Goal: Task Accomplishment & Management: Manage account settings

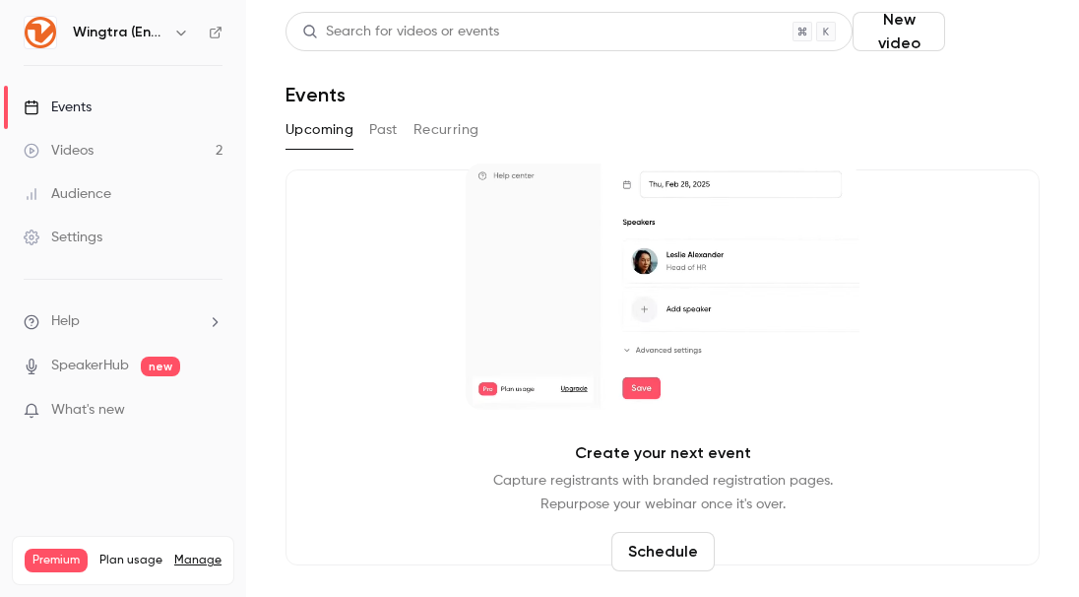
click at [1025, 29] on button "Schedule" at bounding box center [996, 31] width 87 height 39
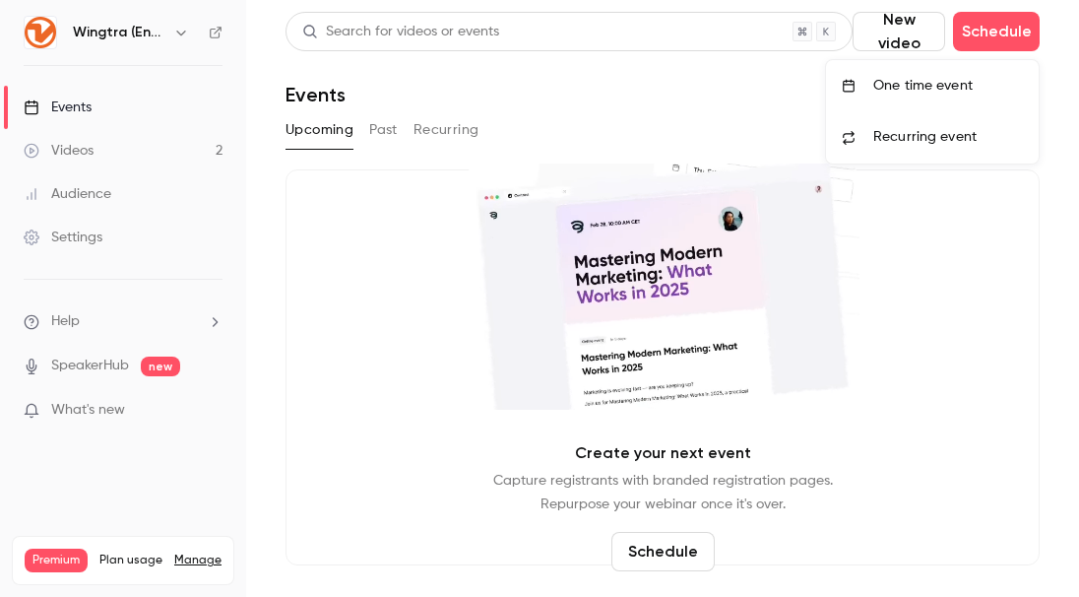
click at [993, 39] on div at bounding box center [539, 298] width 1079 height 597
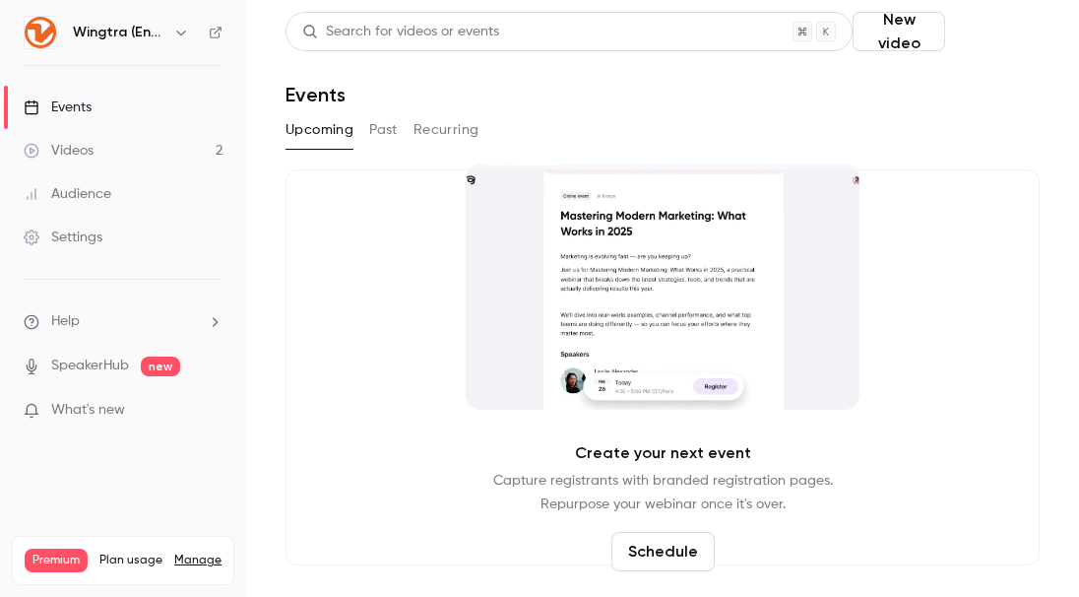
click at [969, 25] on button "Schedule" at bounding box center [996, 31] width 87 height 39
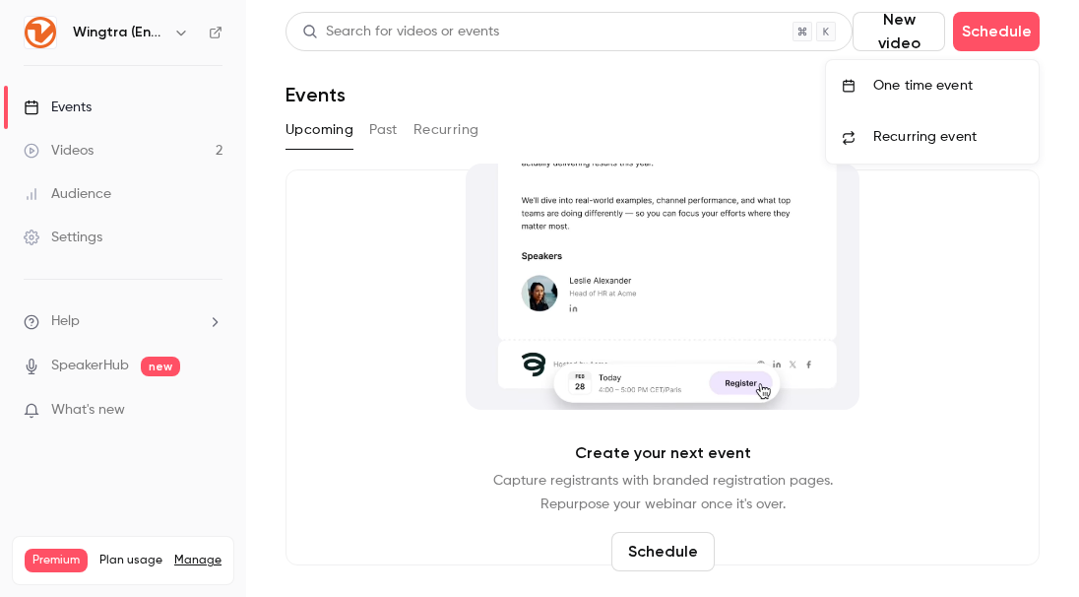
click at [949, 82] on div "One time event" at bounding box center [949, 86] width 150 height 20
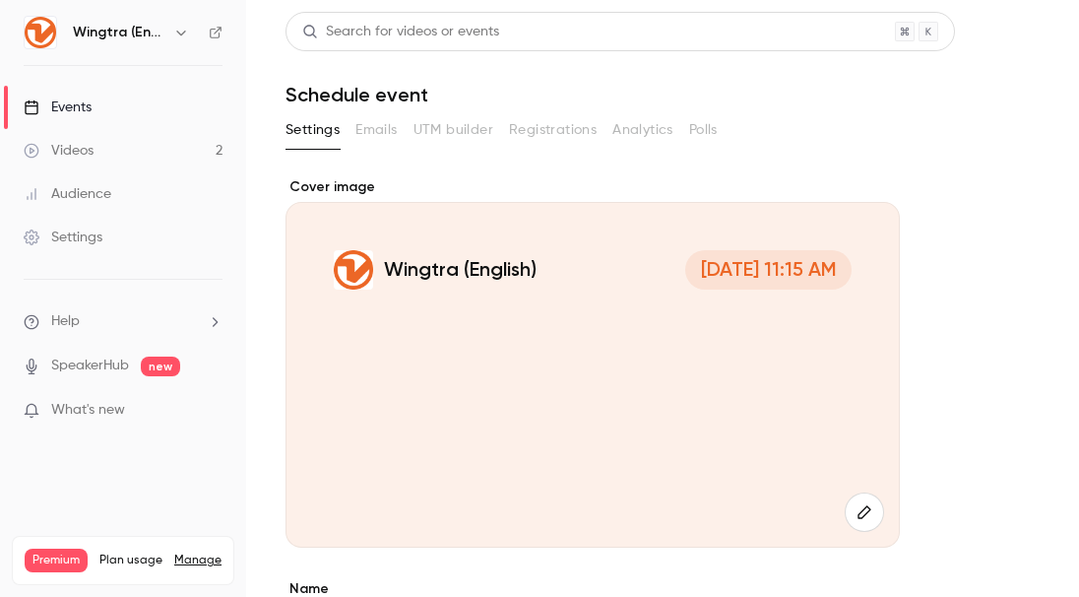
scroll to position [329, 0]
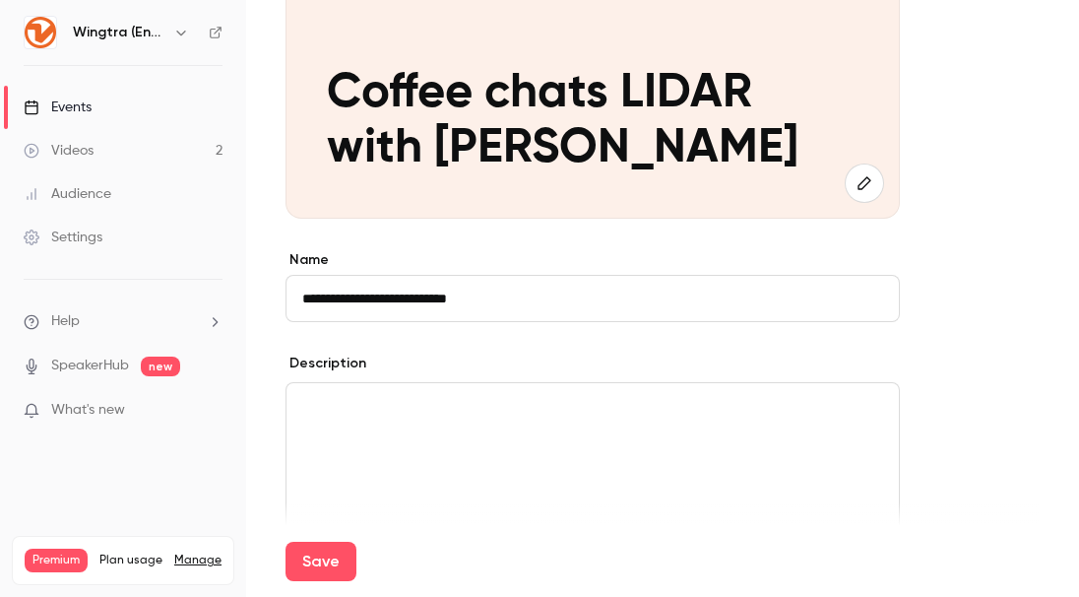
type input "**********"
click at [502, 454] on div "editor" at bounding box center [593, 469] width 613 height 173
drag, startPoint x: 643, startPoint y: 407, endPoint x: 525, endPoint y: 410, distance: 118.2
click at [525, 410] on p "**********" at bounding box center [592, 407] width 581 height 24
click at [454, 410] on p "**********" at bounding box center [592, 407] width 581 height 24
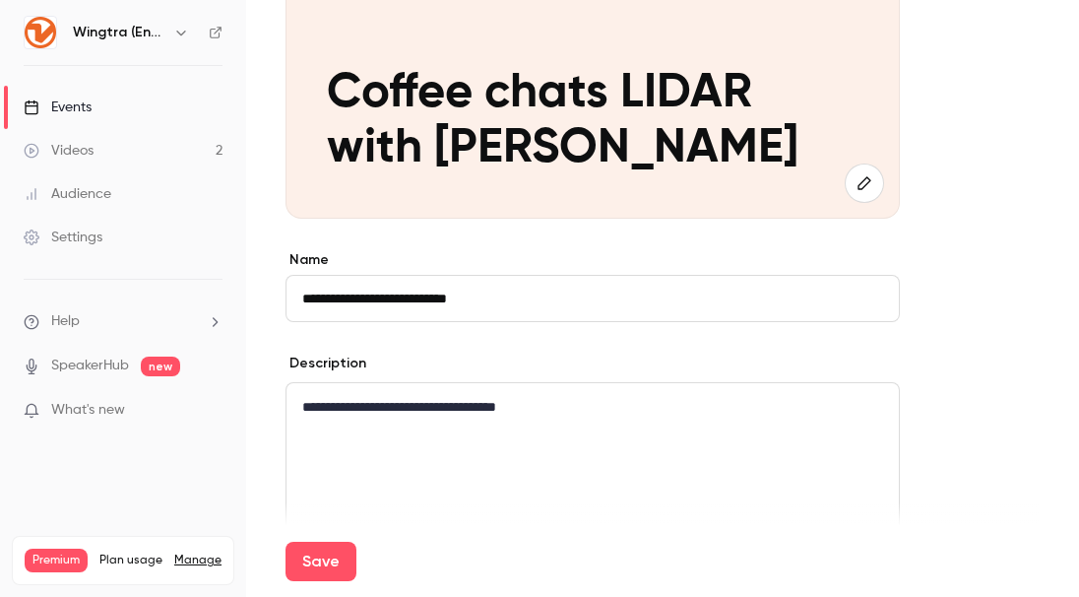
click at [541, 406] on p "**********" at bounding box center [592, 407] width 581 height 24
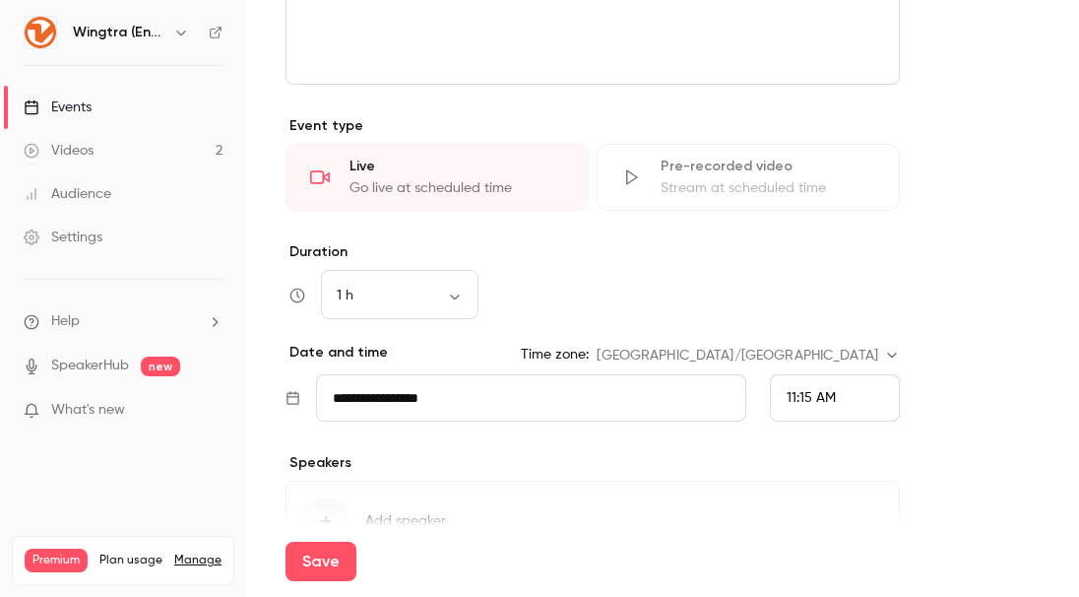
scroll to position [795, 0]
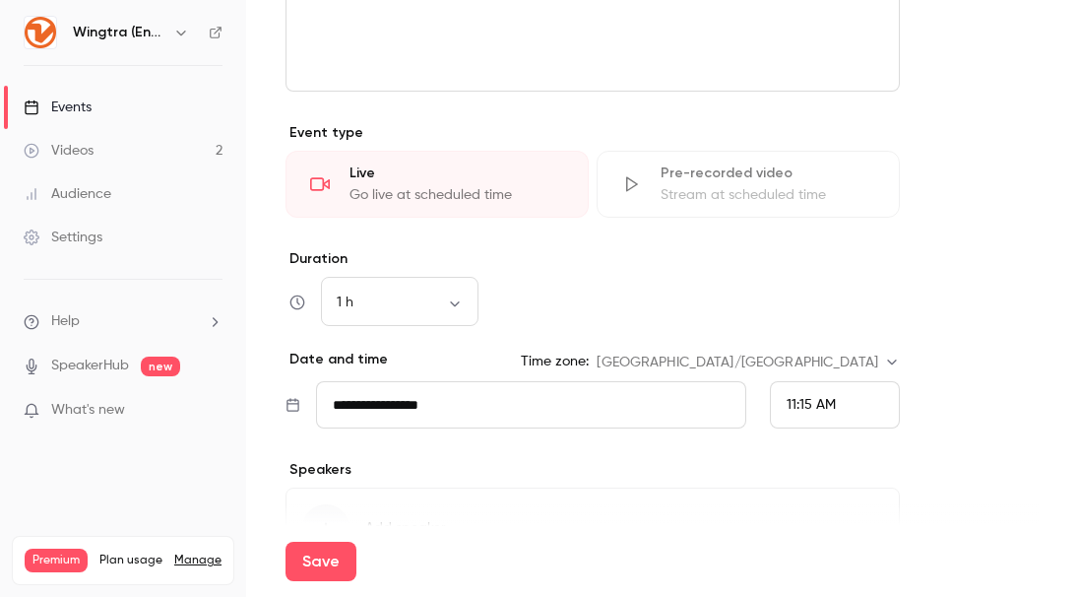
click at [632, 211] on div "Pre-recorded video Stream at scheduled time" at bounding box center [748, 184] width 303 height 67
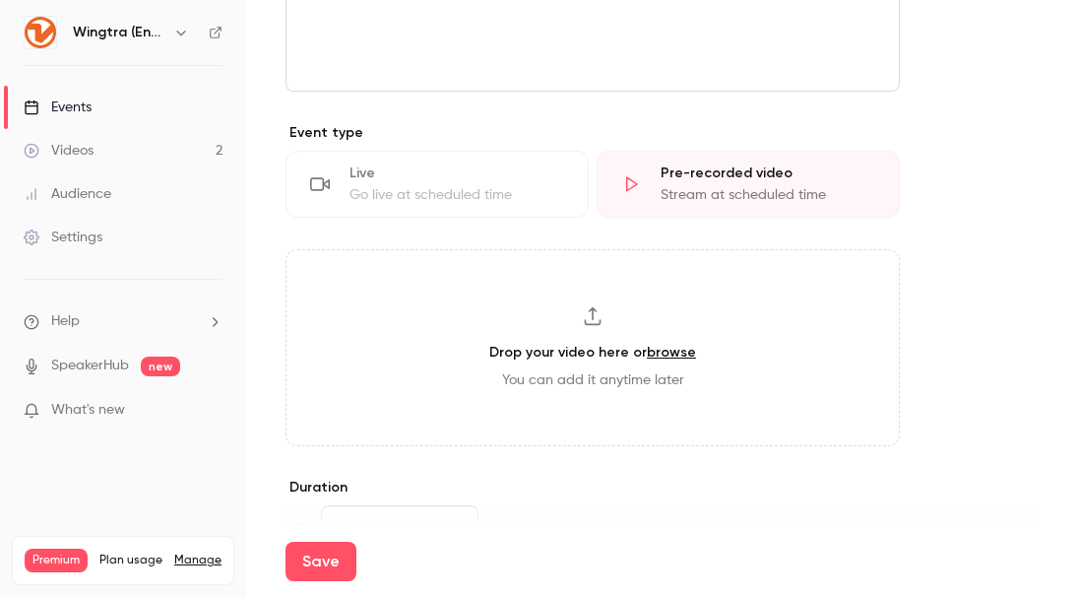
click at [531, 206] on div "Live Go live at scheduled time" at bounding box center [437, 184] width 303 height 67
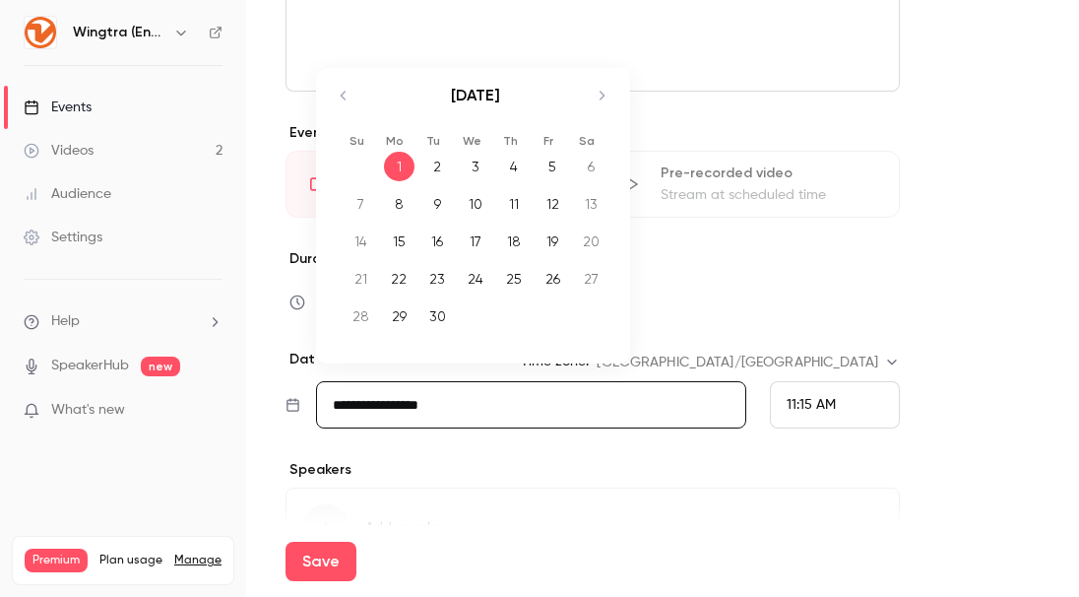
click at [482, 409] on input "**********" at bounding box center [531, 404] width 430 height 47
click at [441, 163] on div "2" at bounding box center [437, 167] width 31 height 30
type input "**********"
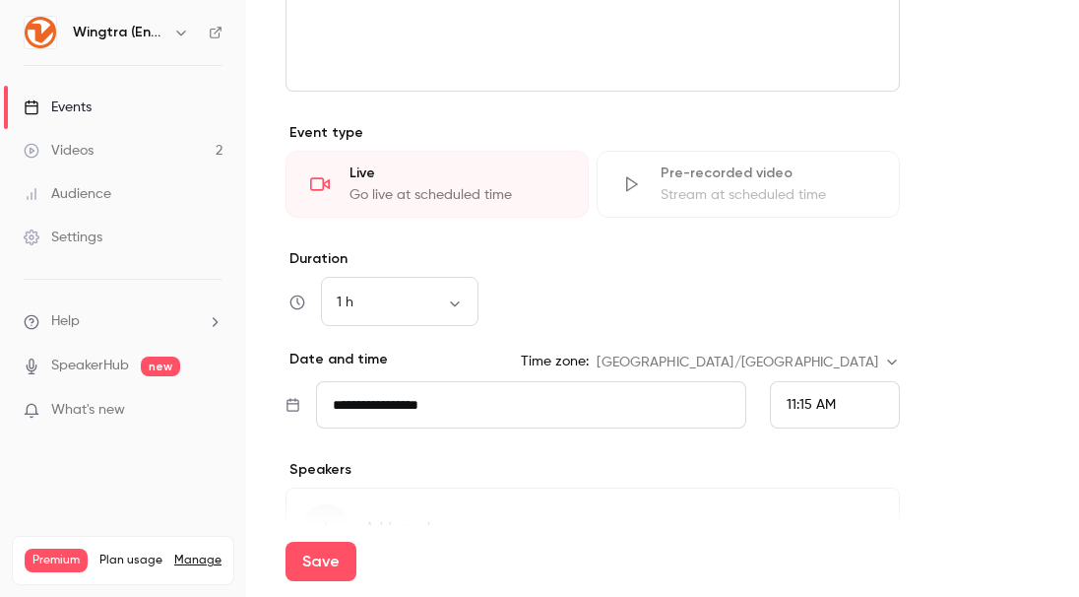
click at [804, 411] on span "11:15 AM" at bounding box center [811, 405] width 49 height 14
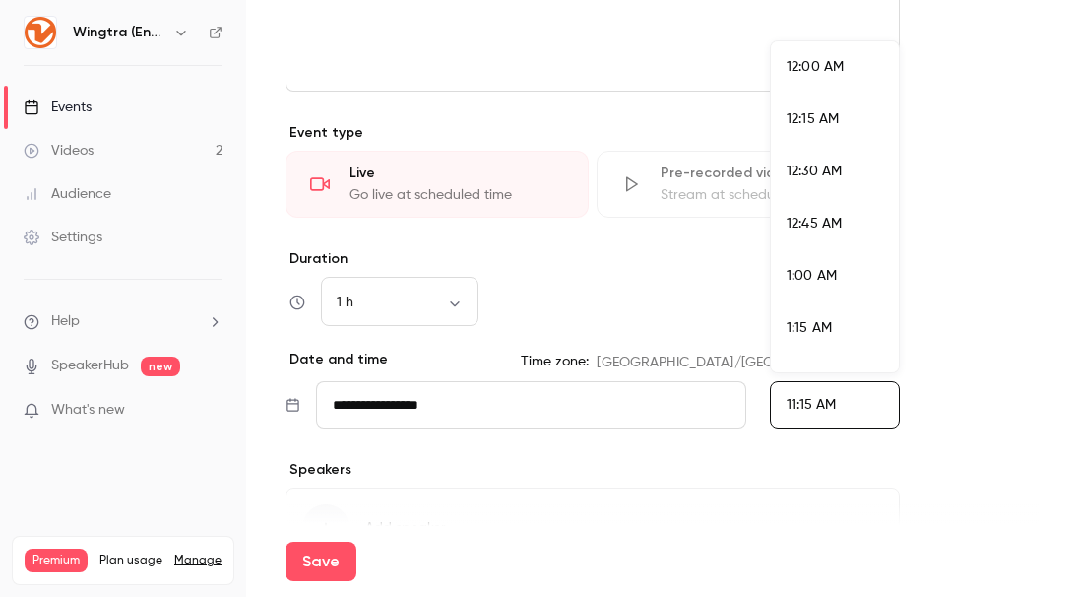
scroll to position [2209, 0]
click at [816, 265] on li "1:30 PM" at bounding box center [835, 283] width 128 height 52
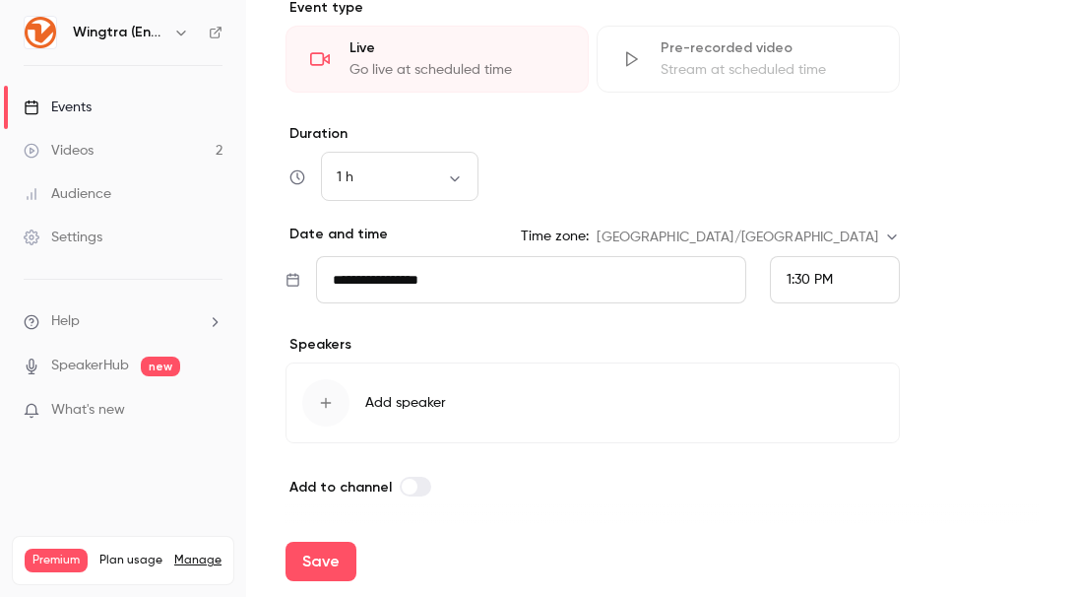
scroll to position [924, 0]
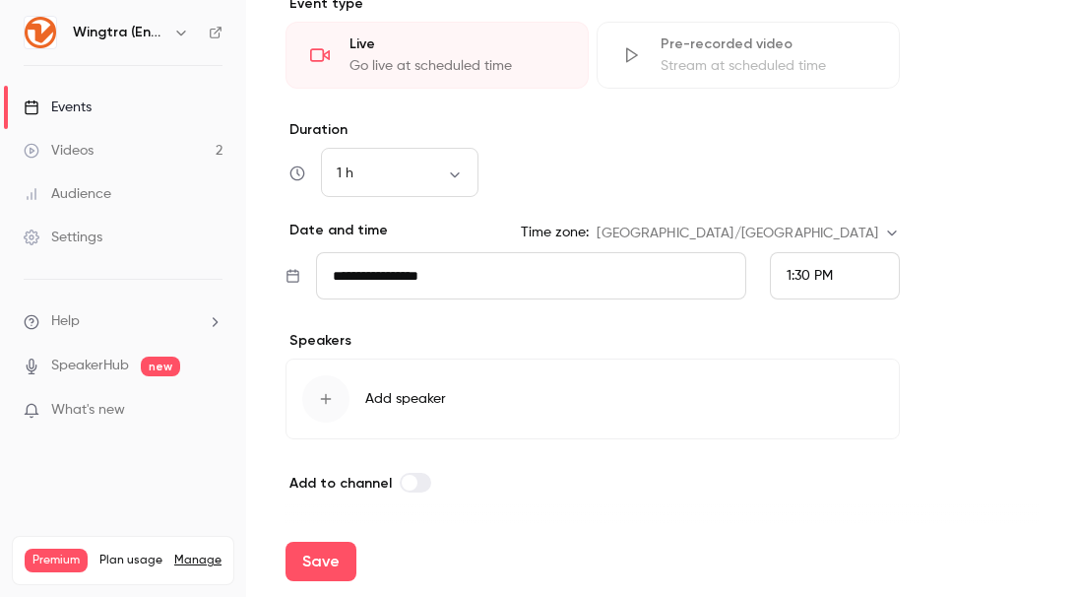
click at [415, 392] on span "Add speaker" at bounding box center [405, 399] width 81 height 20
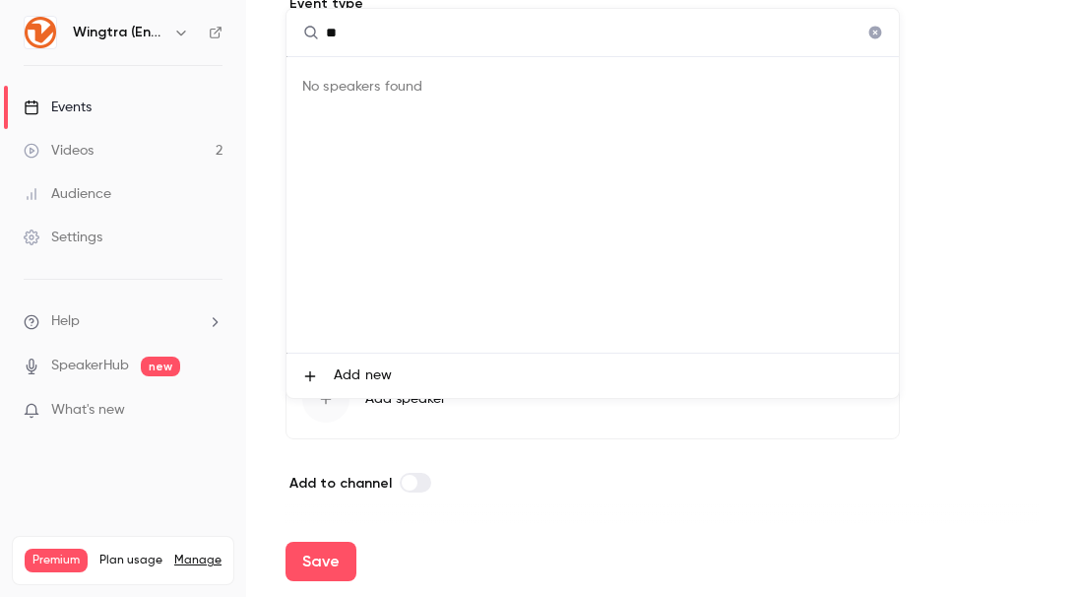
type input "*"
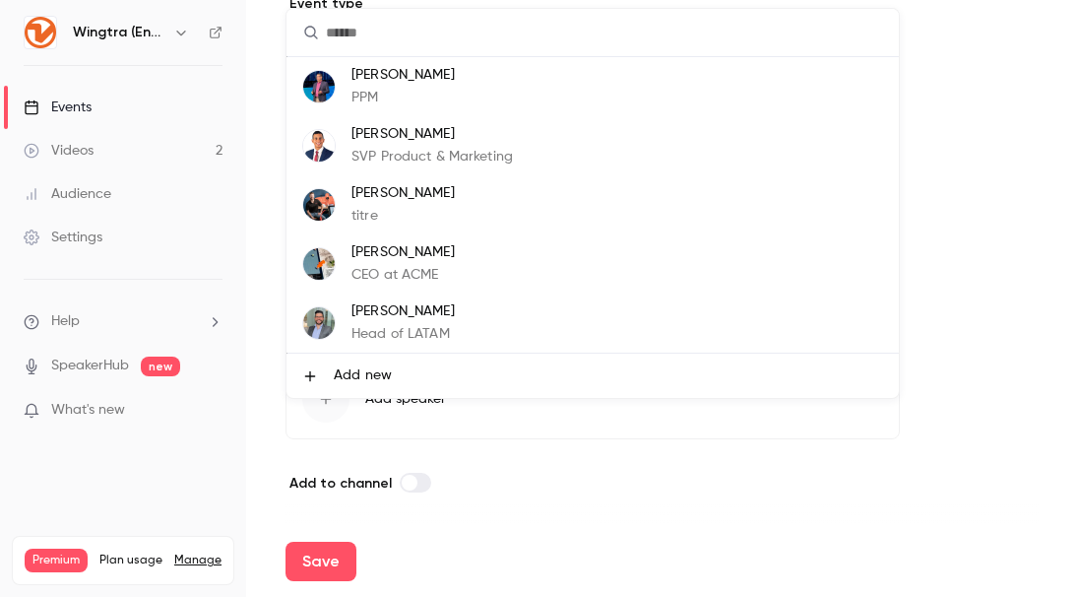
click at [351, 373] on span "Add new" at bounding box center [363, 375] width 58 height 21
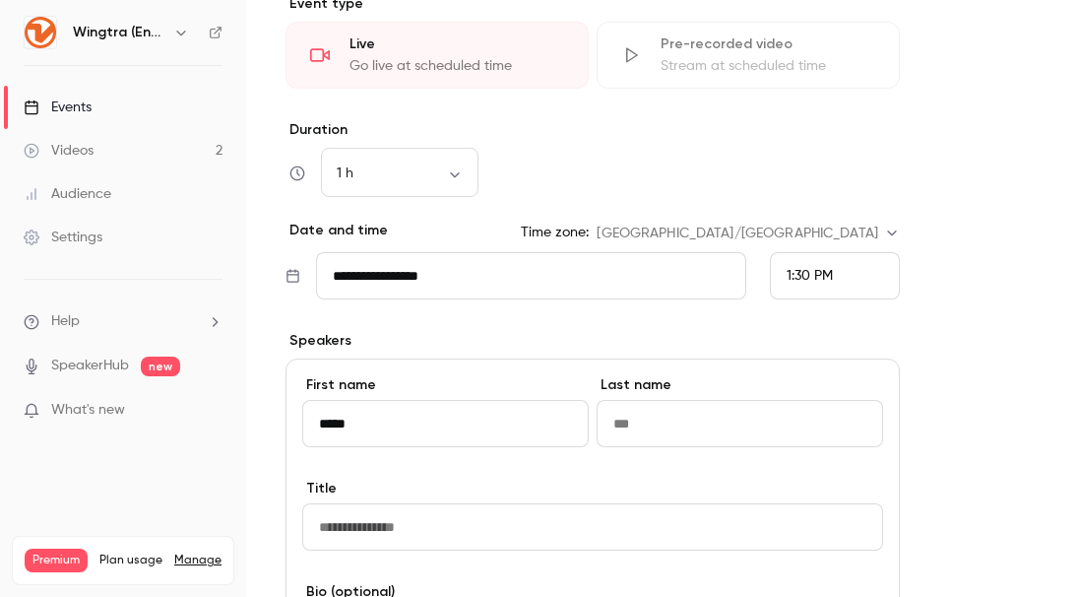
type input "*****"
click at [628, 427] on input "Last name" at bounding box center [740, 423] width 287 height 47
type input "******"
click at [525, 543] on input "Title" at bounding box center [592, 526] width 581 height 47
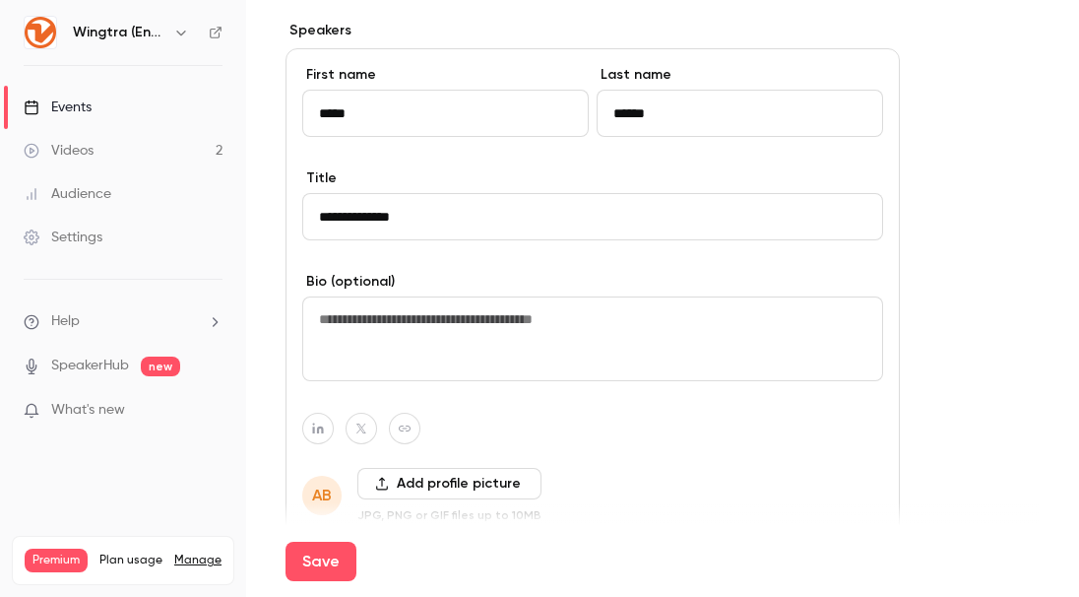
scroll to position [1245, 0]
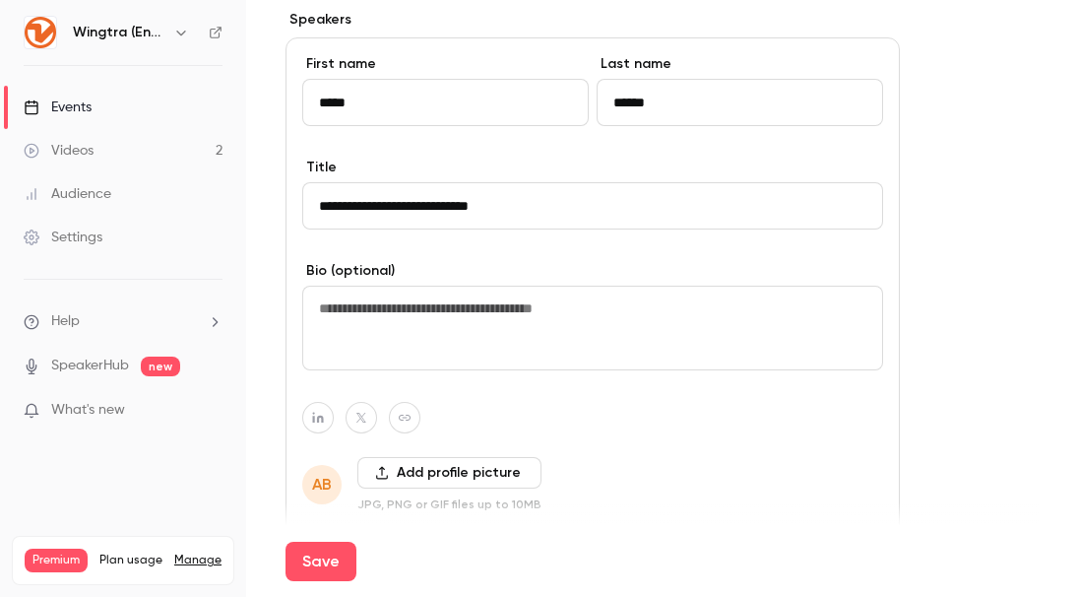
click at [486, 477] on button "Add profile picture" at bounding box center [449, 473] width 184 height 32
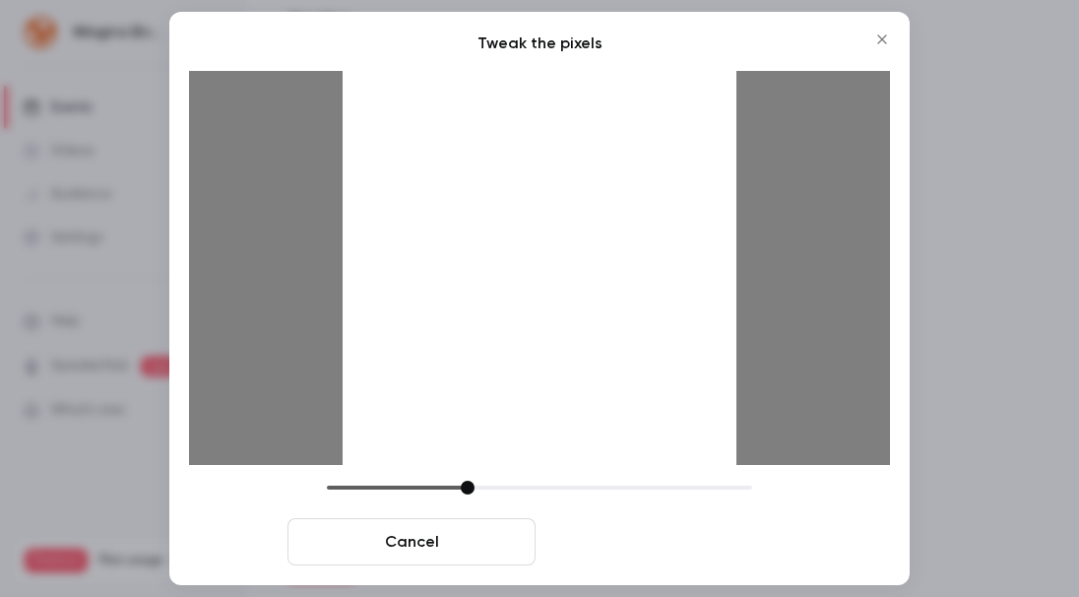
click at [669, 534] on button "Crop and save" at bounding box center [668, 541] width 248 height 47
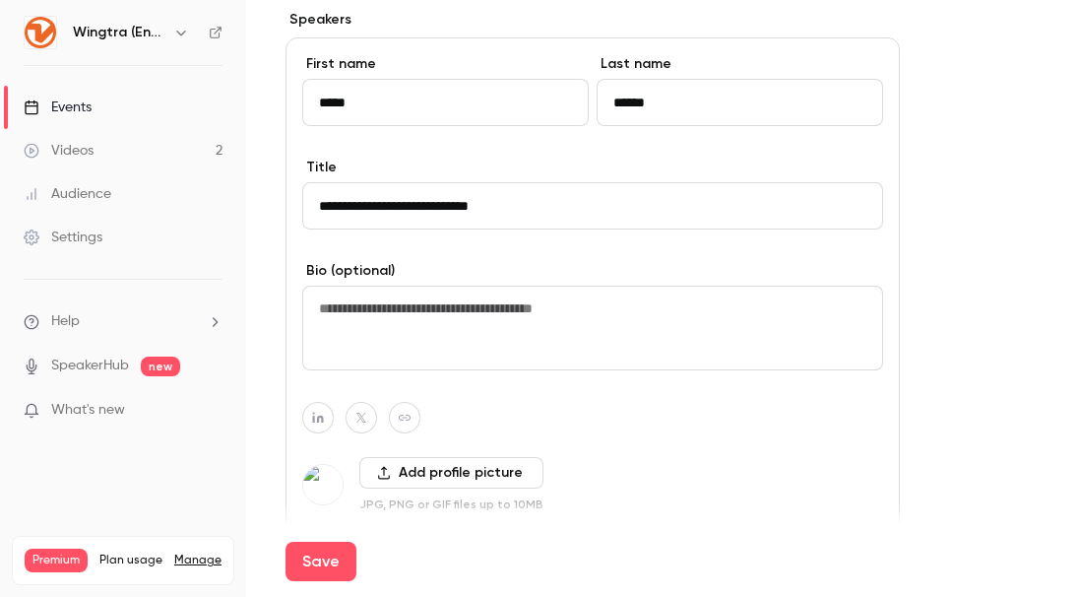
click at [352, 208] on input "**********" at bounding box center [592, 205] width 581 height 47
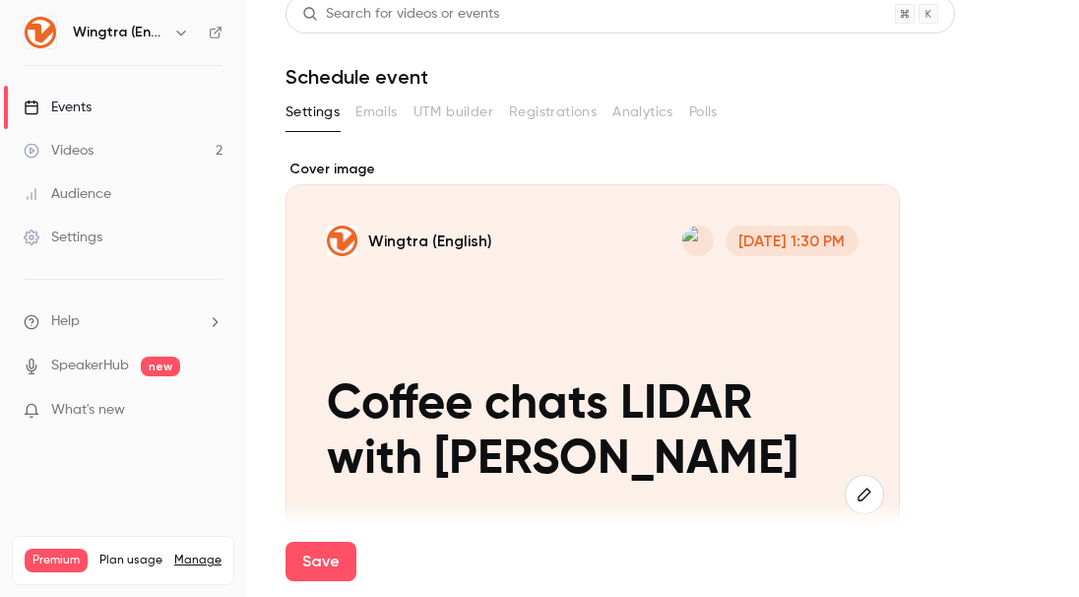
scroll to position [0, 0]
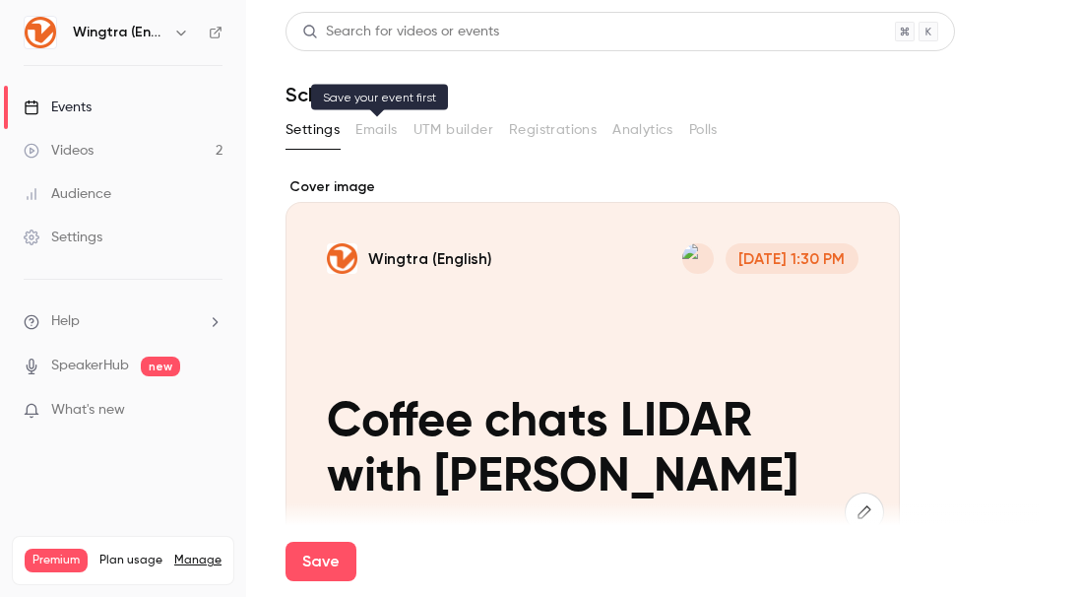
type input "**********"
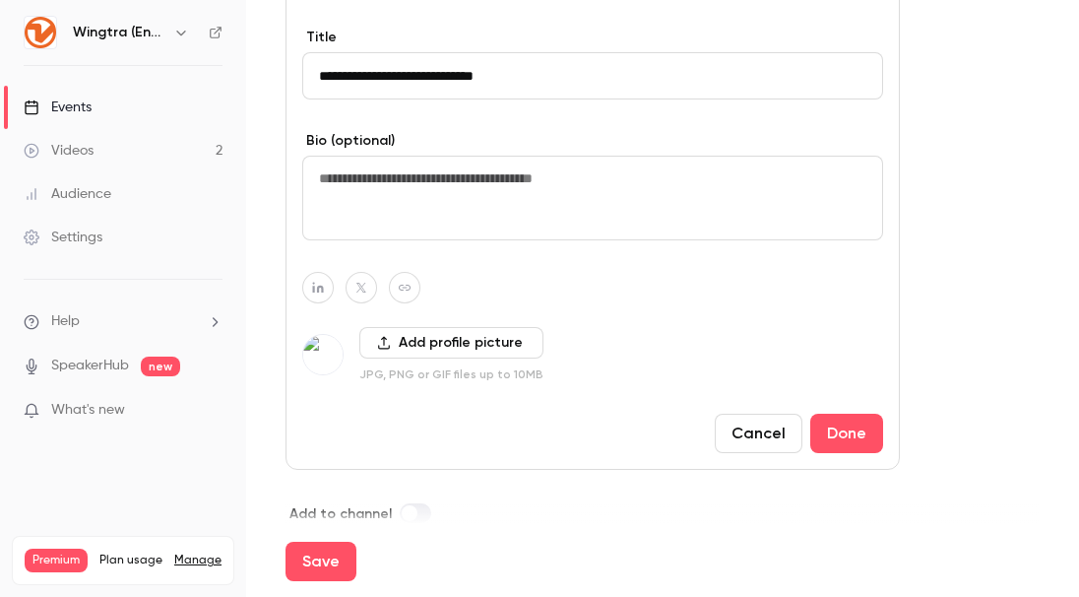
scroll to position [1405, 0]
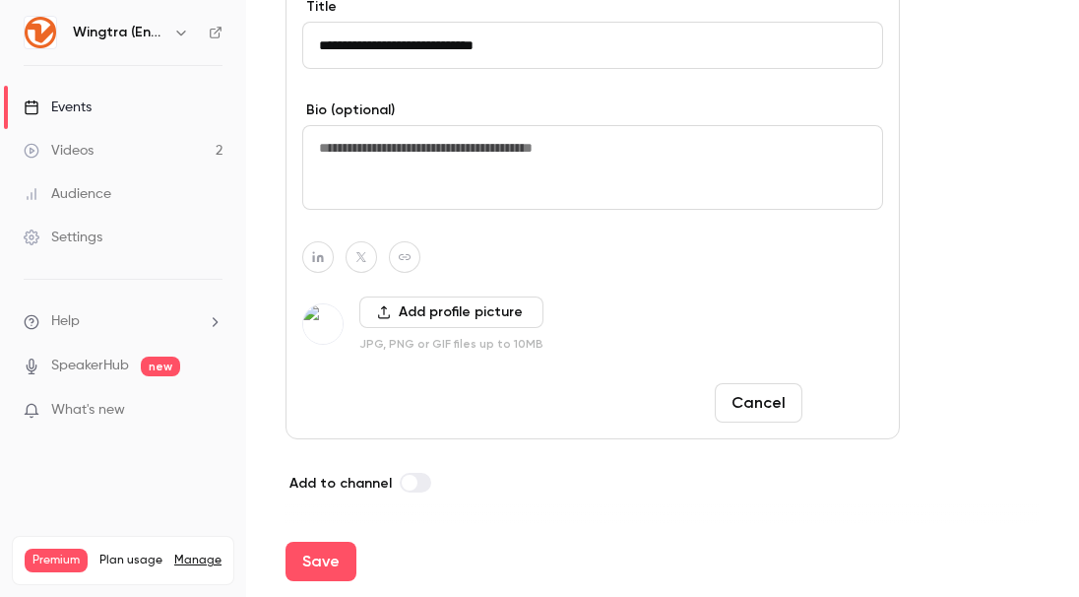
click at [842, 411] on button "Done" at bounding box center [847, 402] width 73 height 39
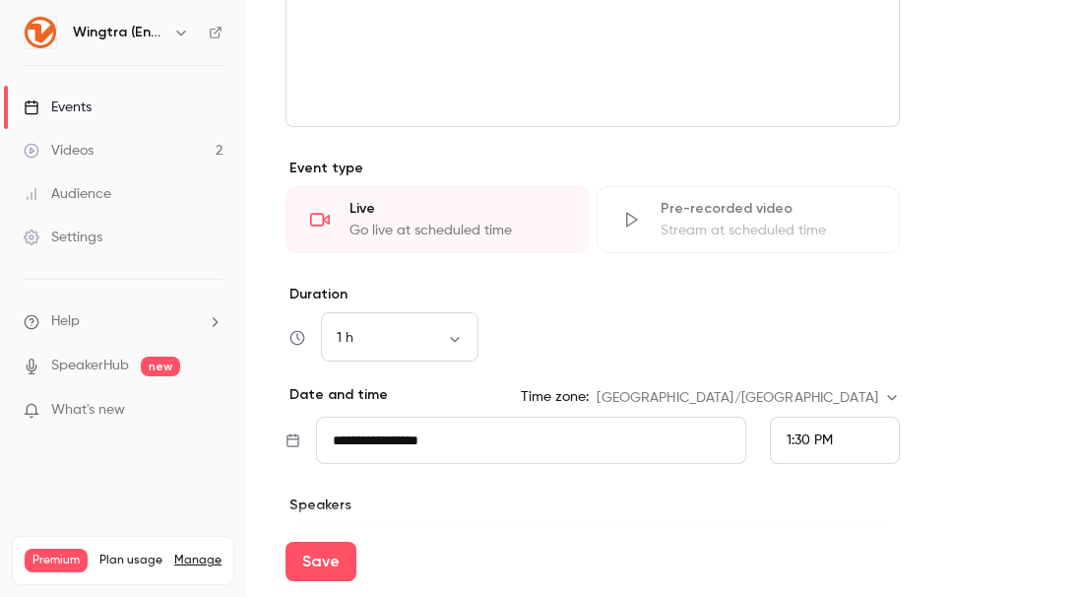
scroll to position [1014, 0]
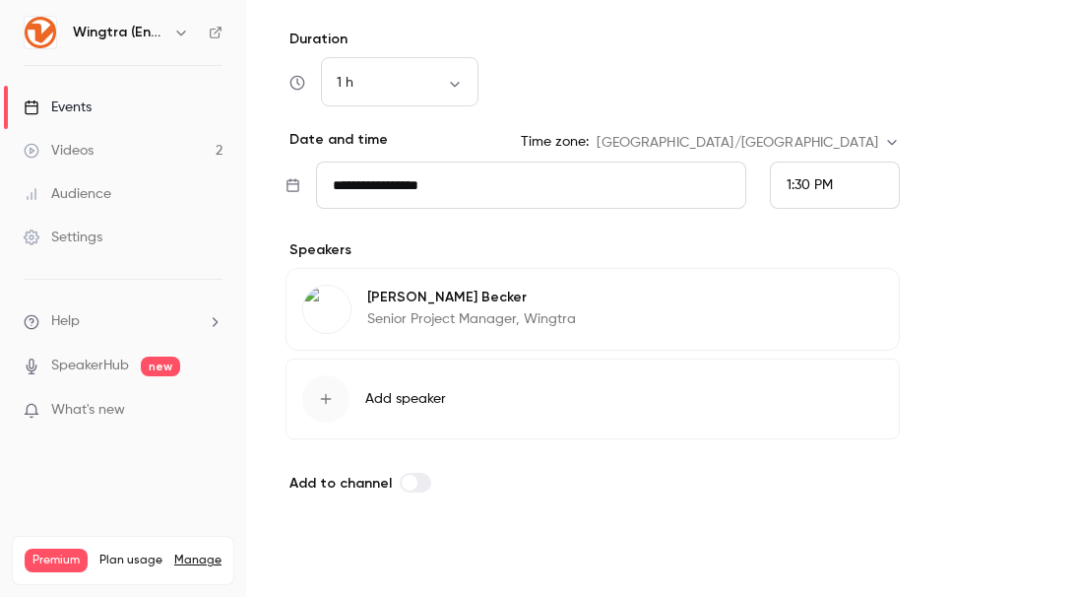
click at [299, 558] on button "Save" at bounding box center [321, 561] width 71 height 39
type input "**********"
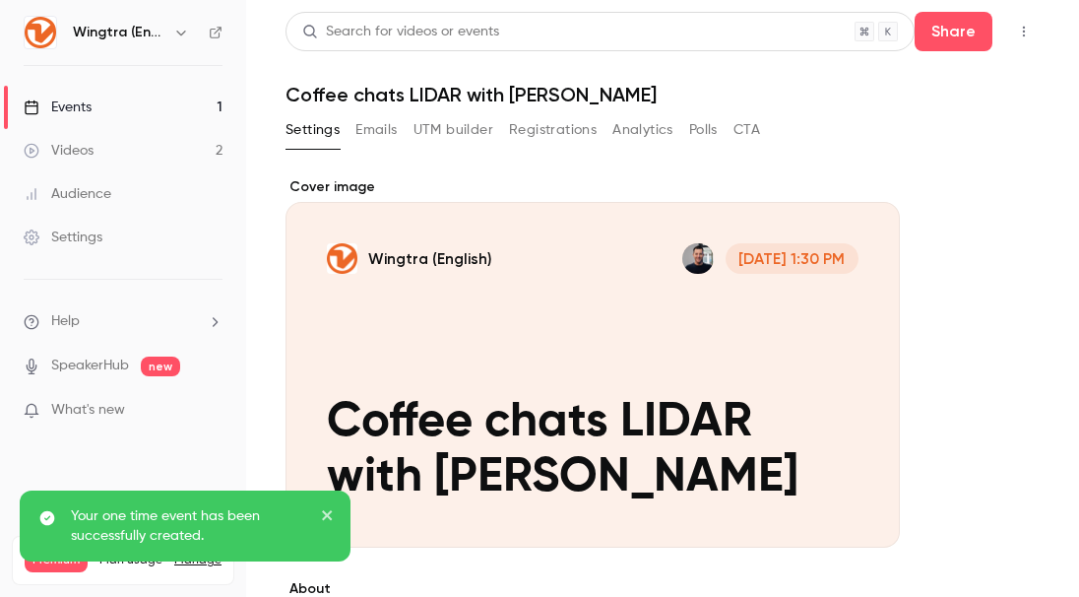
click at [371, 137] on button "Emails" at bounding box center [376, 130] width 41 height 32
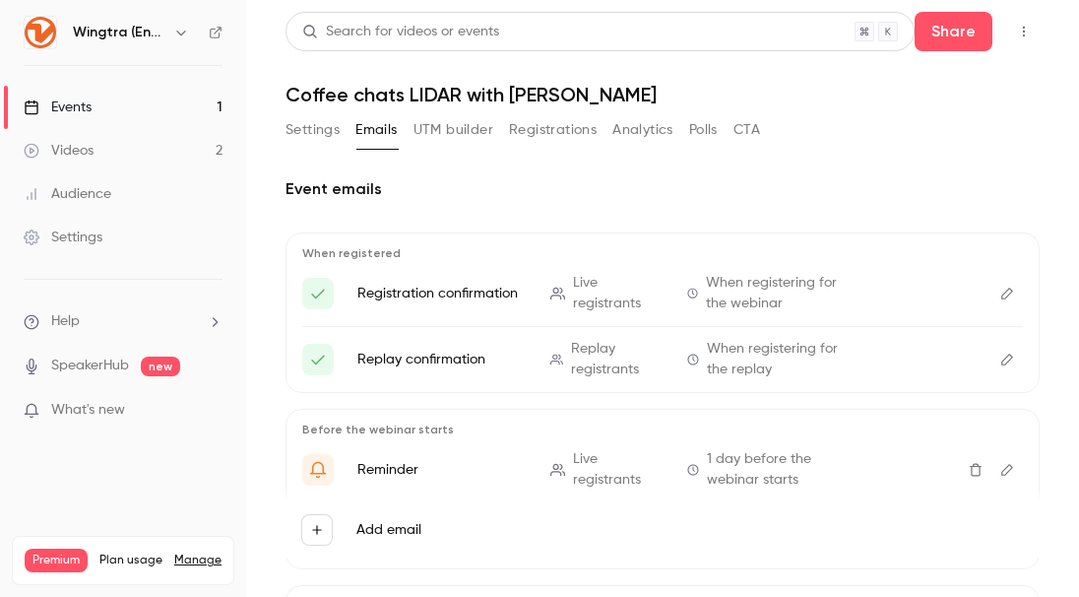
click at [316, 129] on button "Settings" at bounding box center [313, 130] width 54 height 32
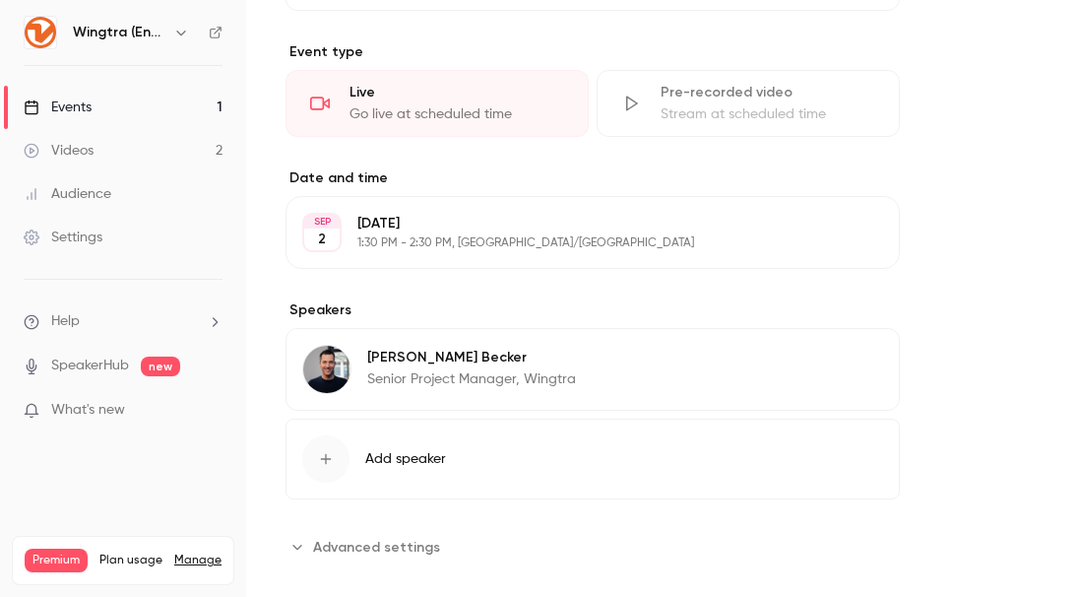
scroll to position [760, 0]
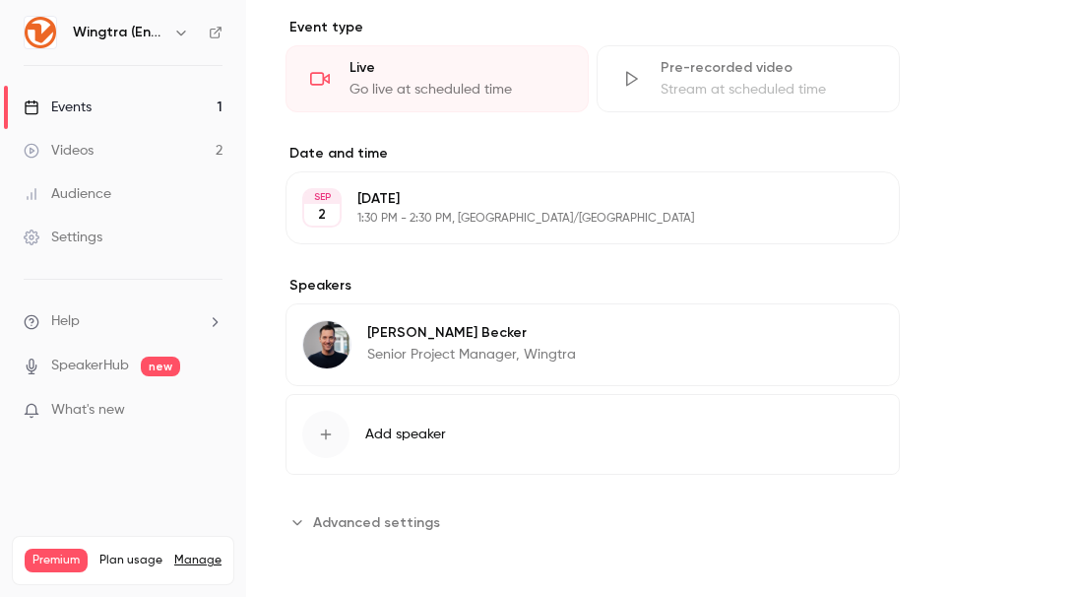
click at [405, 435] on span "Add speaker" at bounding box center [405, 434] width 81 height 20
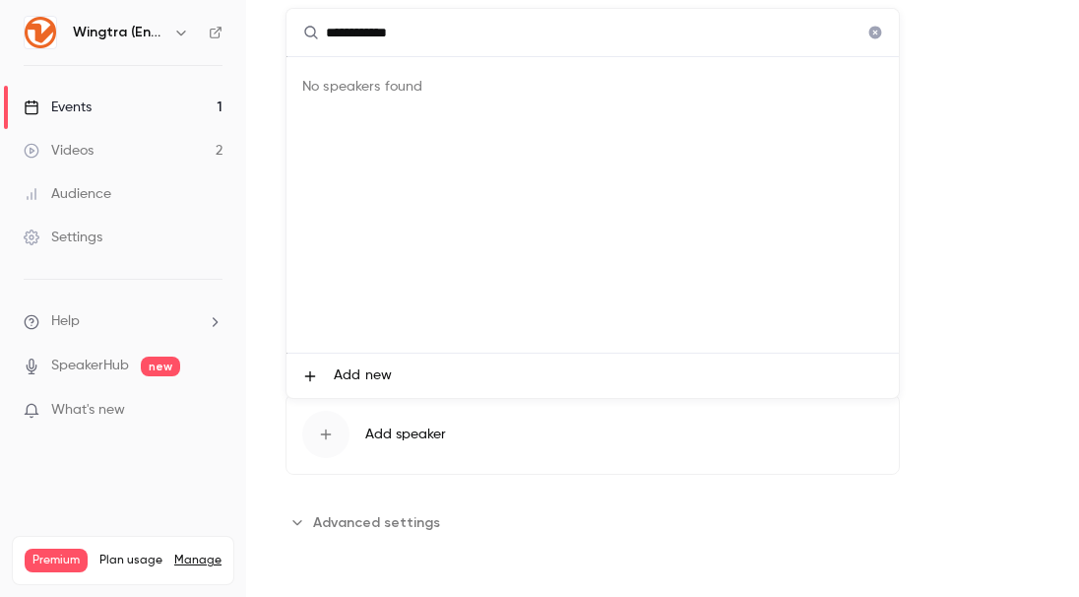
type input "**********"
click at [371, 373] on span "Add new" at bounding box center [363, 375] width 58 height 21
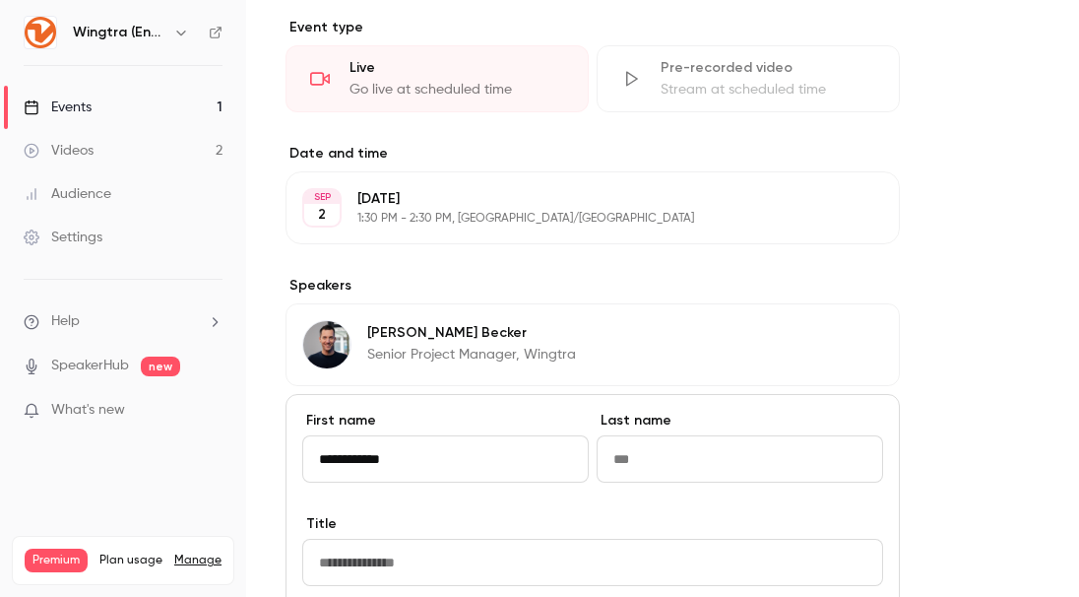
type input "**********"
click at [667, 457] on input "**********" at bounding box center [740, 458] width 287 height 47
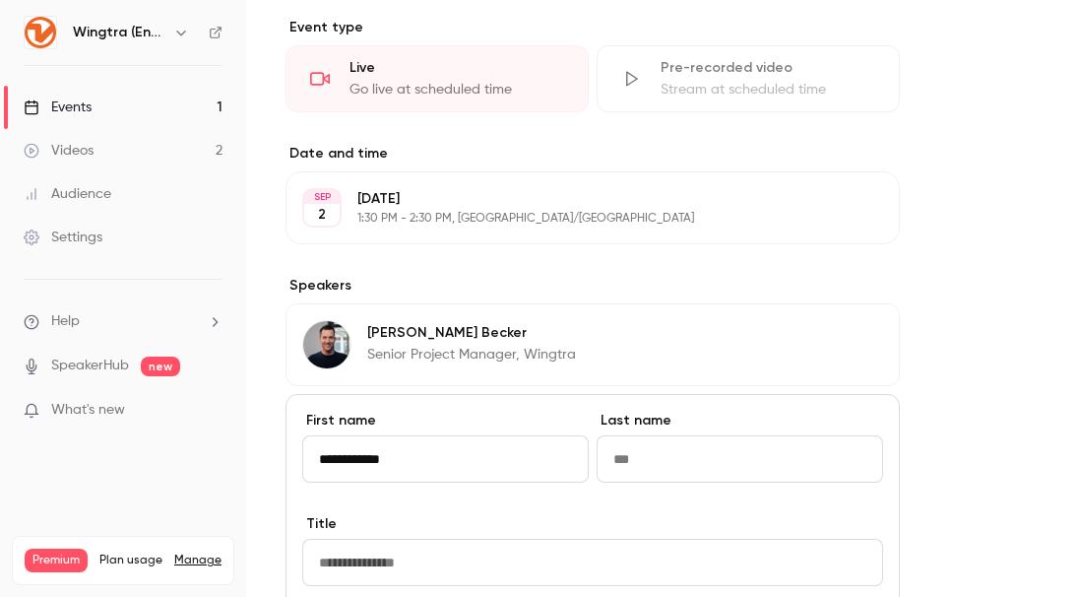
click at [435, 567] on input "Title" at bounding box center [592, 562] width 581 height 47
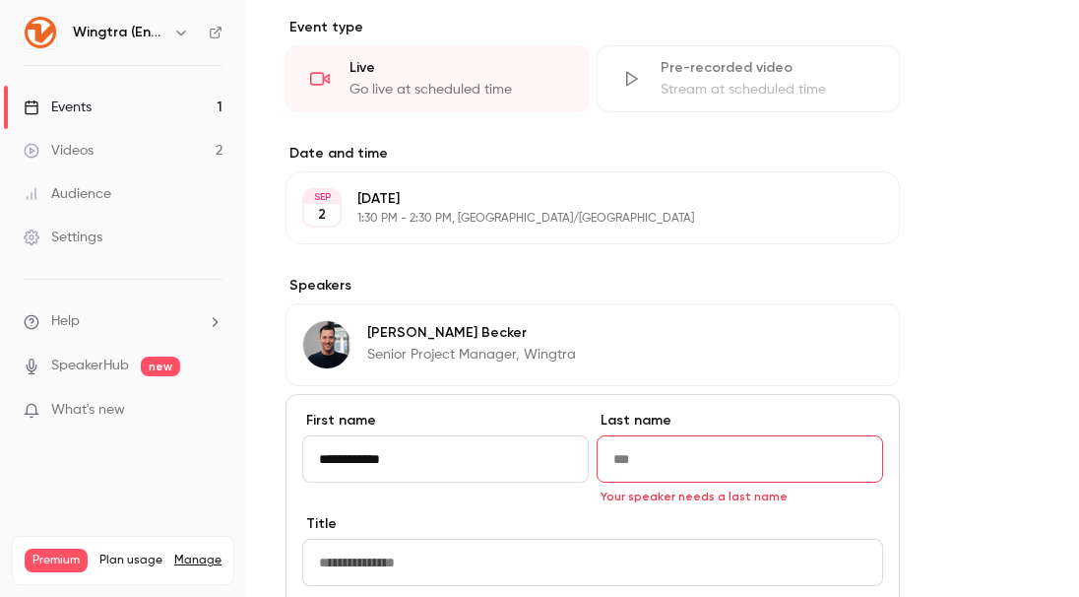
paste input "**********"
type input "**********"
click at [631, 468] on input "Last name" at bounding box center [740, 458] width 287 height 47
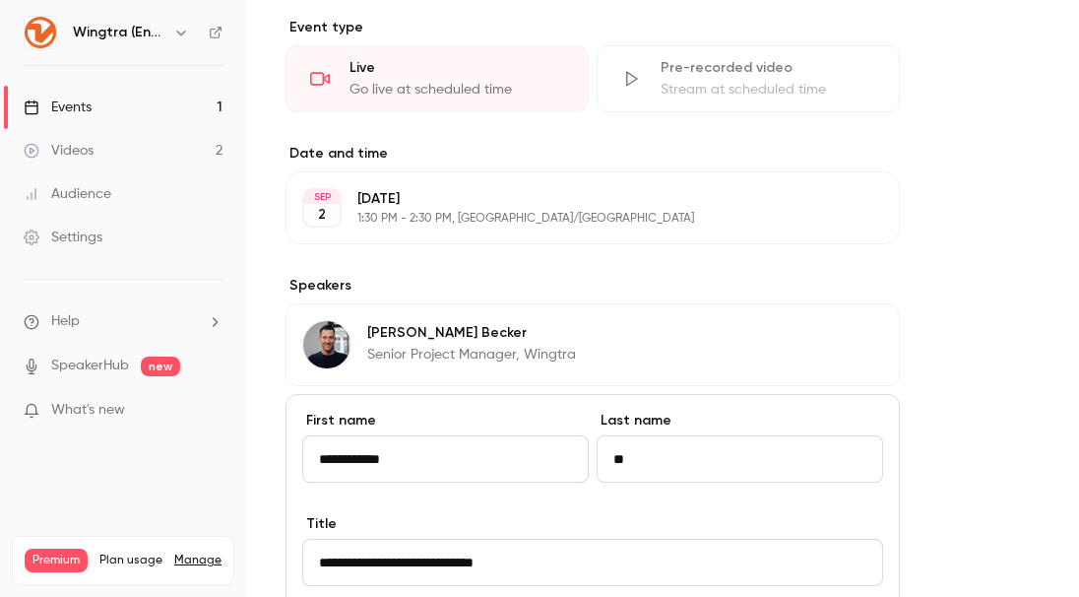
type input "*"
type input "******"
drag, startPoint x: 415, startPoint y: 460, endPoint x: 355, endPoint y: 460, distance: 60.1
click at [354, 460] on input "**********" at bounding box center [445, 458] width 287 height 47
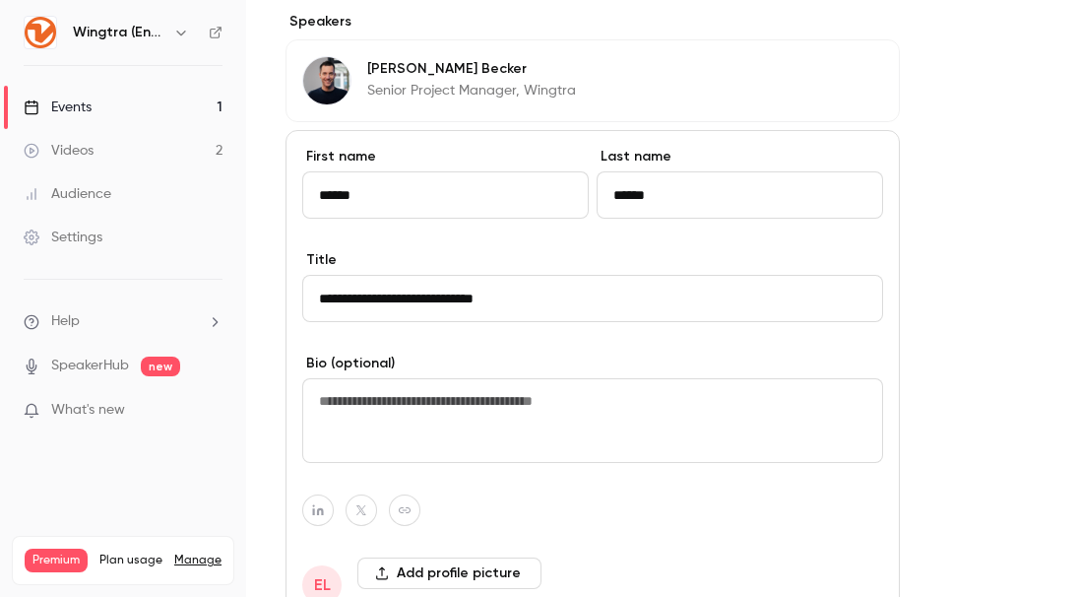
scroll to position [1250, 0]
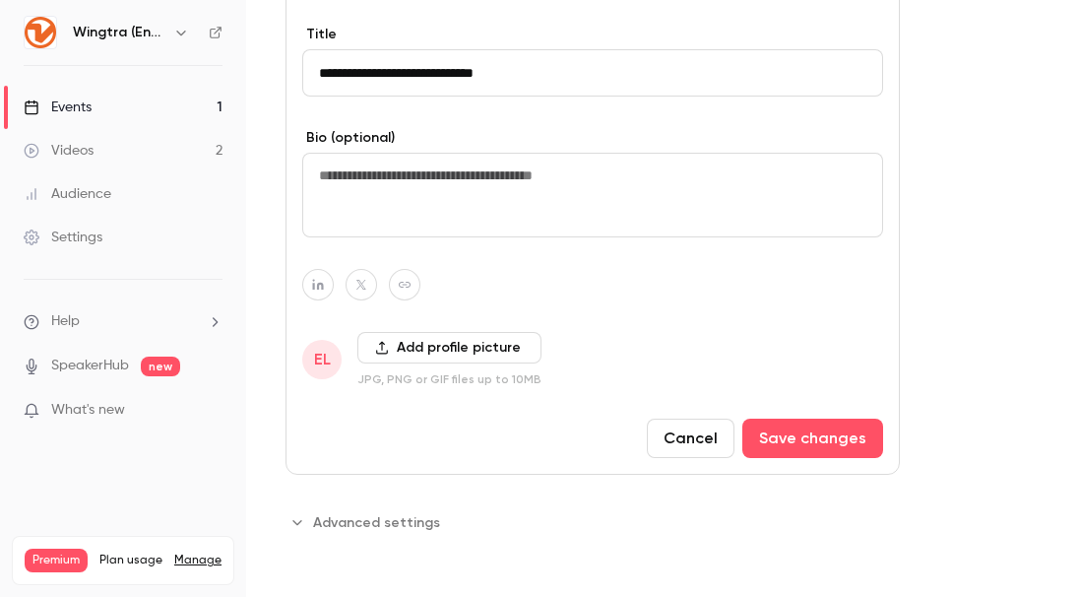
type input "*****"
click at [470, 358] on button "Add profile picture" at bounding box center [449, 348] width 184 height 32
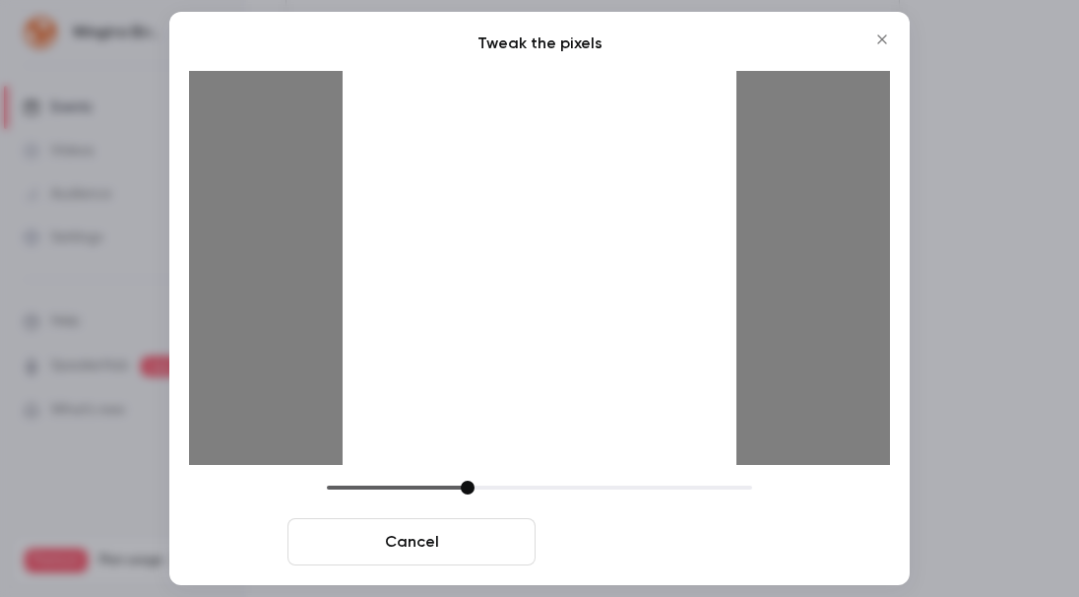
click at [725, 551] on button "Crop and save" at bounding box center [668, 541] width 248 height 47
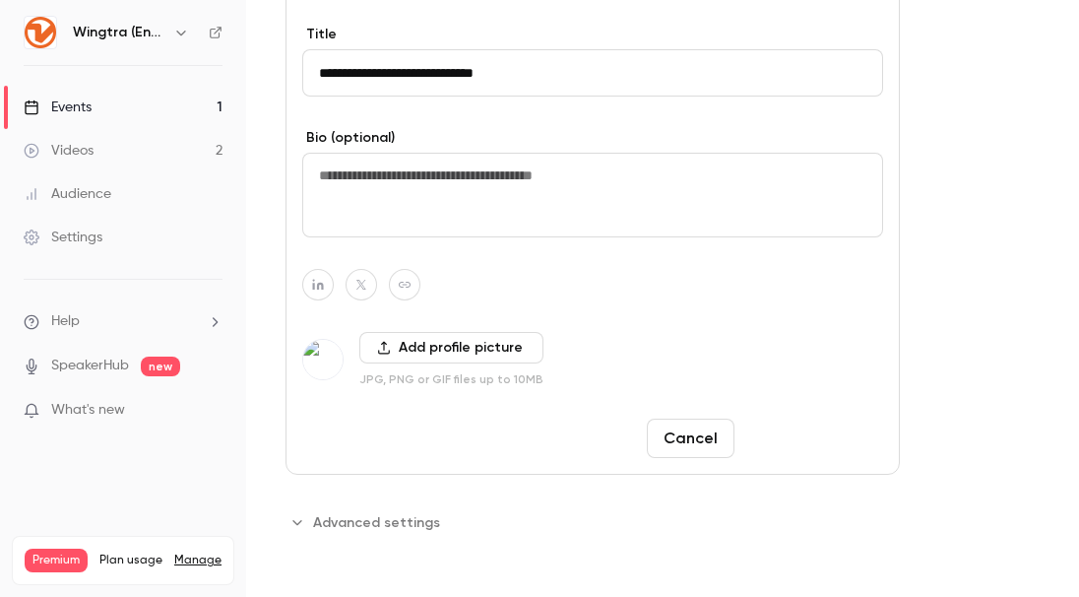
click at [805, 445] on button "Save changes" at bounding box center [813, 438] width 141 height 39
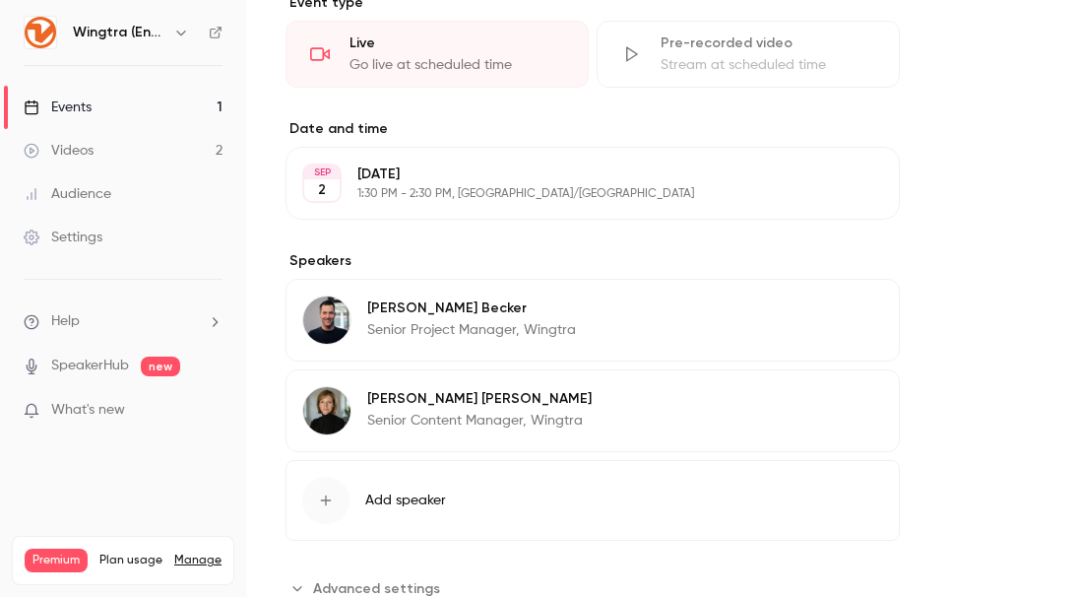
scroll to position [851, 0]
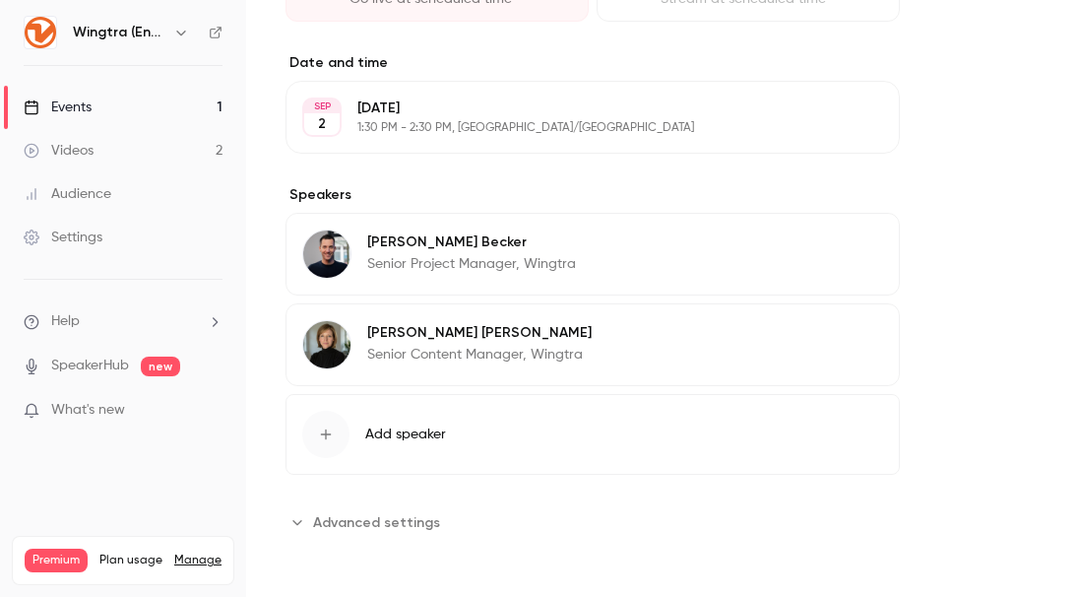
click at [420, 526] on span "Advanced settings" at bounding box center [376, 522] width 127 height 21
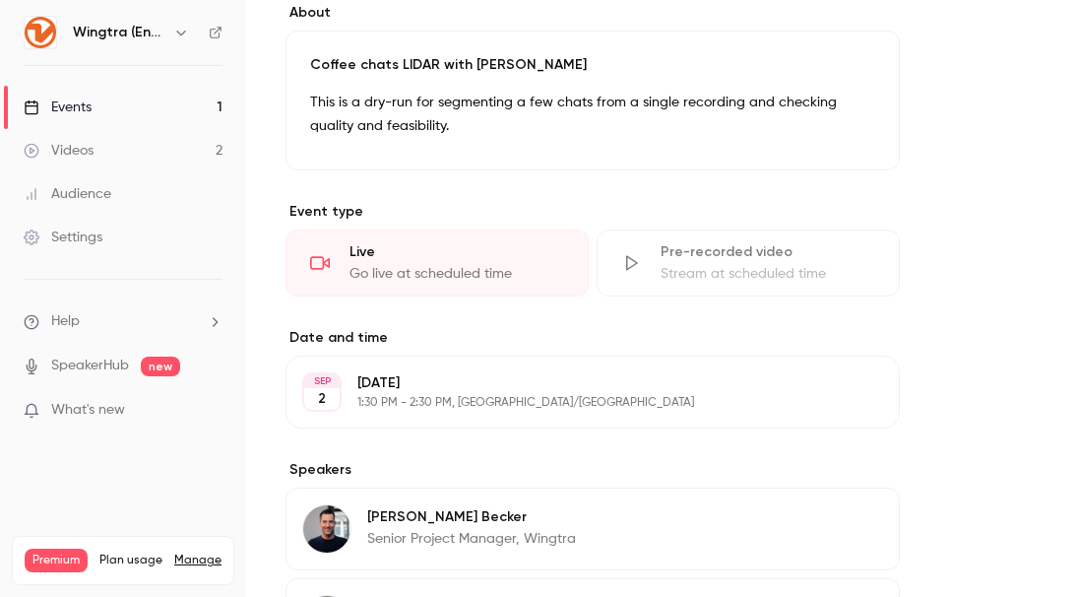
scroll to position [0, 0]
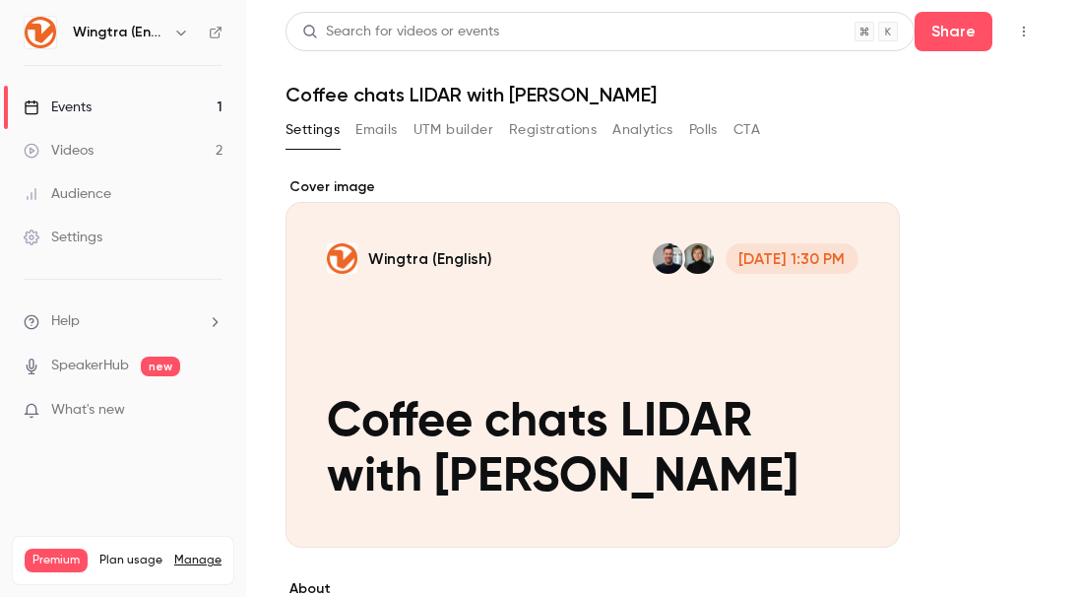
click at [117, 114] on link "Events 1" at bounding box center [123, 107] width 246 height 43
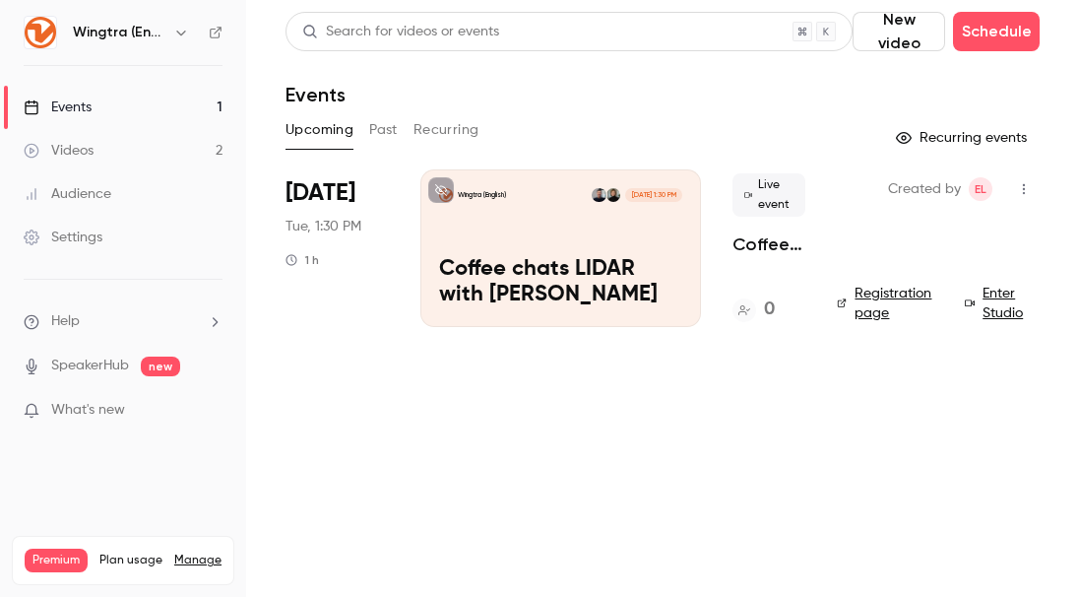
click at [525, 220] on div "Wingtra (English) [DATE] 1:30 PM Coffee chats LIDAR with [PERSON_NAME]" at bounding box center [561, 248] width 281 height 158
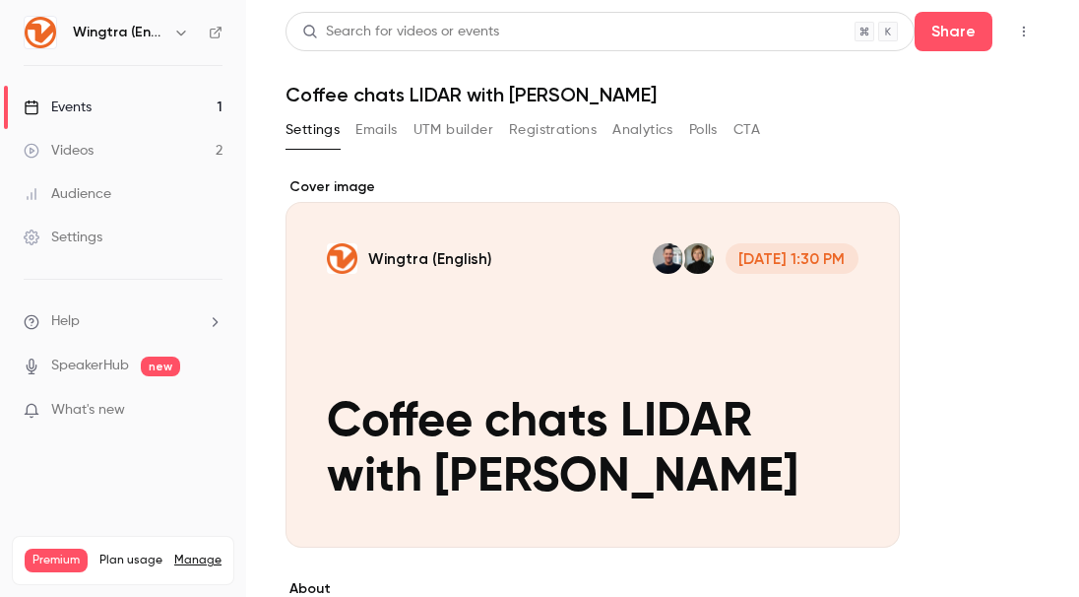
click at [1028, 34] on icon "button" at bounding box center [1024, 32] width 16 height 14
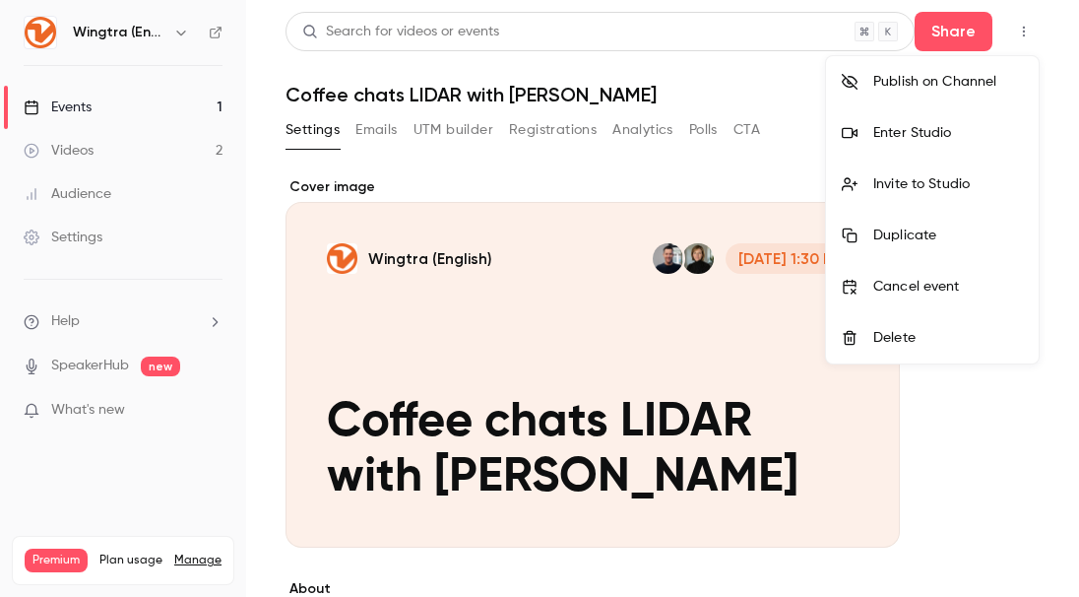
click at [937, 128] on div "Enter Studio" at bounding box center [949, 133] width 150 height 20
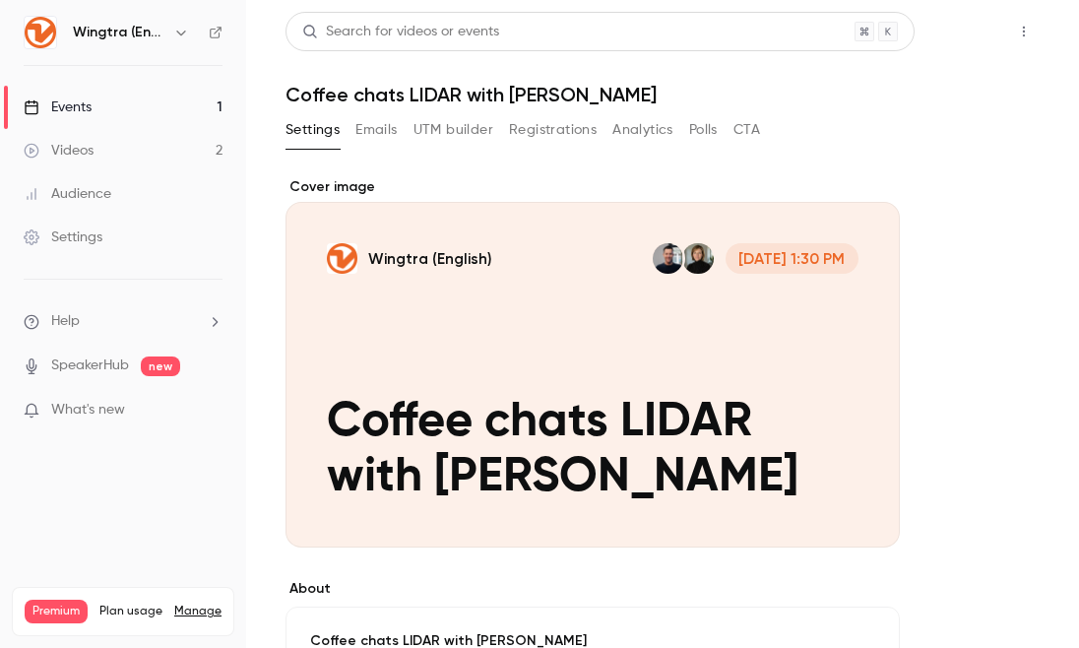
click at [935, 32] on button "Share" at bounding box center [954, 31] width 78 height 39
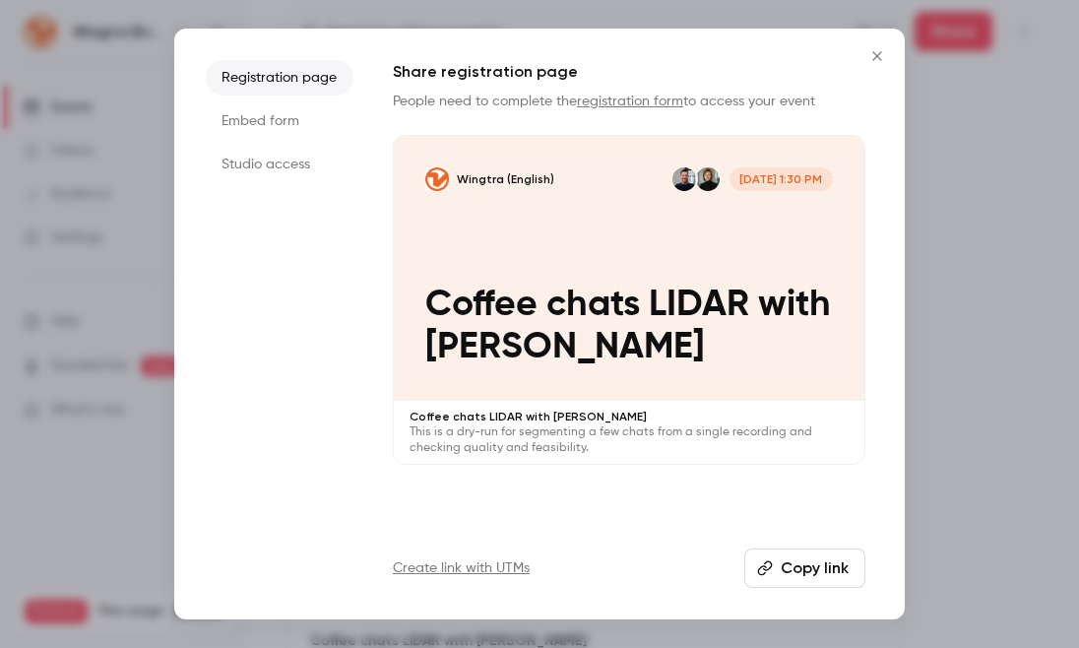
click at [880, 58] on icon "Close" at bounding box center [878, 56] width 24 height 16
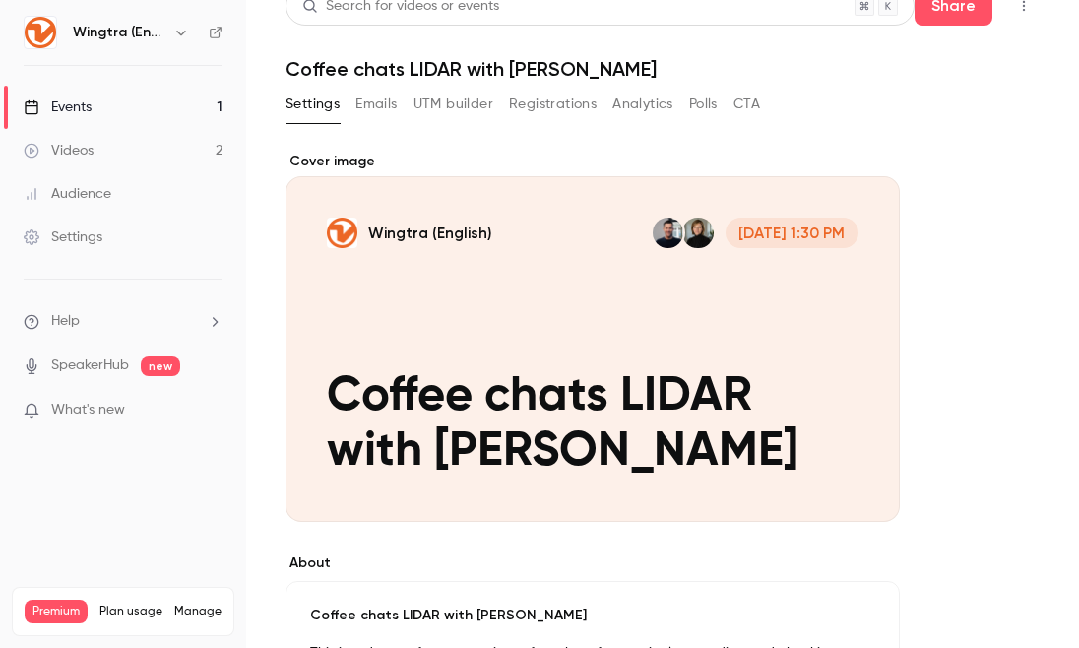
scroll to position [38, 0]
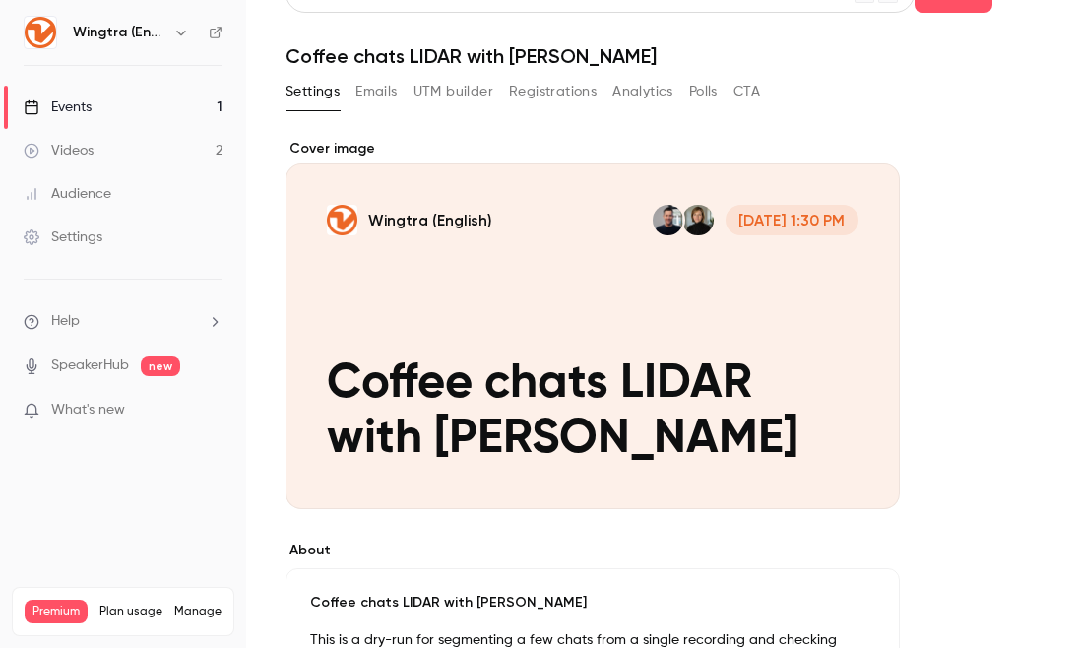
click at [469, 94] on button "UTM builder" at bounding box center [454, 92] width 80 height 32
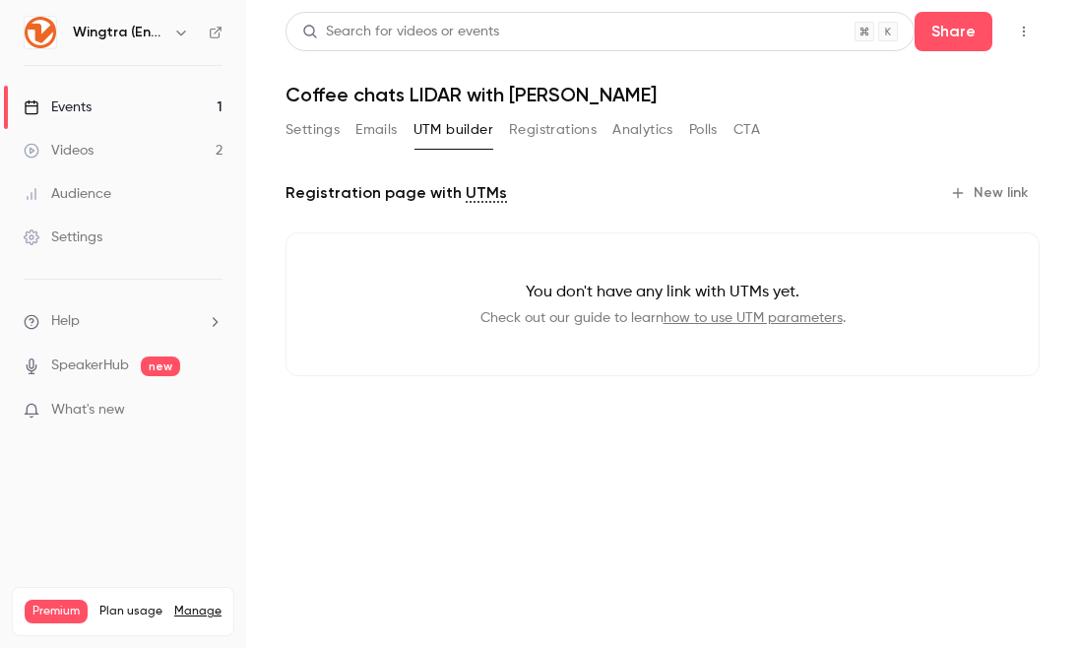
click at [379, 124] on button "Emails" at bounding box center [376, 130] width 41 height 32
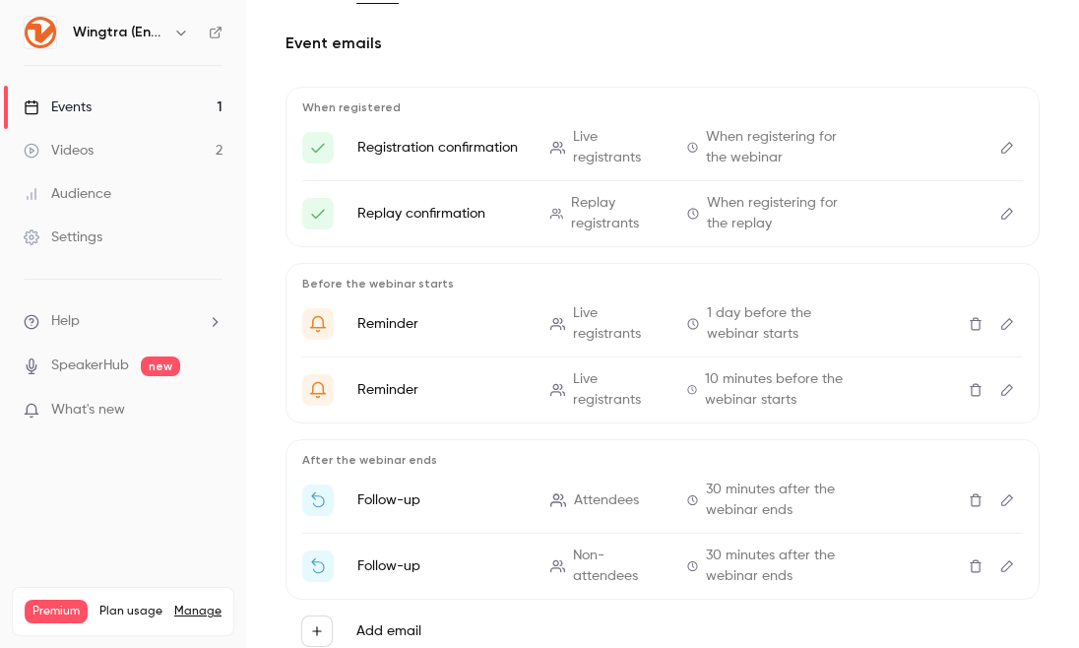
scroll to position [212, 0]
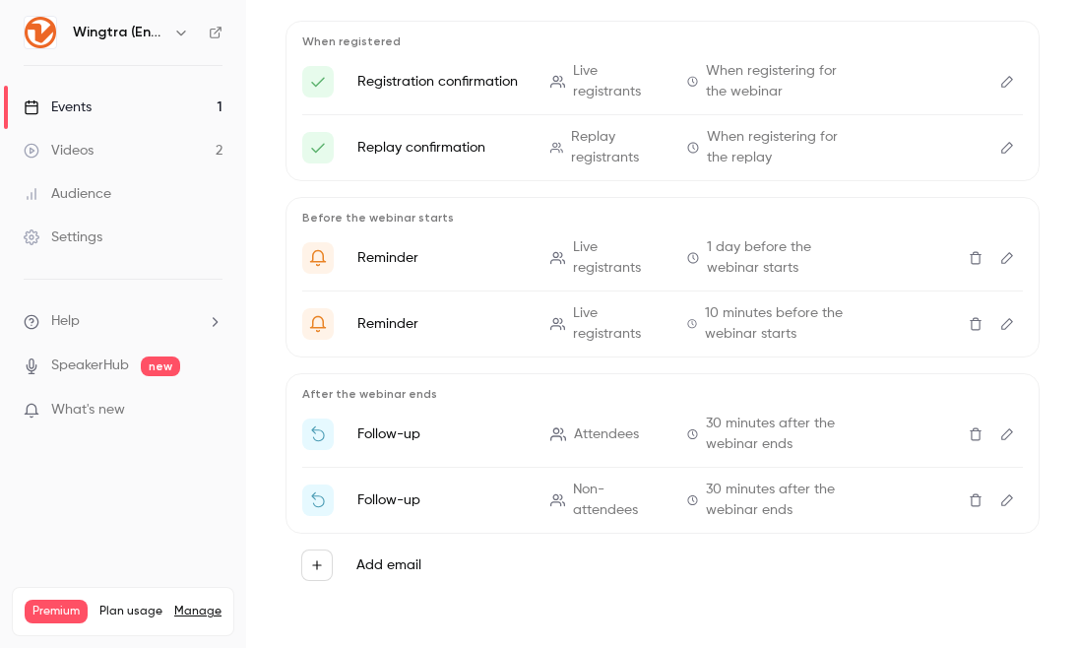
click at [68, 368] on link "SpeakerHub" at bounding box center [90, 366] width 78 height 21
click at [79, 239] on div "Settings" at bounding box center [63, 237] width 79 height 20
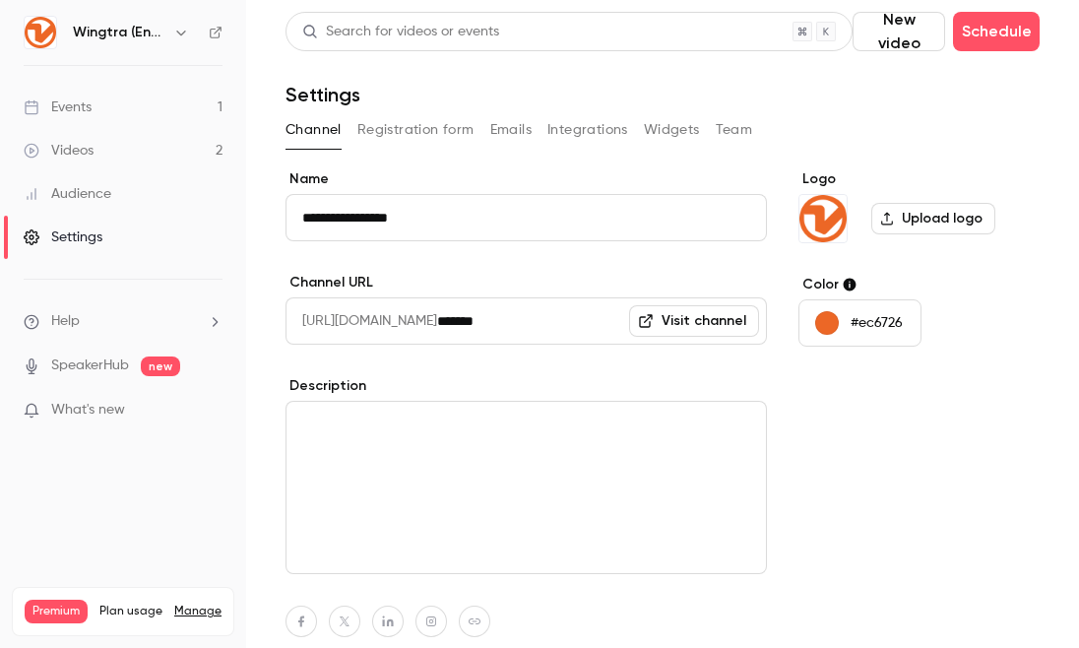
click at [86, 189] on div "Audience" at bounding box center [68, 194] width 88 height 20
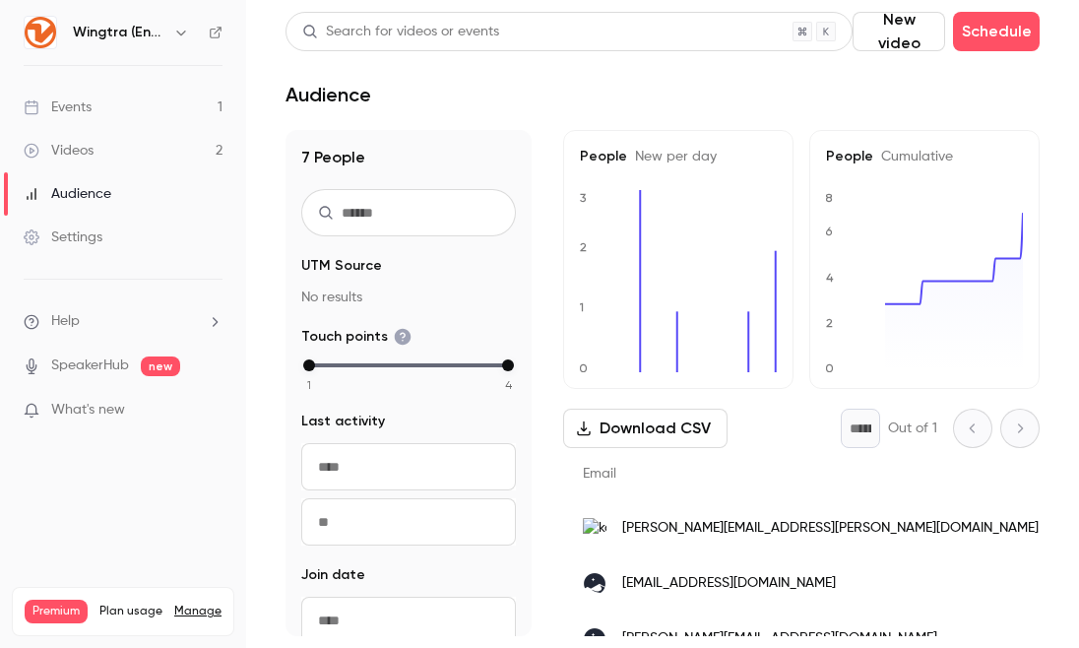
click at [86, 131] on link "Videos 2" at bounding box center [123, 150] width 246 height 43
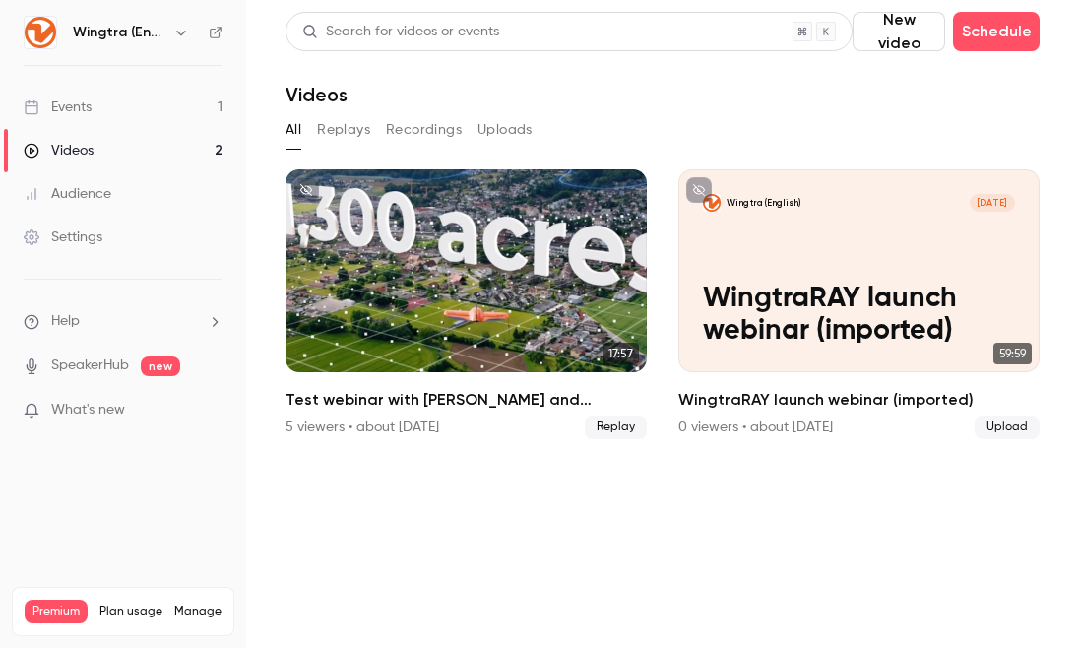
click at [86, 108] on div "Events" at bounding box center [58, 107] width 68 height 20
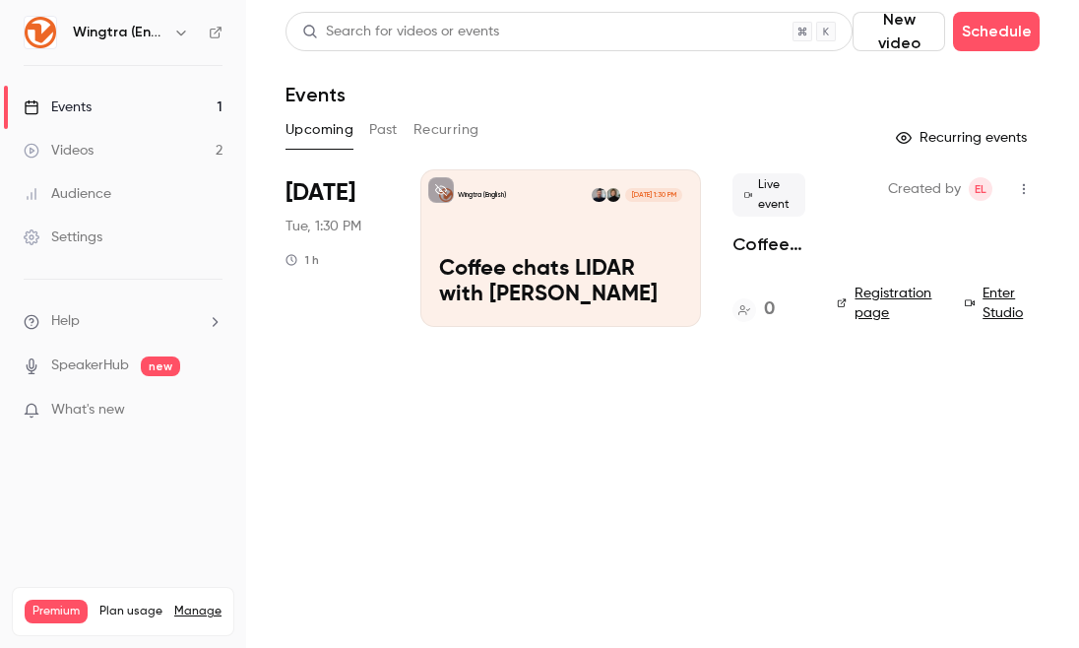
click at [567, 264] on p "Coffee chats LIDAR with [PERSON_NAME]" at bounding box center [560, 282] width 243 height 51
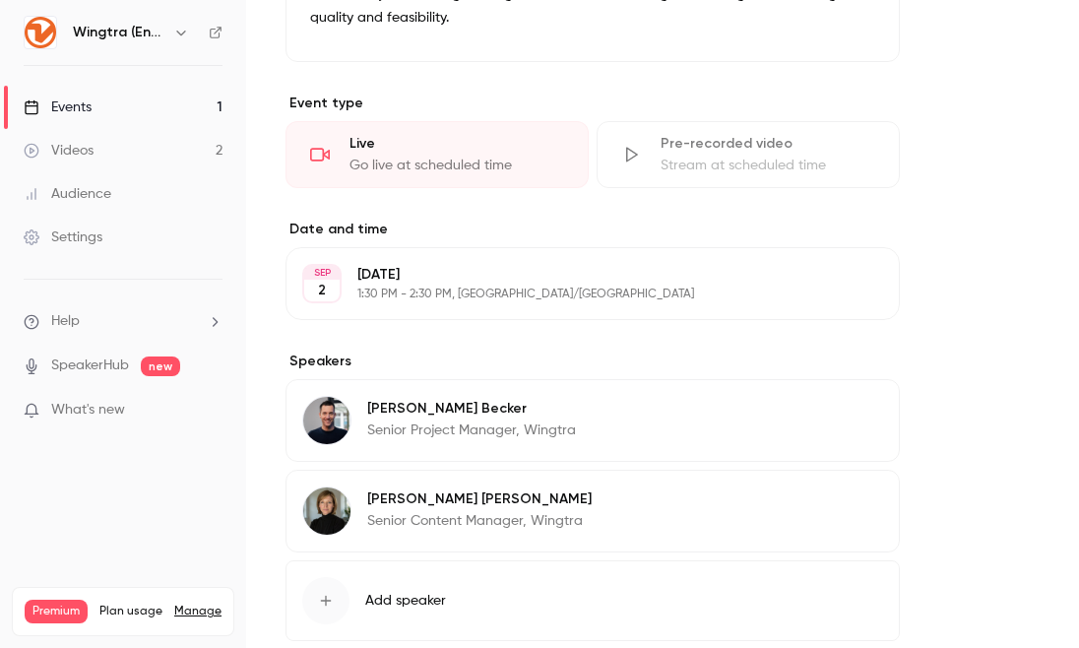
scroll to position [800, 0]
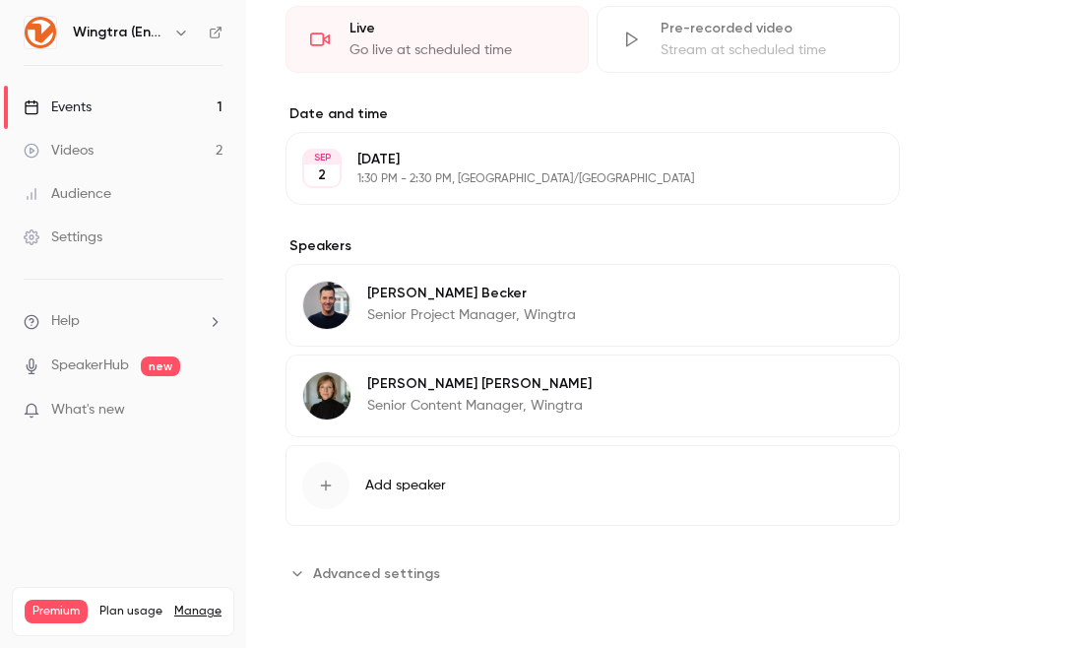
click at [709, 312] on div "André Becker Senior Project Manager, Wingtra Edit" at bounding box center [593, 305] width 615 height 83
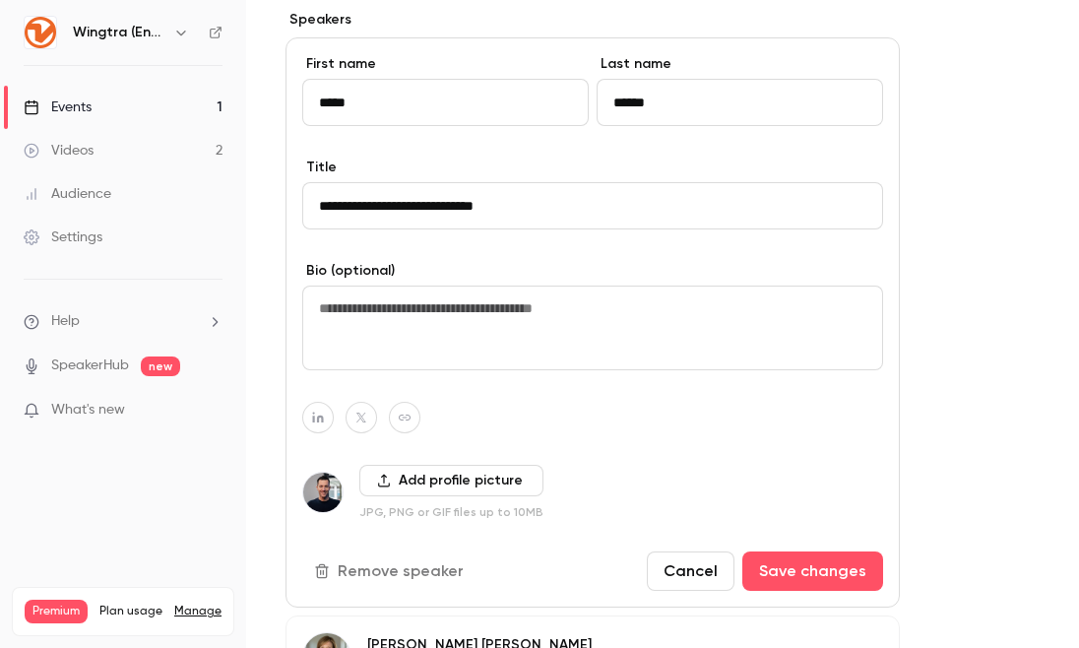
scroll to position [1035, 0]
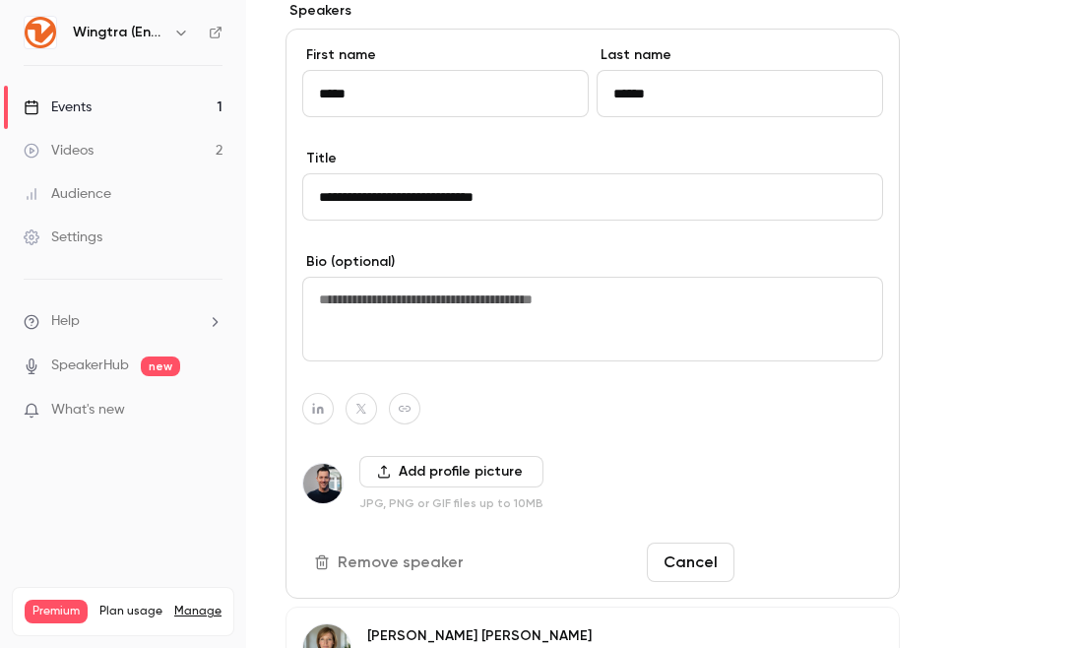
click at [796, 552] on button "Save changes" at bounding box center [813, 562] width 141 height 39
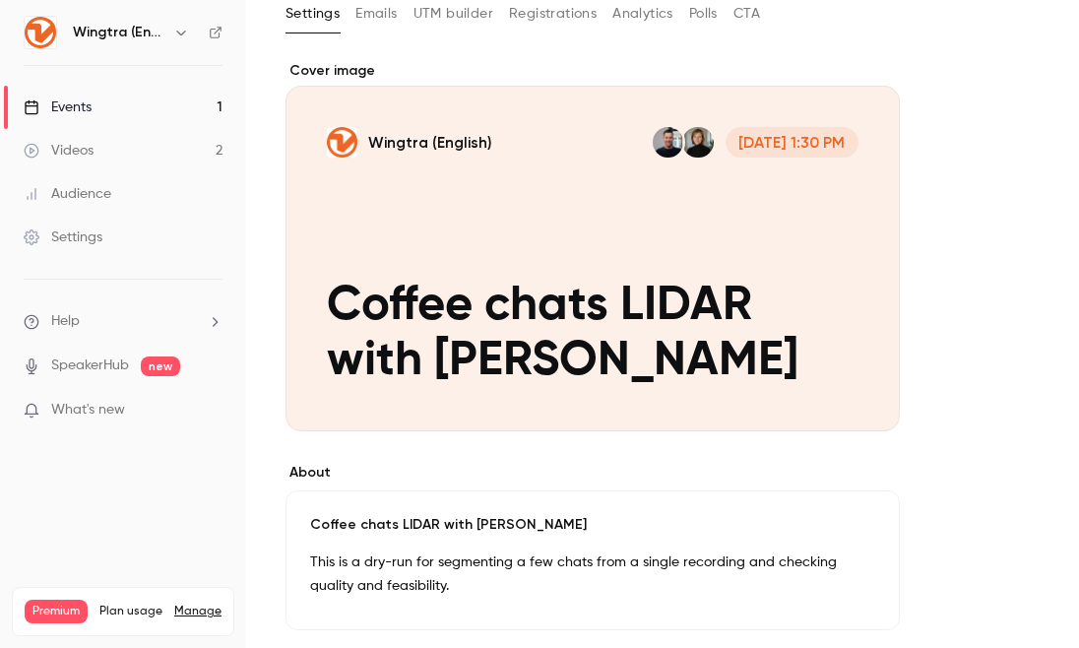
scroll to position [0, 0]
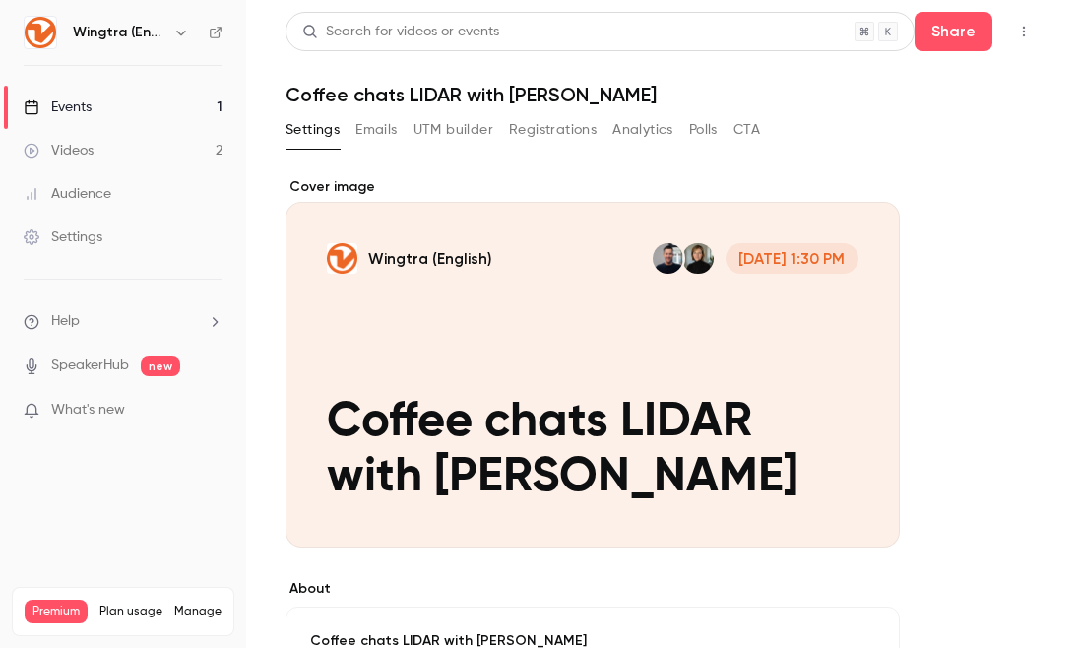
click at [581, 133] on button "Registrations" at bounding box center [553, 130] width 88 height 32
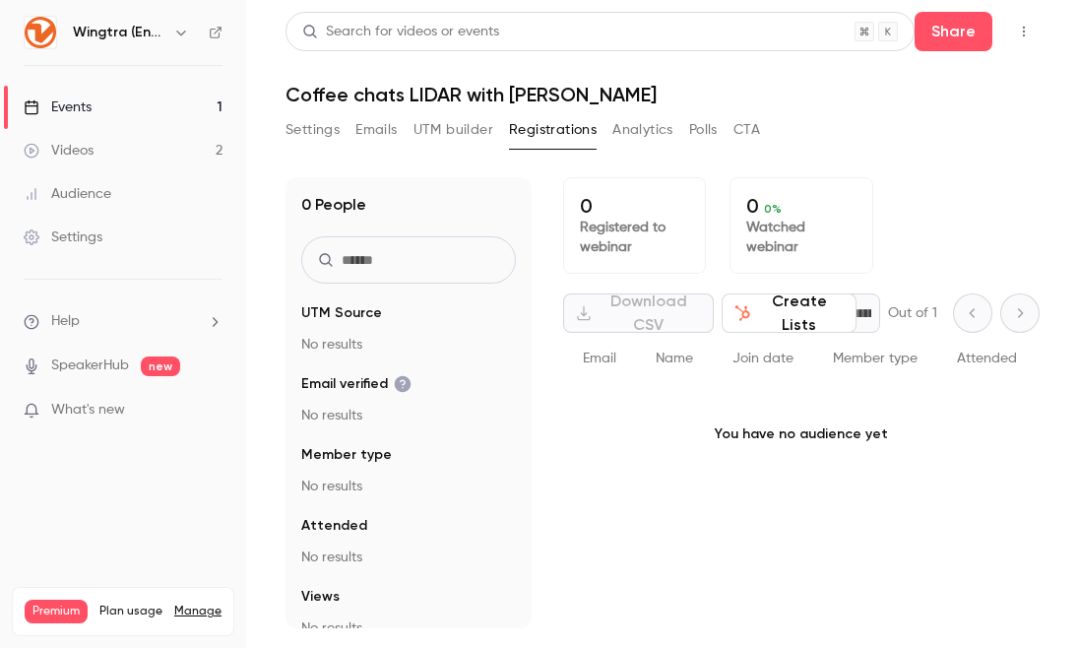
click at [446, 127] on button "UTM builder" at bounding box center [454, 130] width 80 height 32
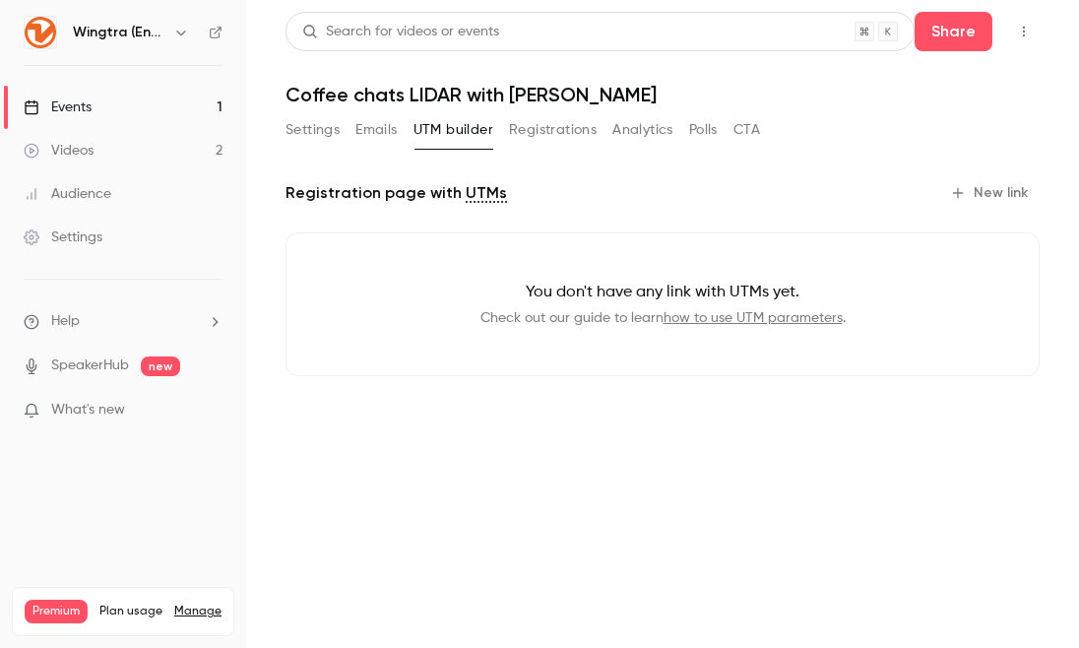
click at [384, 127] on button "Emails" at bounding box center [376, 130] width 41 height 32
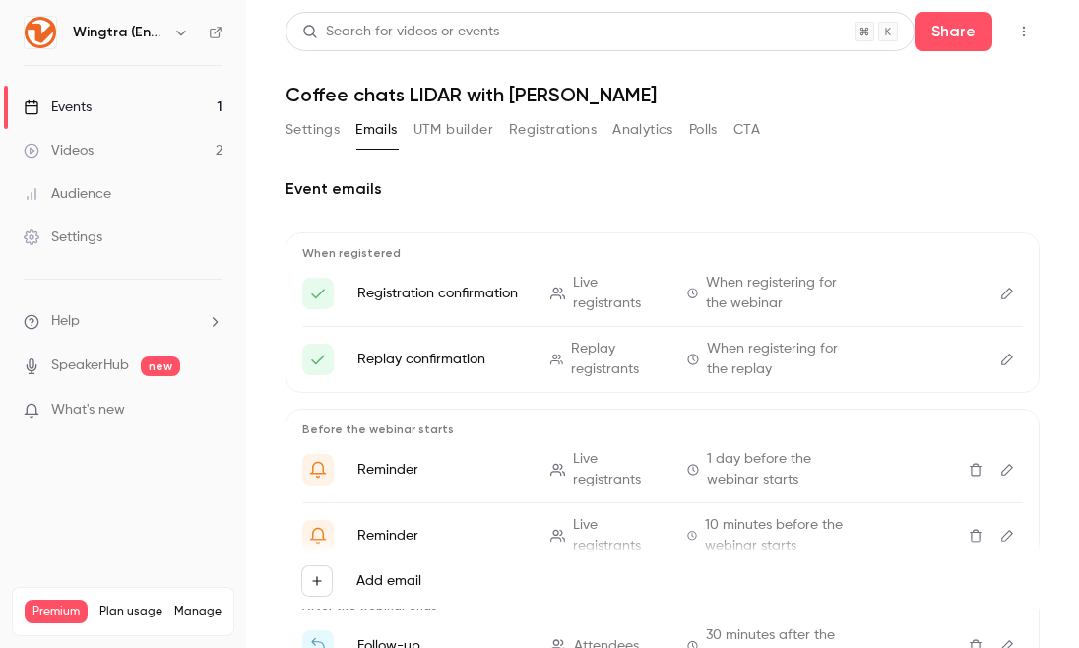
click at [325, 139] on button "Settings" at bounding box center [313, 130] width 54 height 32
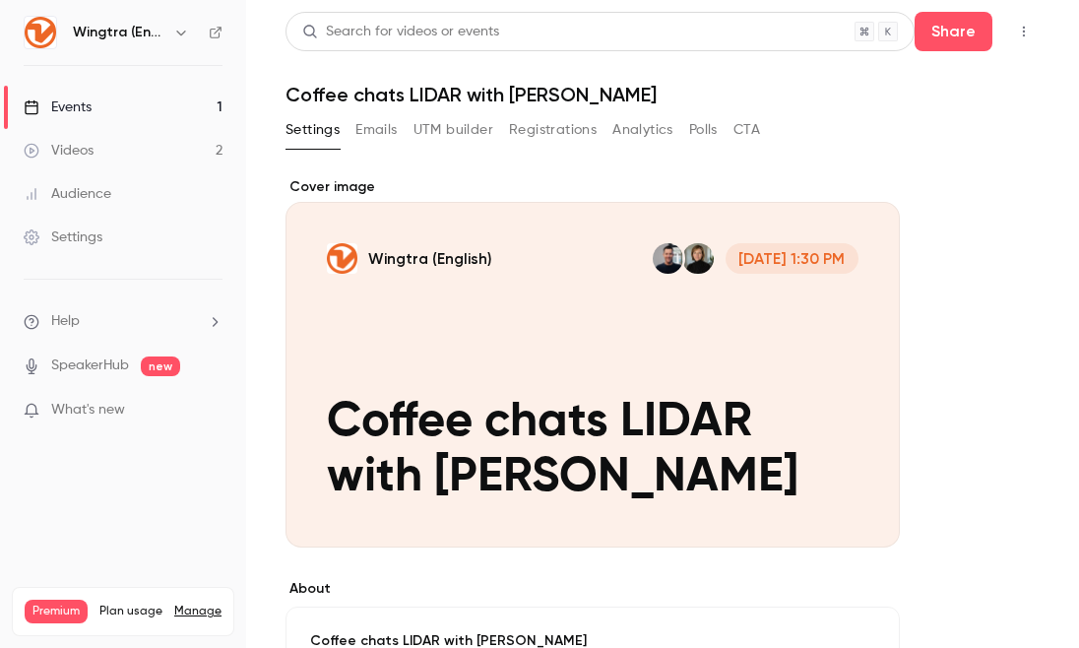
click at [187, 153] on link "Videos 2" at bounding box center [123, 150] width 246 height 43
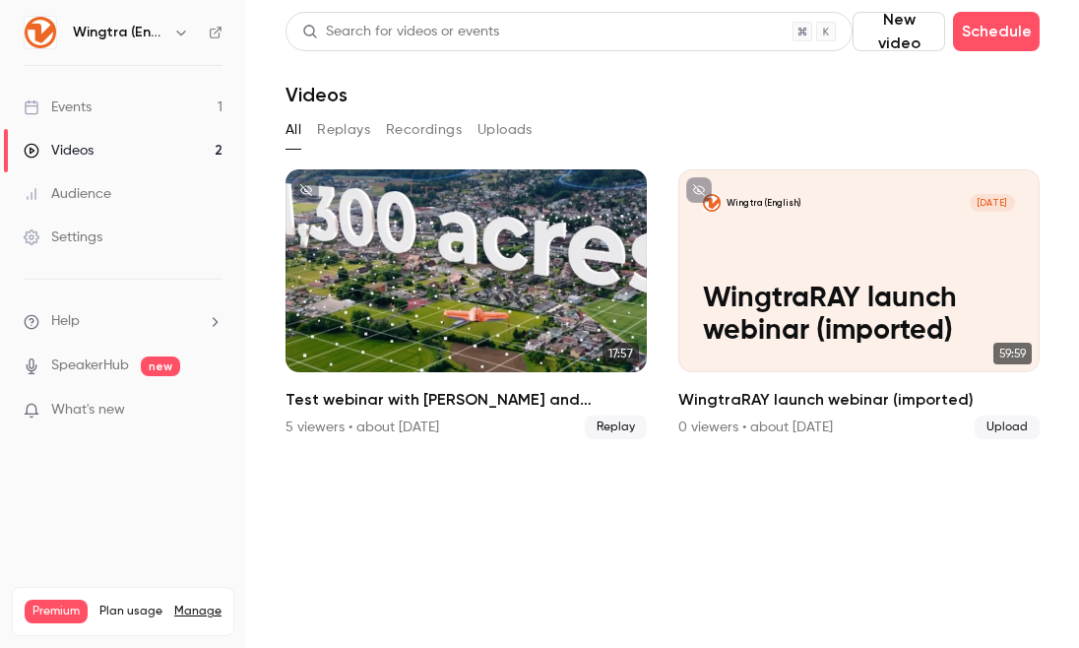
click at [133, 112] on link "Events 1" at bounding box center [123, 107] width 246 height 43
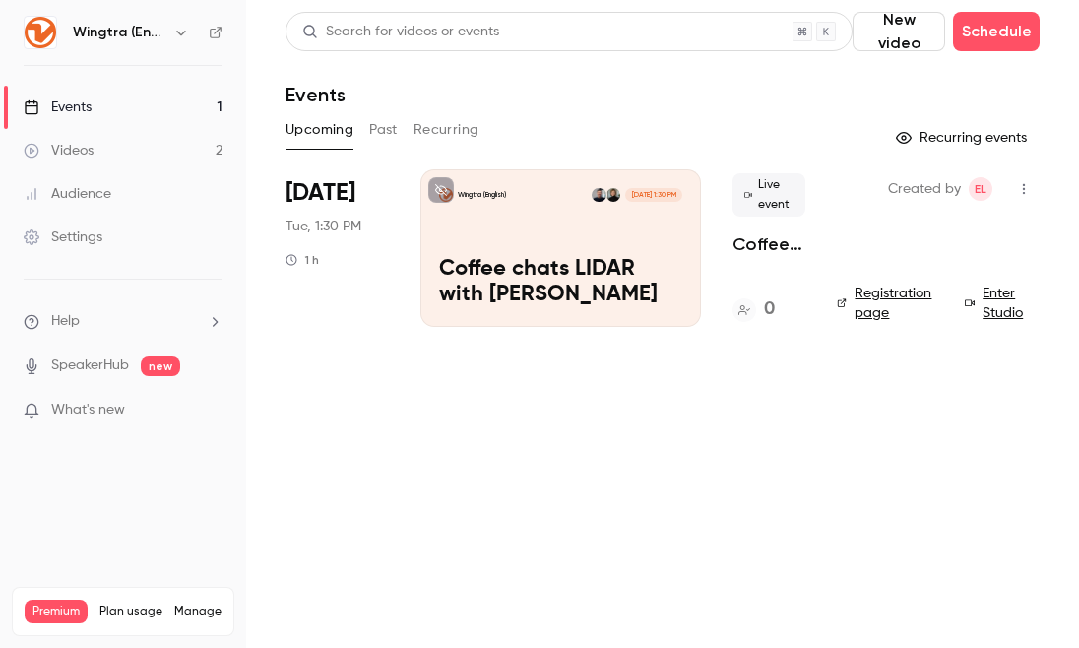
click at [517, 231] on div "Wingtra (English) [DATE] 1:30 PM Coffee chats LIDAR with [PERSON_NAME]" at bounding box center [561, 248] width 281 height 158
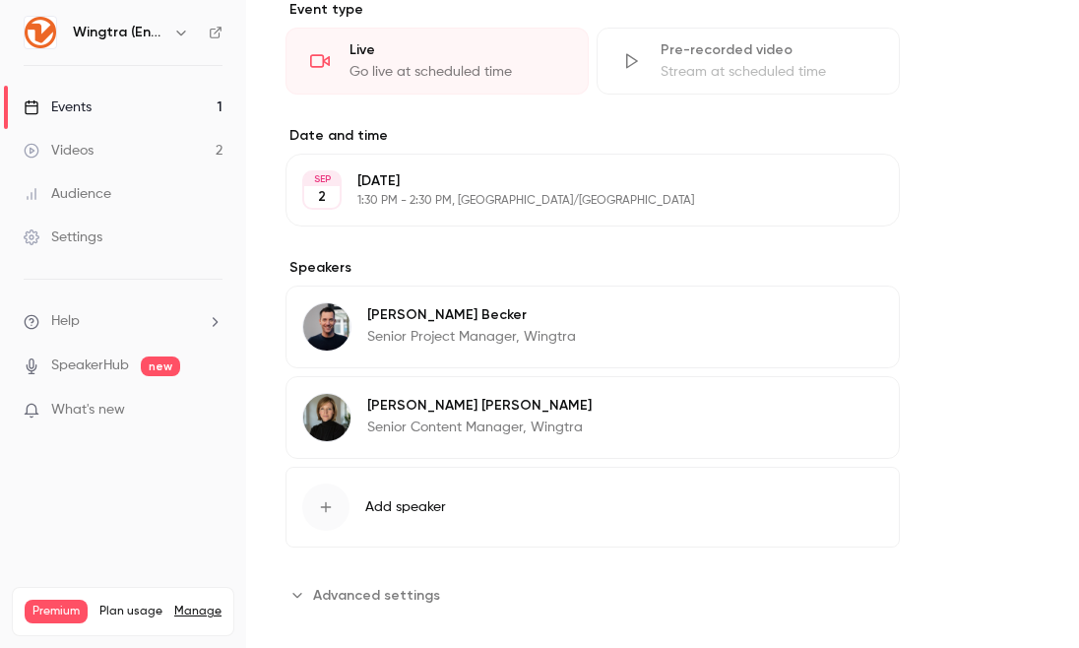
scroll to position [800, 0]
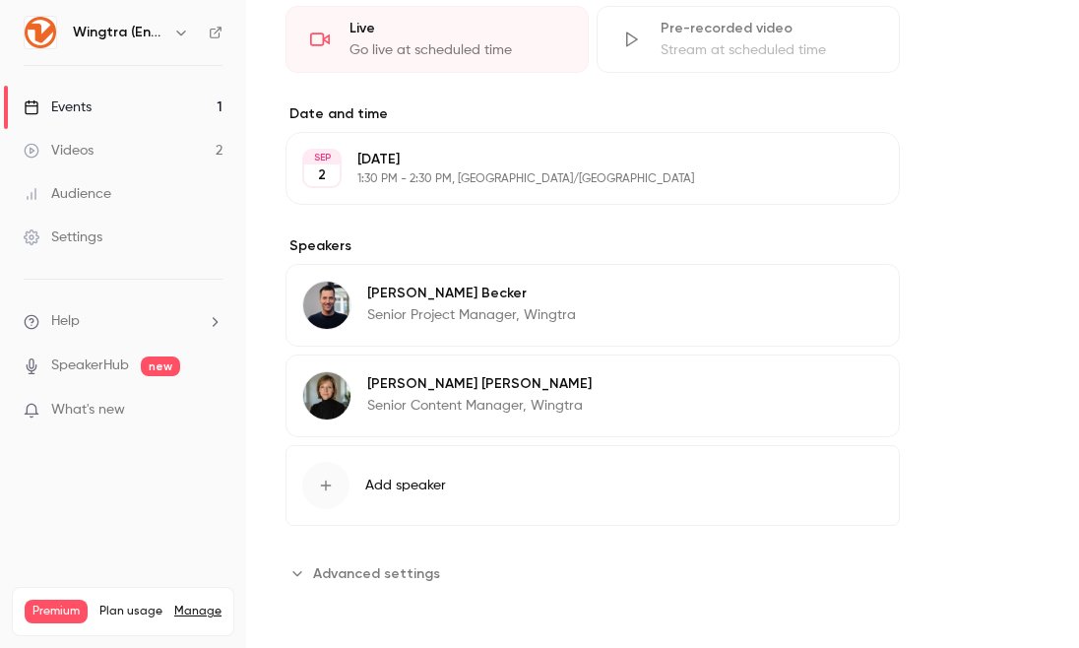
click at [148, 408] on p "What's new" at bounding box center [107, 410] width 167 height 21
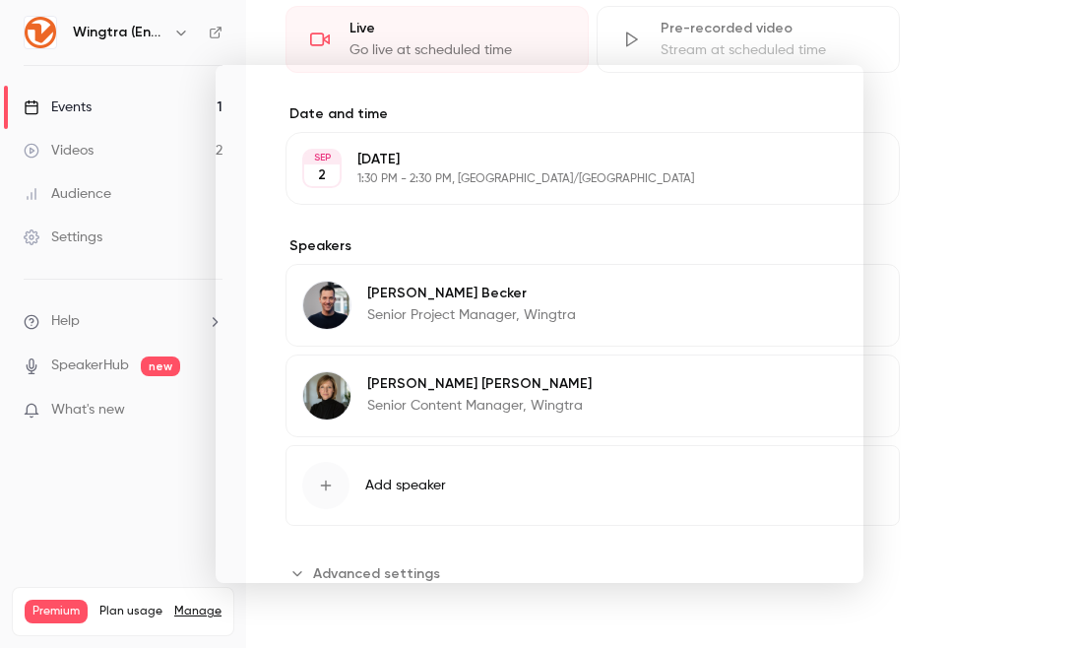
click at [971, 407] on div at bounding box center [539, 324] width 1079 height 648
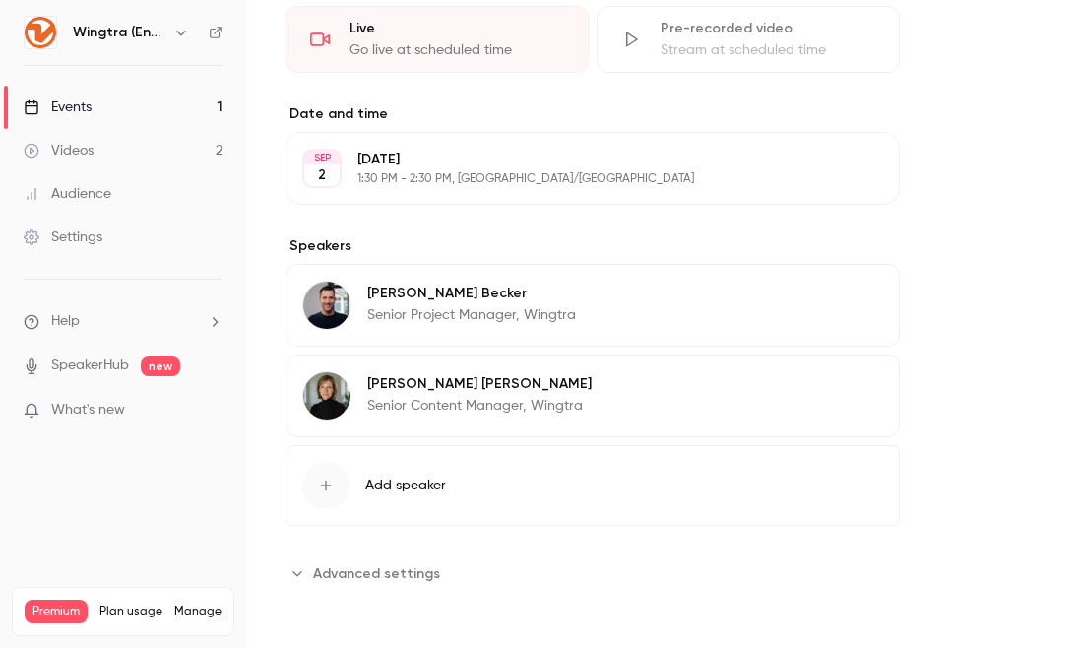
click at [64, 322] on span "Help" at bounding box center [65, 321] width 29 height 21
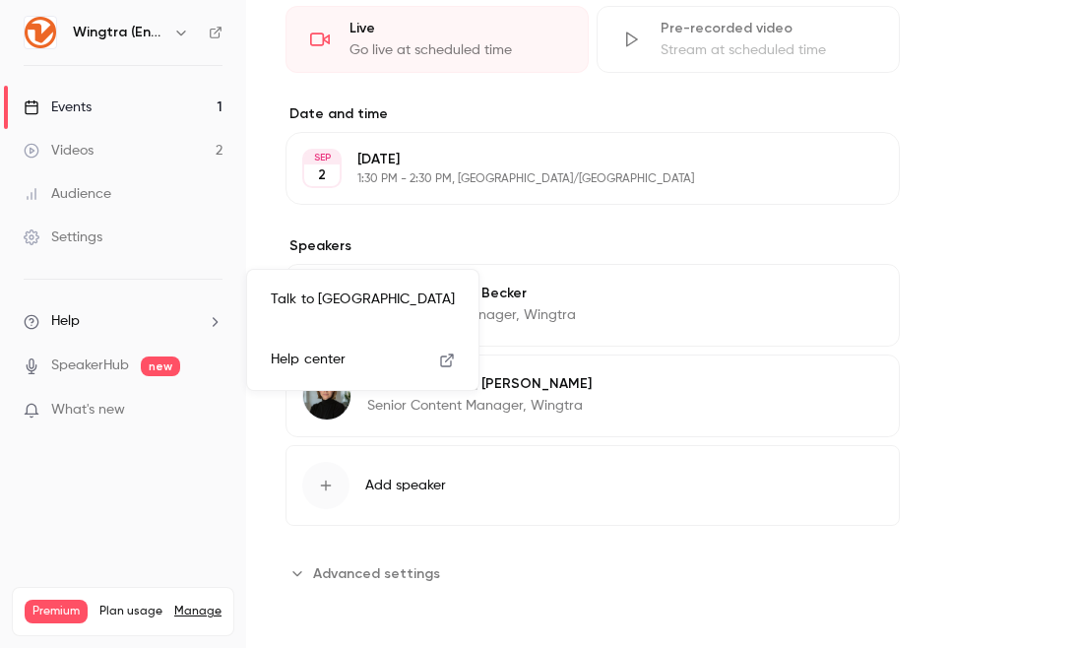
click at [306, 362] on span "Help center" at bounding box center [308, 360] width 75 height 21
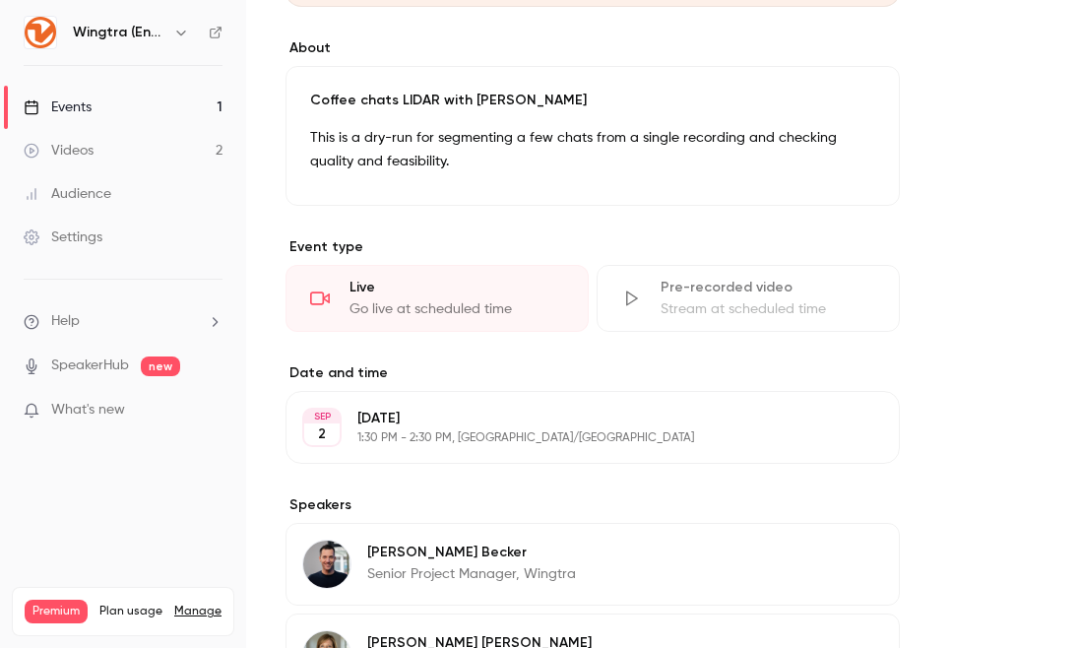
scroll to position [0, 0]
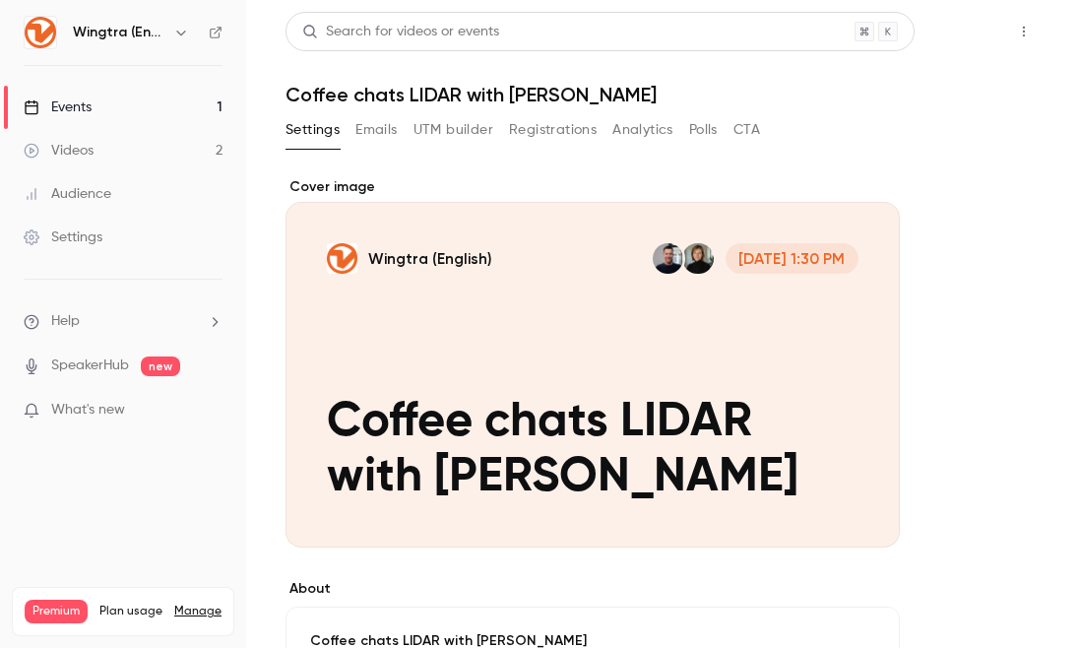
click at [940, 34] on button "Share" at bounding box center [954, 31] width 78 height 39
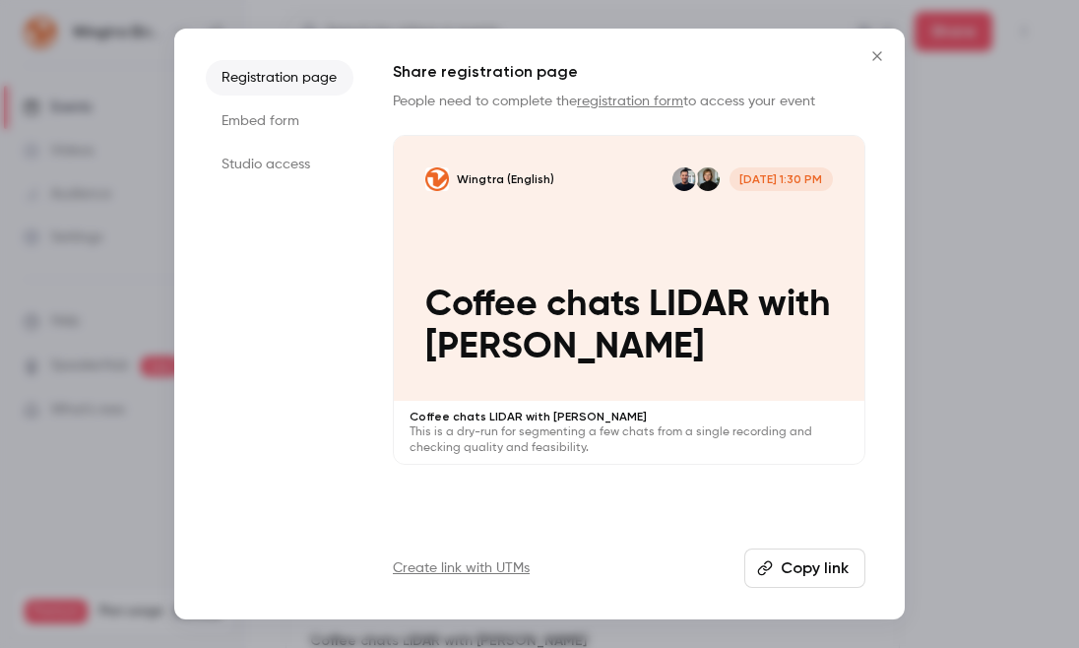
click at [290, 167] on li "Studio access" at bounding box center [280, 164] width 148 height 35
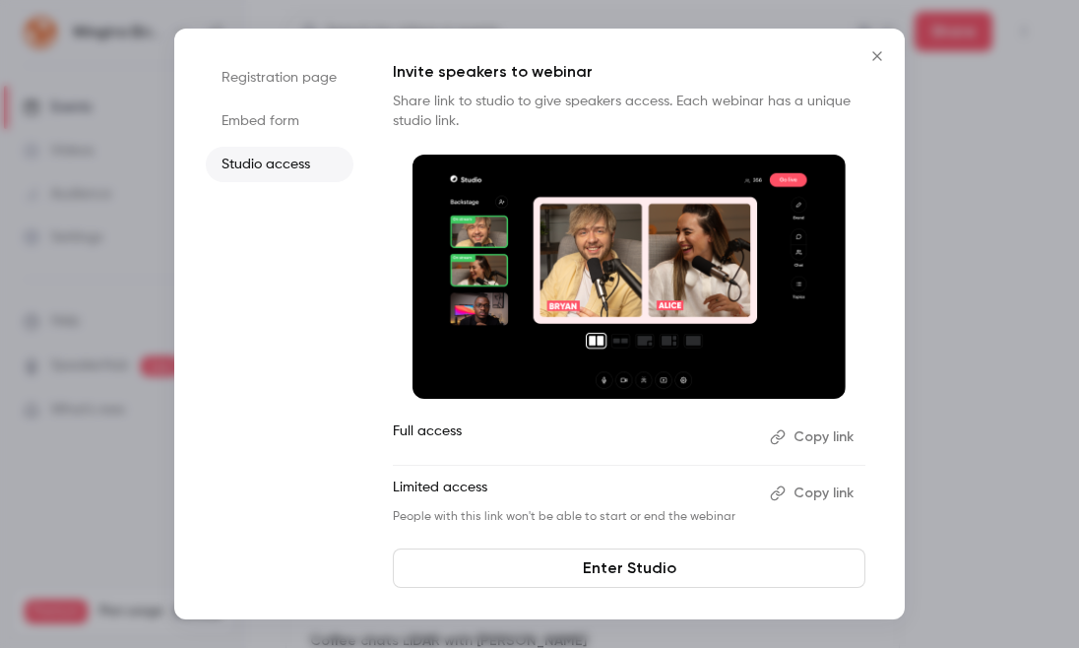
click at [828, 492] on button "Copy link" at bounding box center [813, 494] width 103 height 32
click at [869, 54] on icon "Close" at bounding box center [878, 56] width 24 height 16
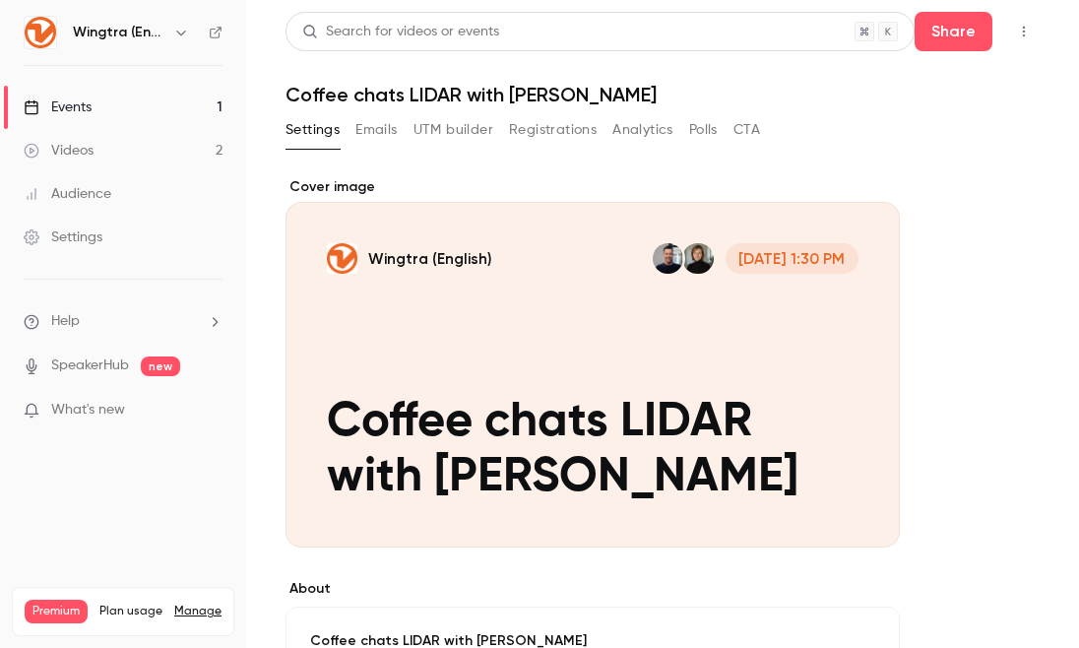
click at [113, 152] on link "Videos 2" at bounding box center [123, 150] width 246 height 43
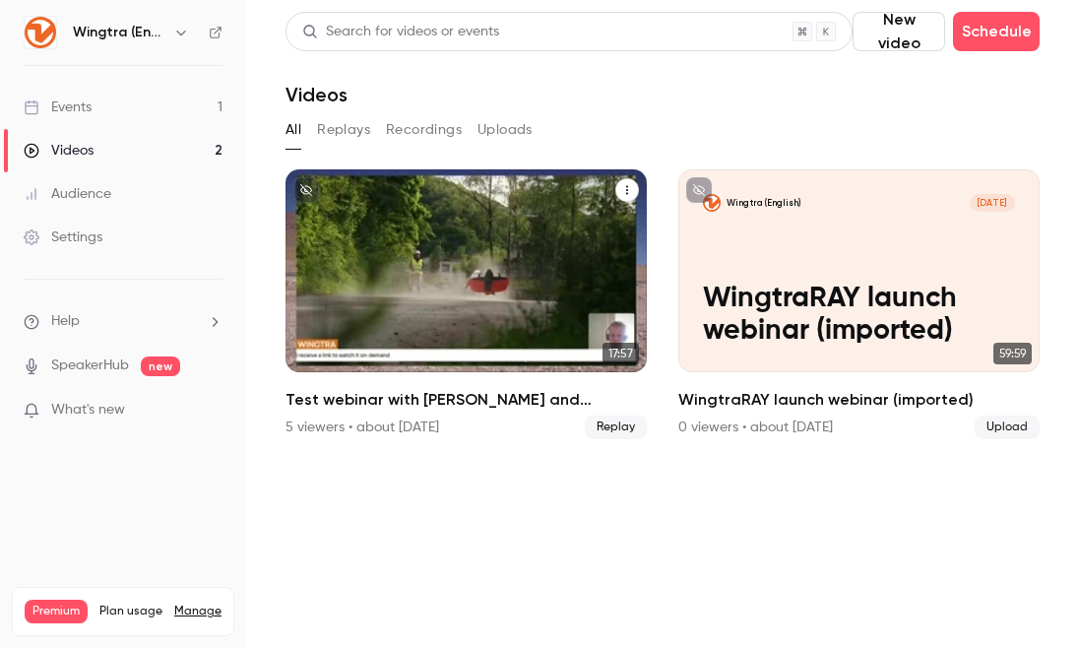
click at [360, 225] on div "Test webinar with Maeli and Andy" at bounding box center [466, 270] width 361 height 203
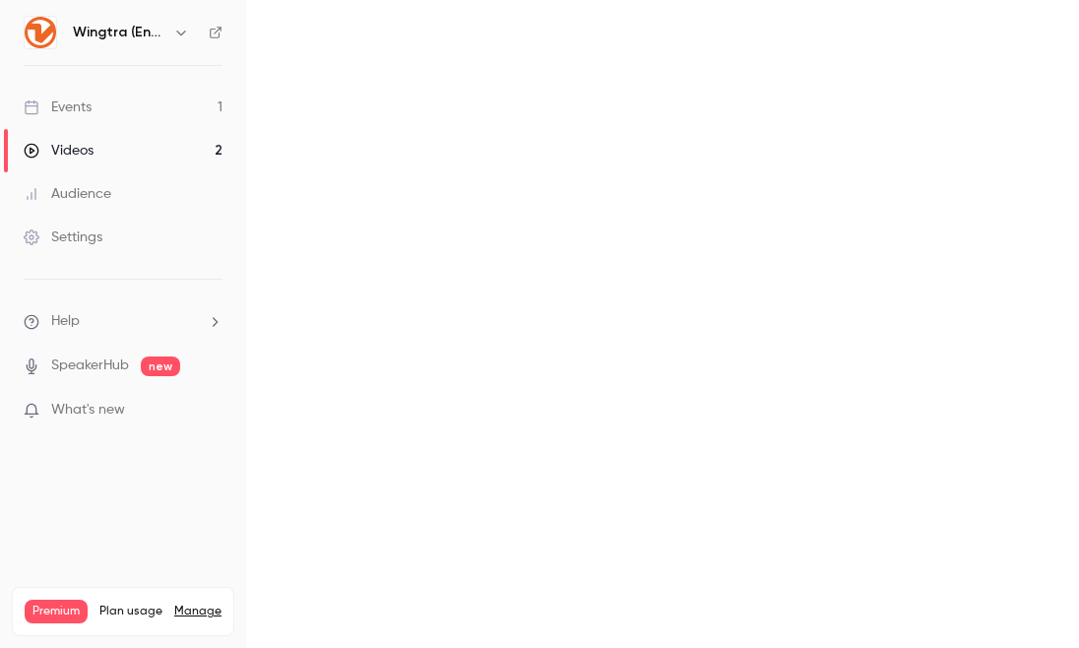
click at [360, 225] on main at bounding box center [662, 324] width 833 height 648
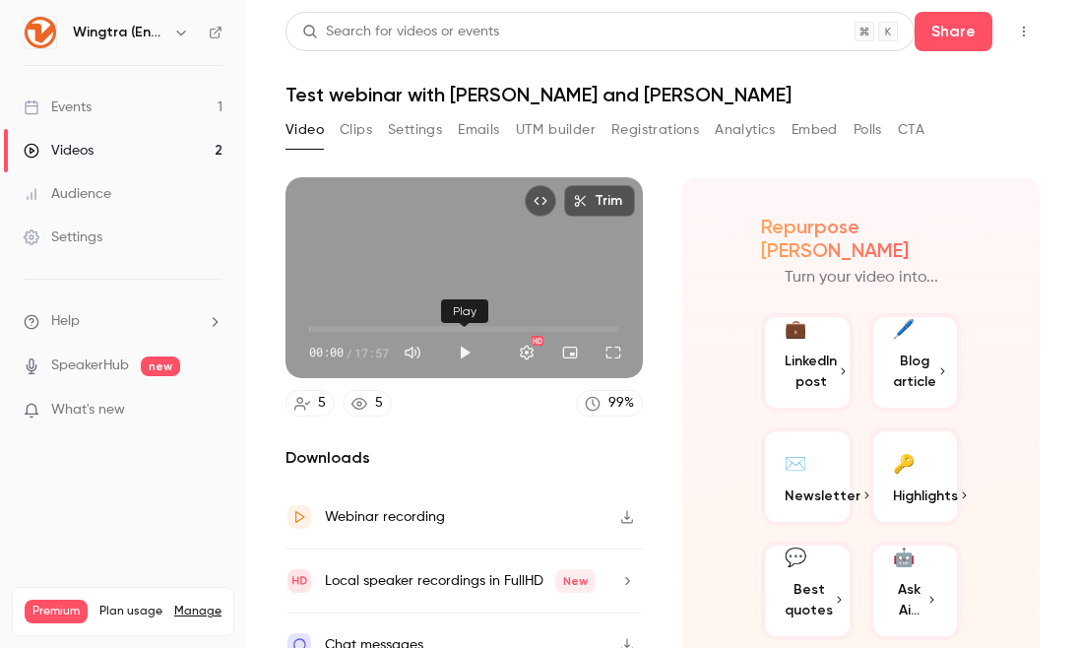
click at [458, 353] on button "Play" at bounding box center [464, 352] width 39 height 39
click at [361, 327] on span "00:25" at bounding box center [464, 329] width 310 height 32
click at [387, 329] on span "04:30" at bounding box center [464, 329] width 310 height 32
click at [412, 329] on span "04:31" at bounding box center [464, 329] width 310 height 32
click at [446, 330] on span "07:55" at bounding box center [464, 329] width 310 height 32
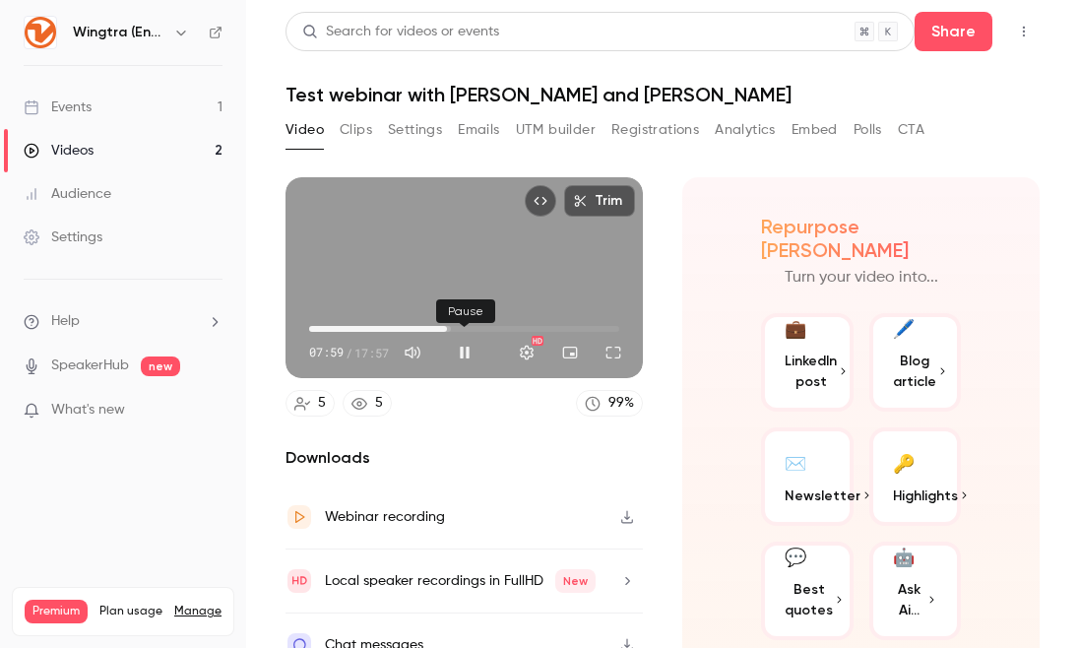
click at [464, 354] on button "Pause" at bounding box center [464, 352] width 39 height 39
type input "*****"
click at [88, 108] on div "Events" at bounding box center [58, 107] width 68 height 20
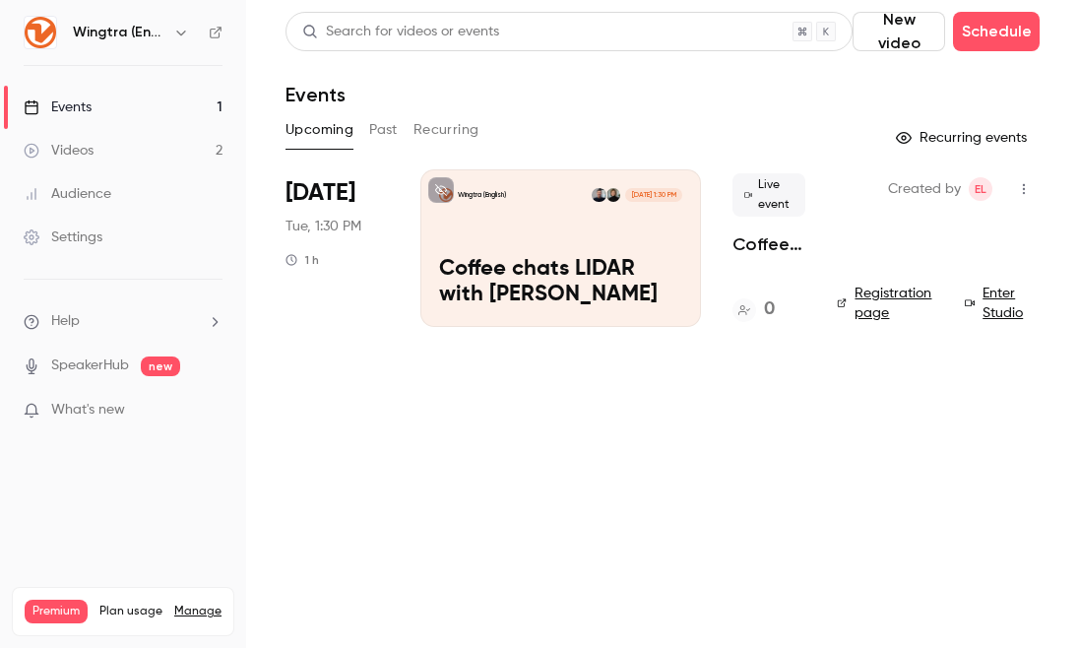
click at [521, 422] on main "Search for videos or events New video Schedule Events Upcoming Past Recurring R…" at bounding box center [662, 324] width 833 height 648
click at [556, 272] on p "Coffee chats LIDAR with [PERSON_NAME]" at bounding box center [560, 282] width 243 height 51
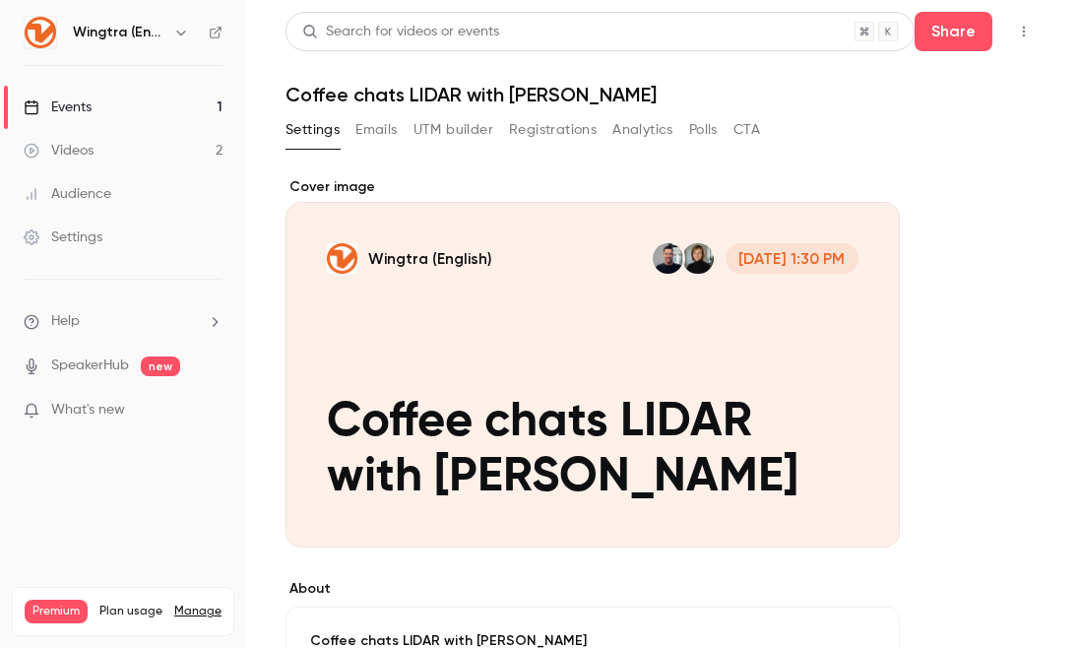
click at [663, 397] on div "Cover image" at bounding box center [593, 362] width 615 height 370
click at [0, 0] on input "Wingtra (English) [DATE] 1:30 PM Coffee chats LIDAR with [PERSON_NAME]" at bounding box center [0, 0] width 0 height 0
click at [451, 432] on div "Cover image" at bounding box center [593, 362] width 615 height 370
click at [0, 0] on input "Wingtra (English) [DATE] 1:30 PM Coffee chats LIDAR with [PERSON_NAME]" at bounding box center [0, 0] width 0 height 0
click at [84, 113] on div "Events" at bounding box center [58, 107] width 68 height 20
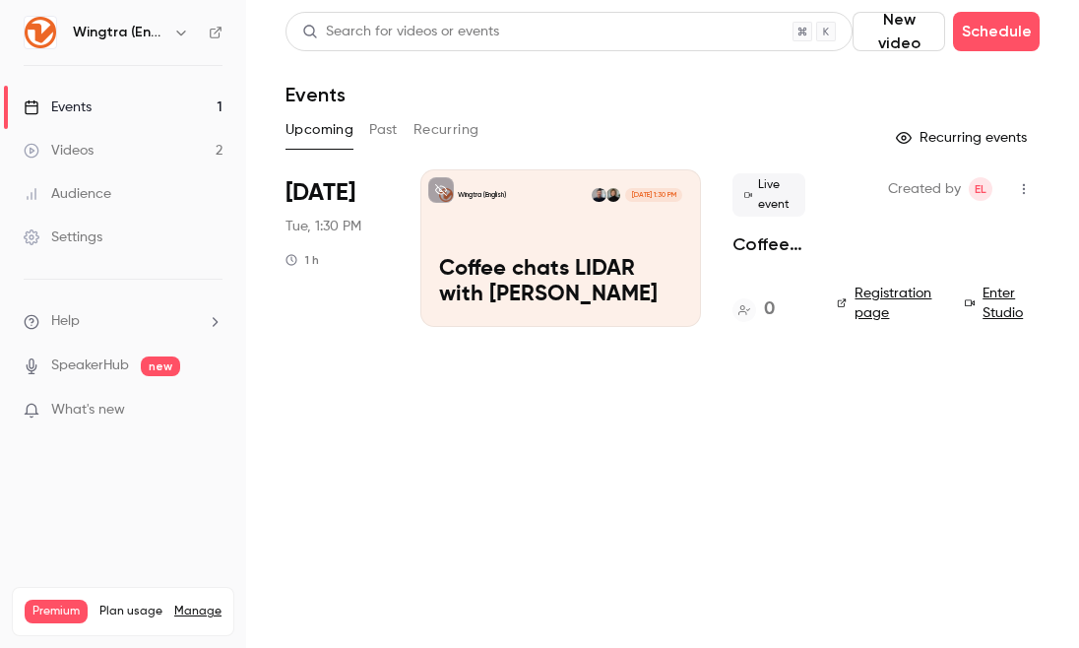
click at [519, 255] on div "Wingtra (English) [DATE] 1:30 PM Coffee chats LIDAR with [PERSON_NAME]" at bounding box center [561, 248] width 281 height 158
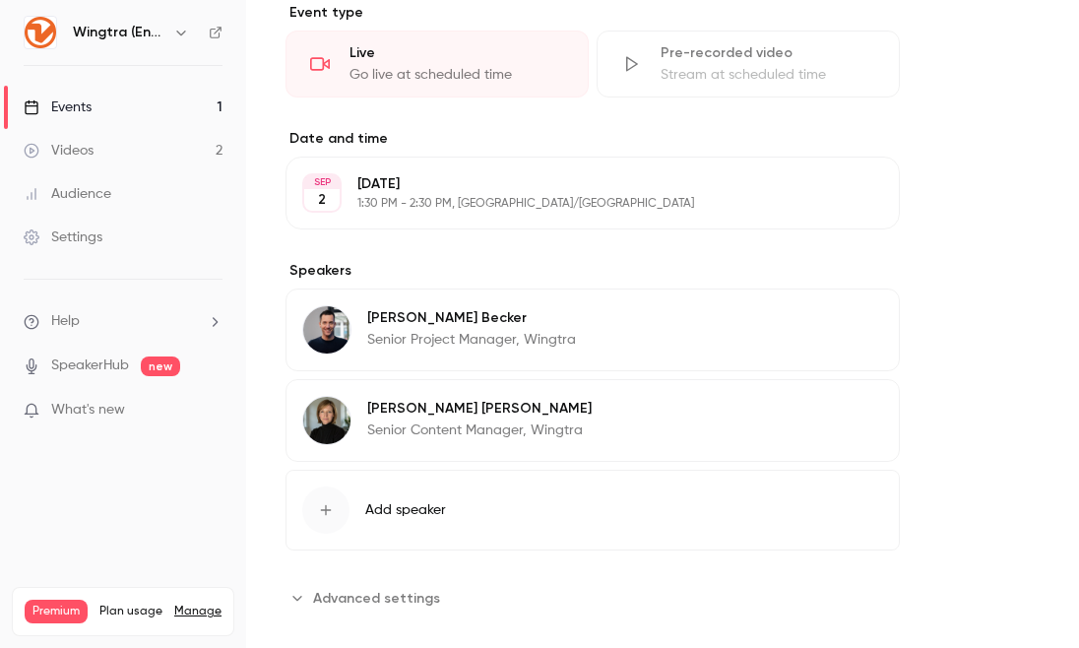
scroll to position [800, 0]
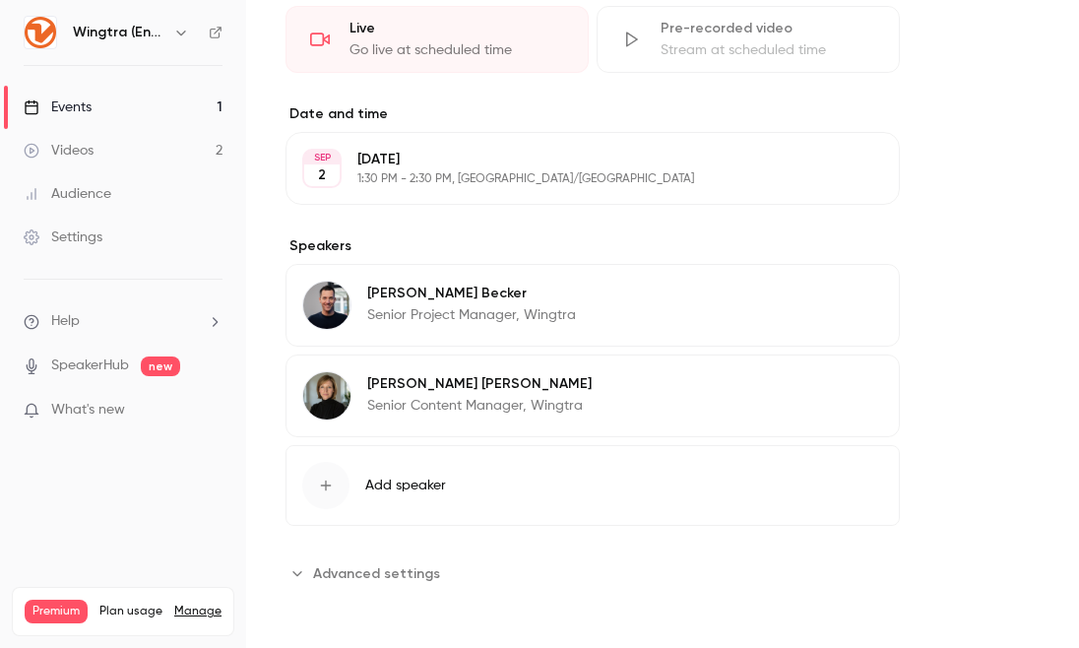
click at [711, 37] on div "Pre-recorded video" at bounding box center [768, 29] width 215 height 20
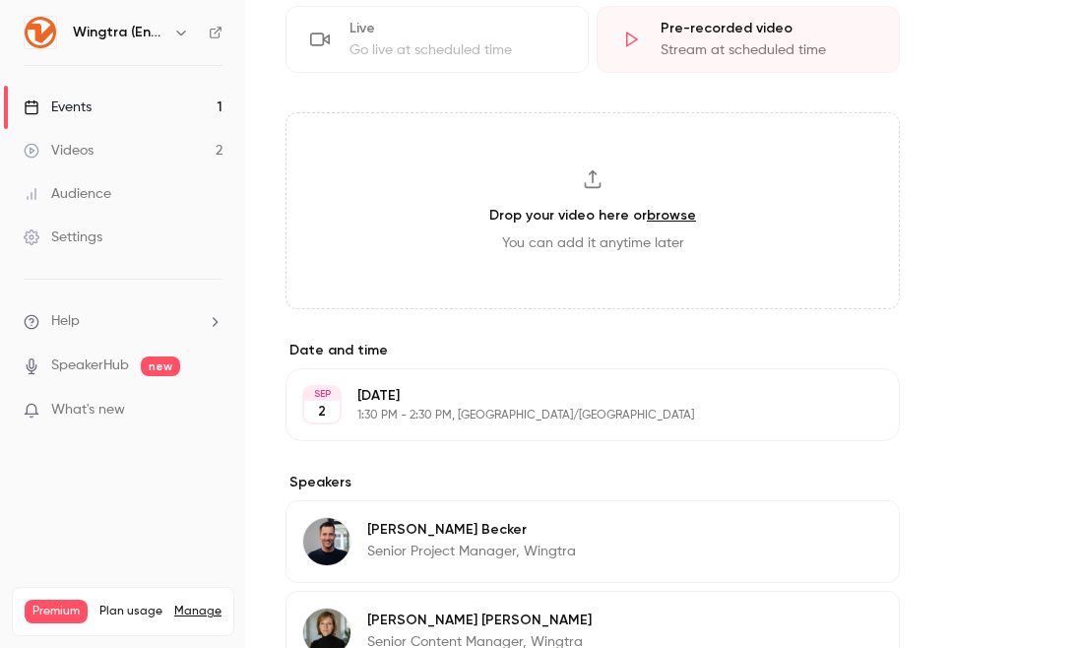
click at [499, 71] on div "Live Go live at scheduled time" at bounding box center [437, 39] width 303 height 67
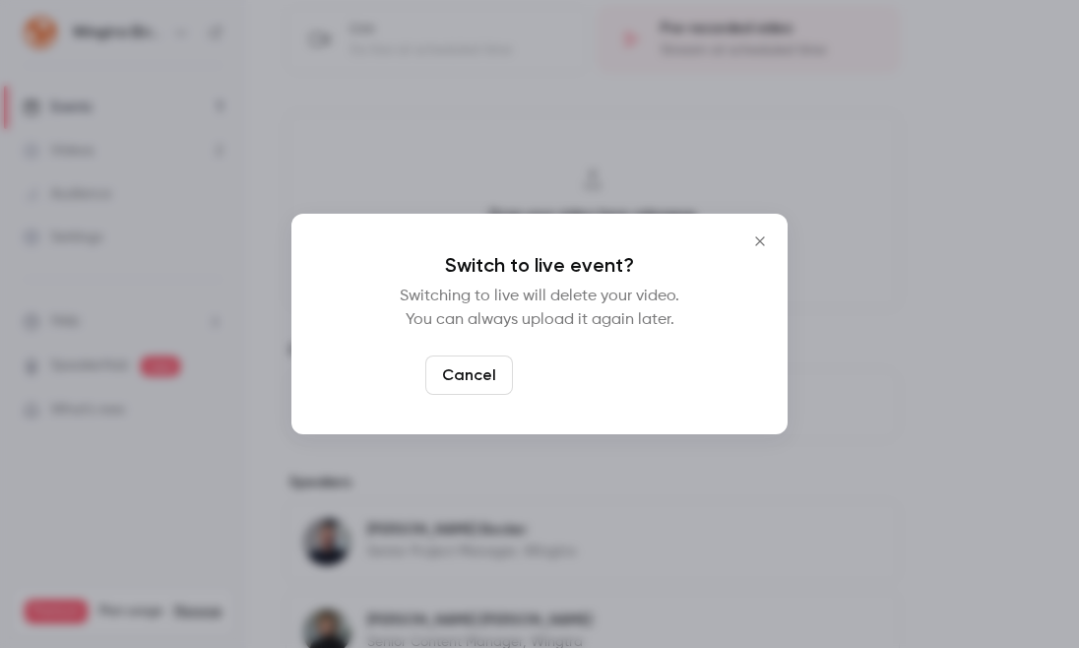
click at [599, 372] on button "Switch to live" at bounding box center [587, 375] width 133 height 39
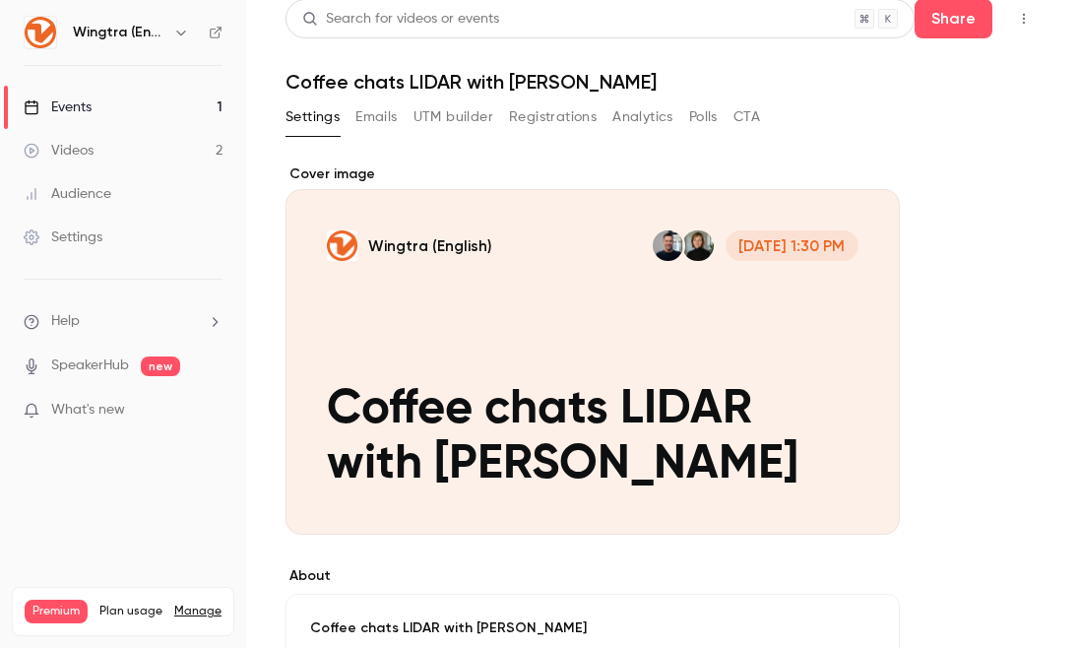
scroll to position [0, 0]
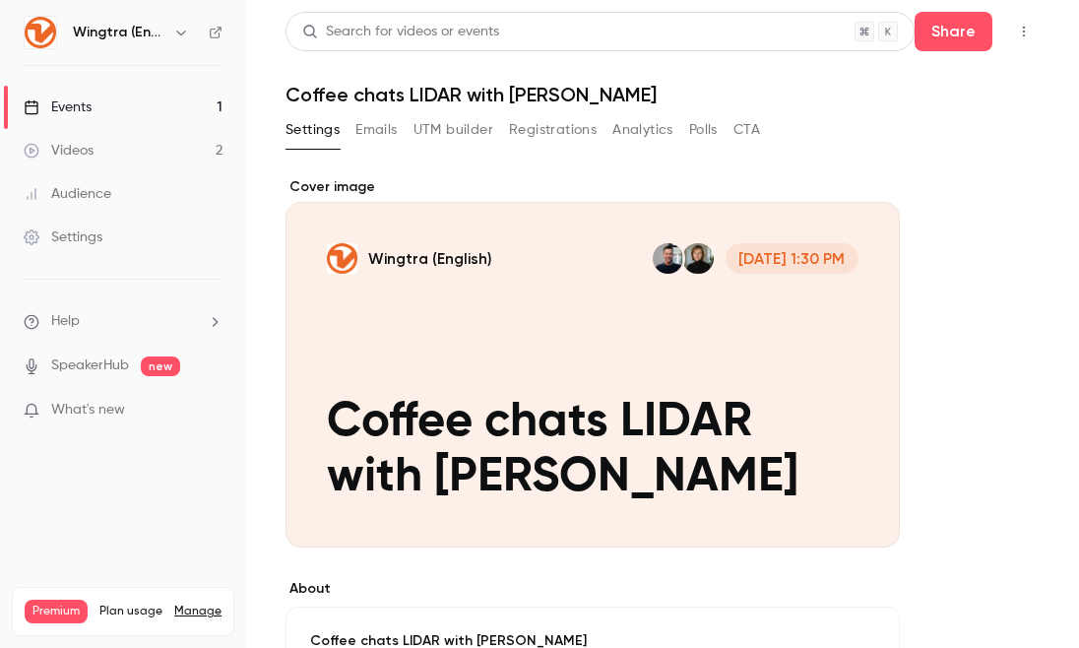
click at [89, 143] on div "Videos" at bounding box center [59, 151] width 70 height 20
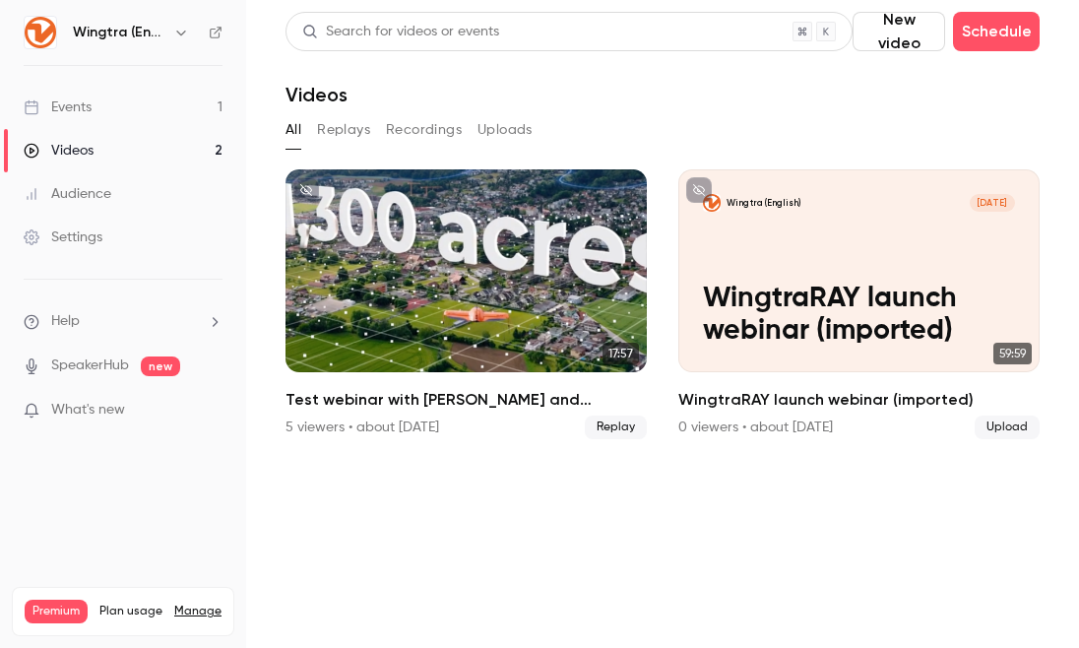
click at [86, 97] on link "Events 1" at bounding box center [123, 107] width 246 height 43
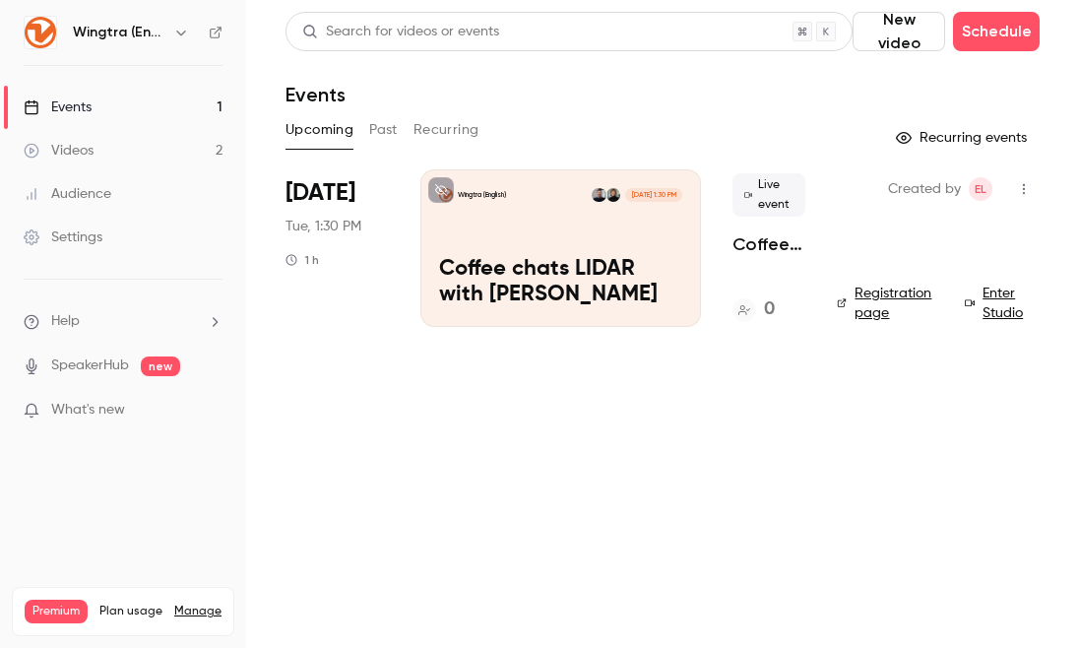
click at [896, 96] on div "Events" at bounding box center [663, 95] width 754 height 24
click at [1004, 317] on link "Enter Studio" at bounding box center [1002, 303] width 75 height 39
click at [518, 271] on p "Coffee chats LIDAR with [PERSON_NAME]" at bounding box center [560, 282] width 243 height 51
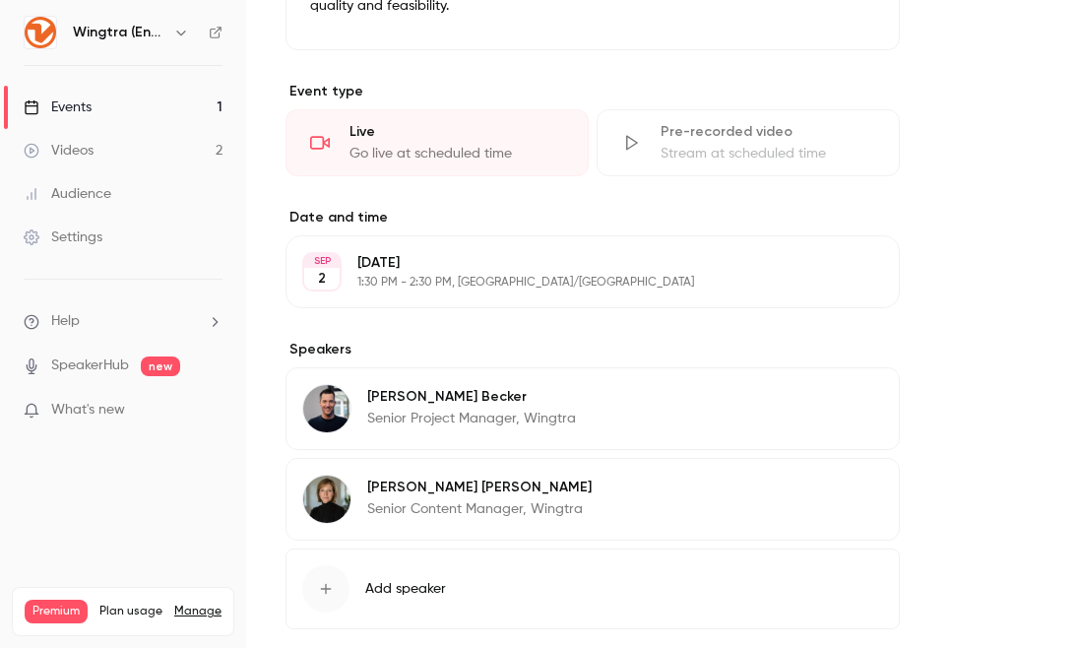
scroll to position [800, 0]
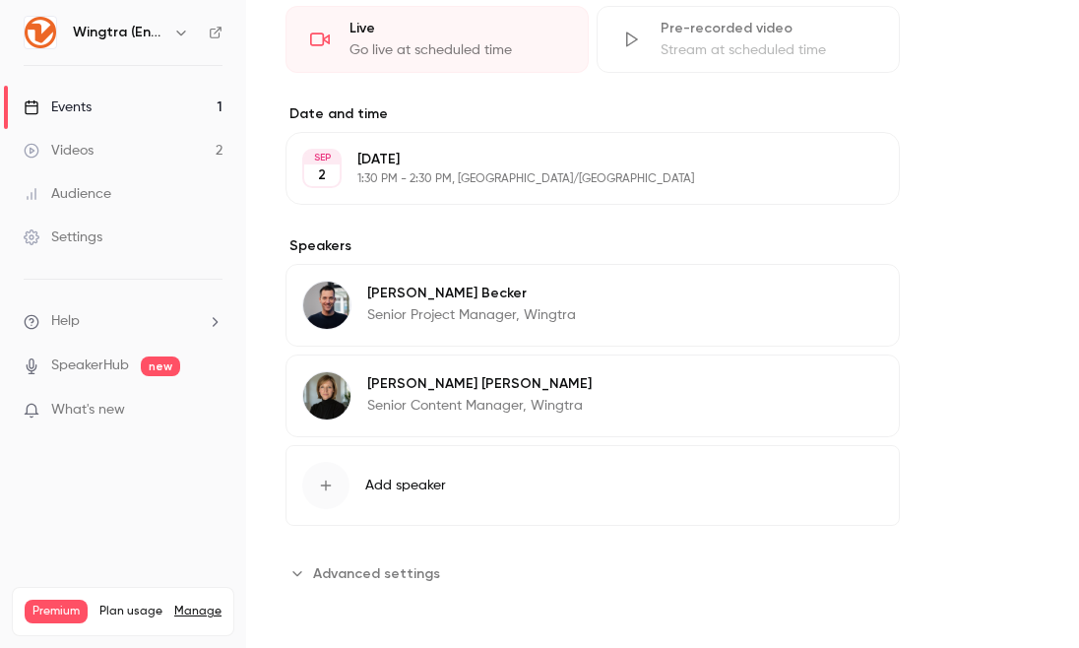
click at [330, 564] on span "Advanced settings" at bounding box center [376, 573] width 127 height 21
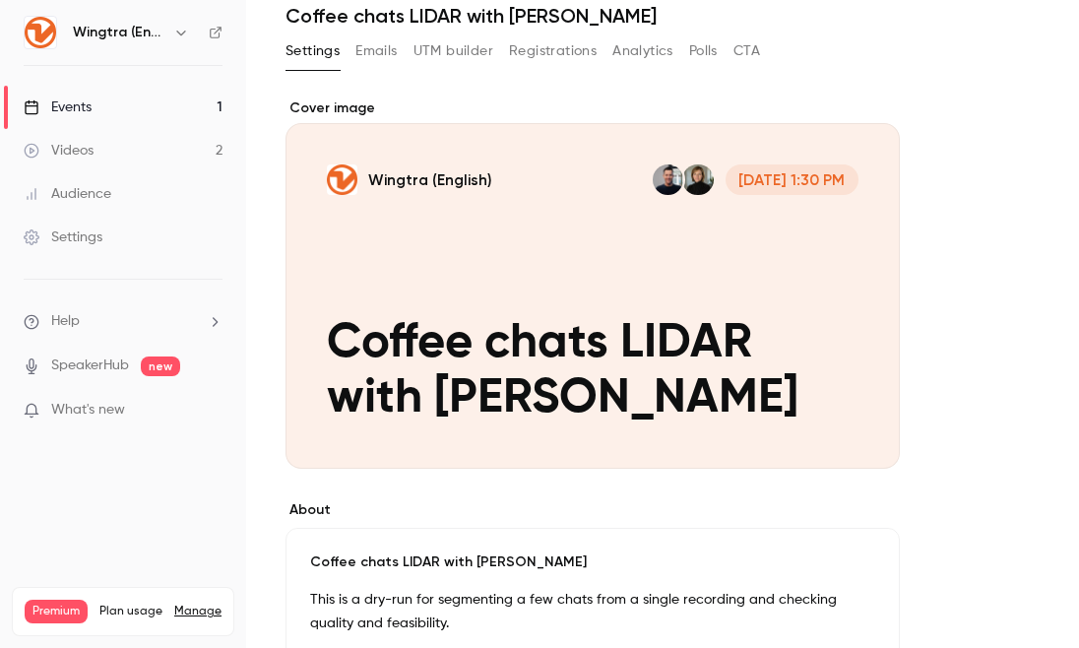
scroll to position [78, 0]
click at [85, 103] on div "Events" at bounding box center [58, 107] width 68 height 20
